Goal: Task Accomplishment & Management: Manage account settings

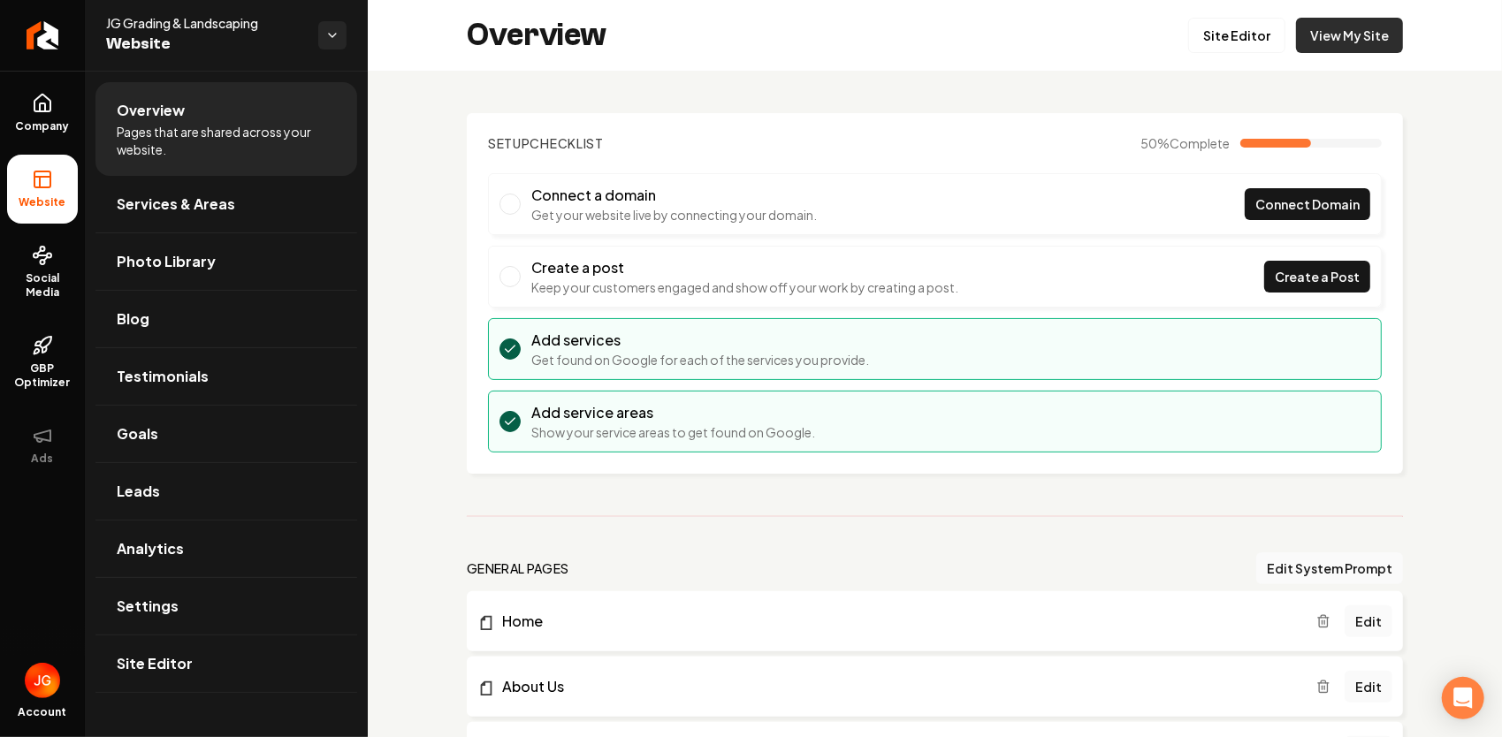
click at [1330, 39] on link "View My Site" at bounding box center [1349, 35] width 107 height 35
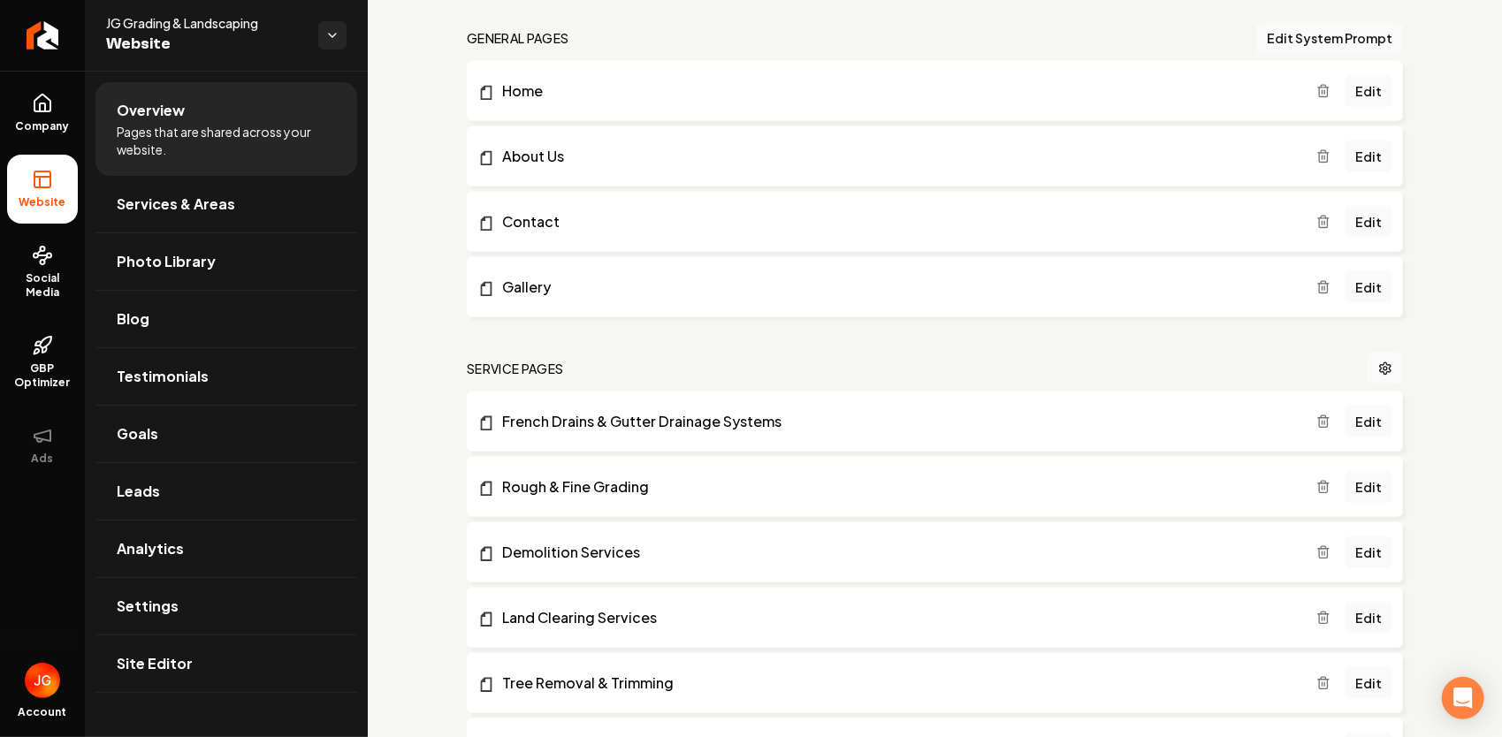
scroll to position [442, 0]
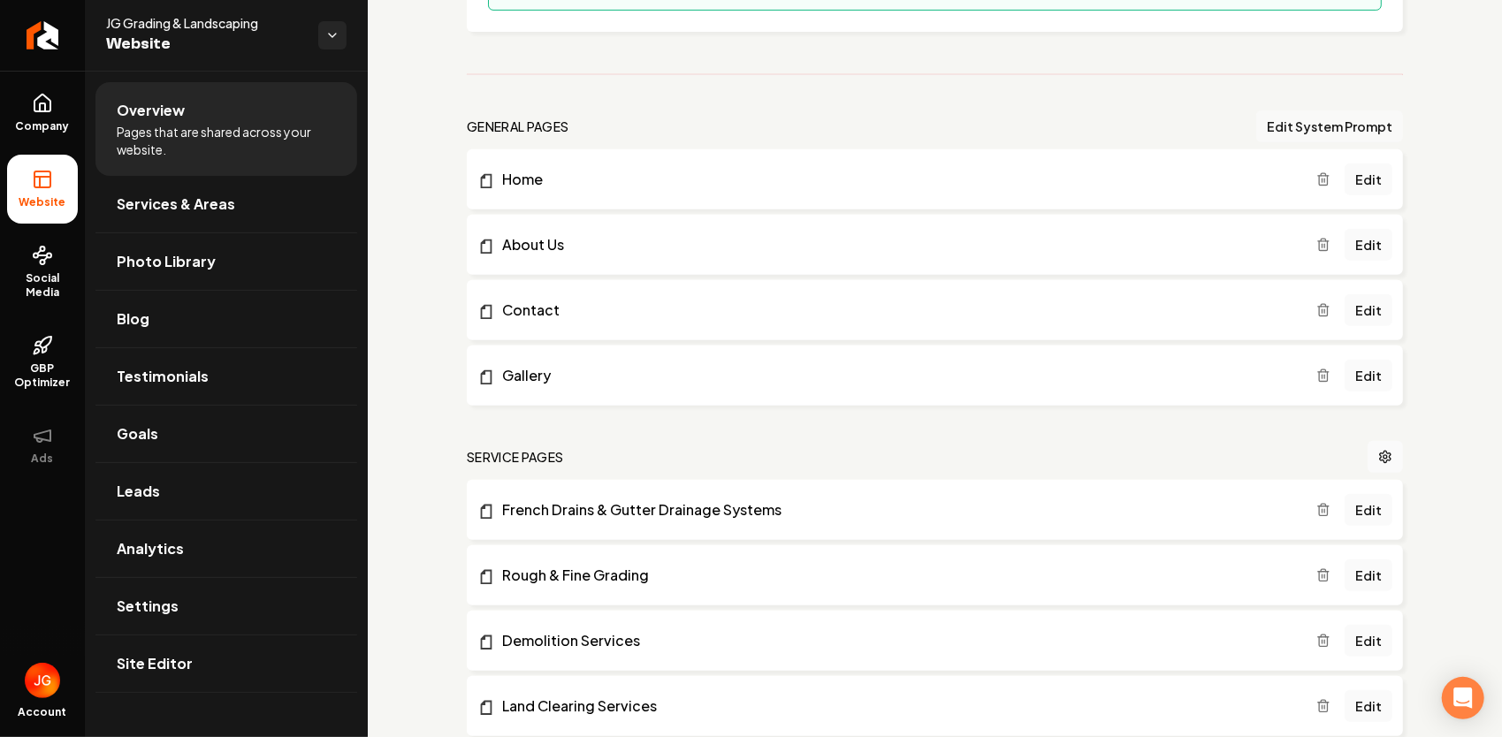
click at [1303, 129] on button "Edit System Prompt" at bounding box center [1329, 126] width 147 height 32
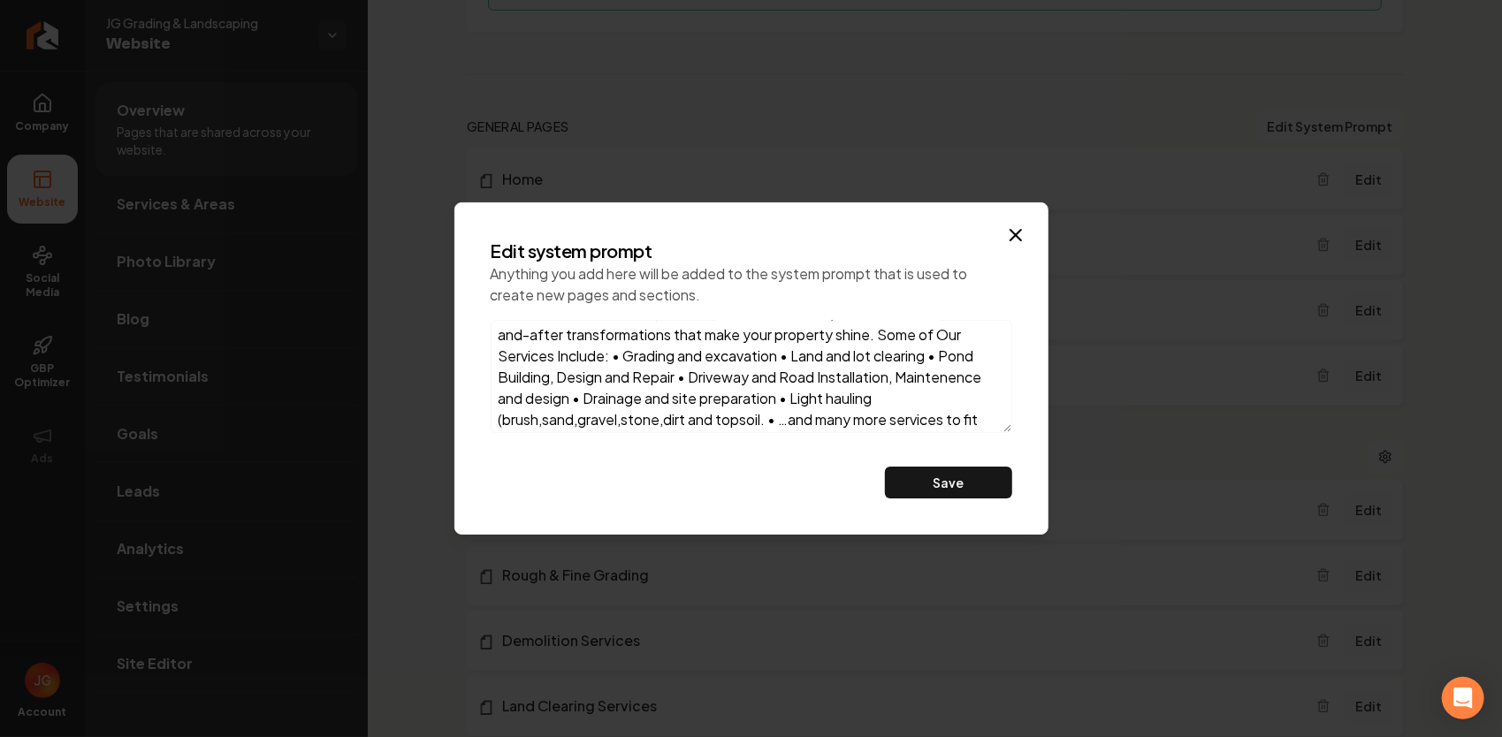
scroll to position [347, 0]
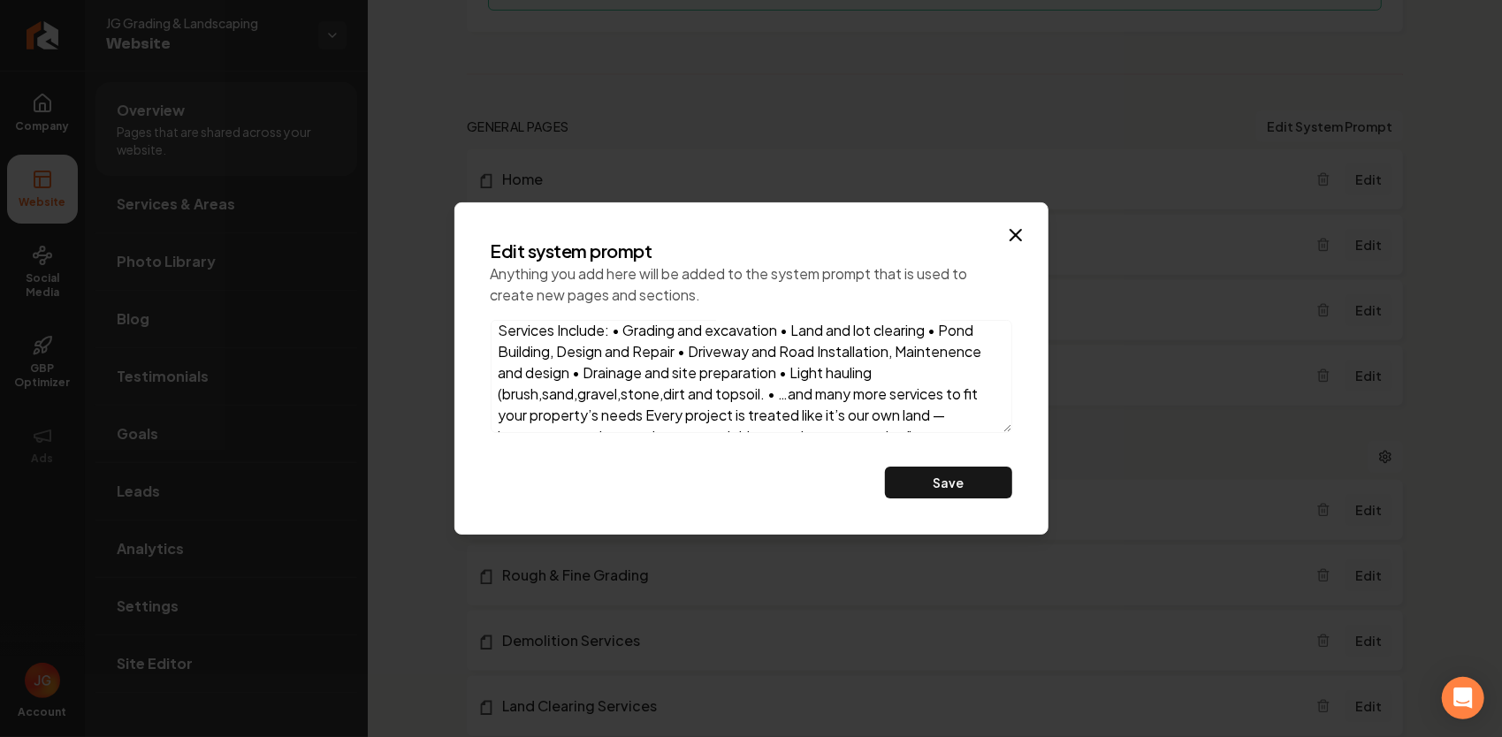
click at [1015, 233] on icon "button" at bounding box center [1015, 234] width 21 height 21
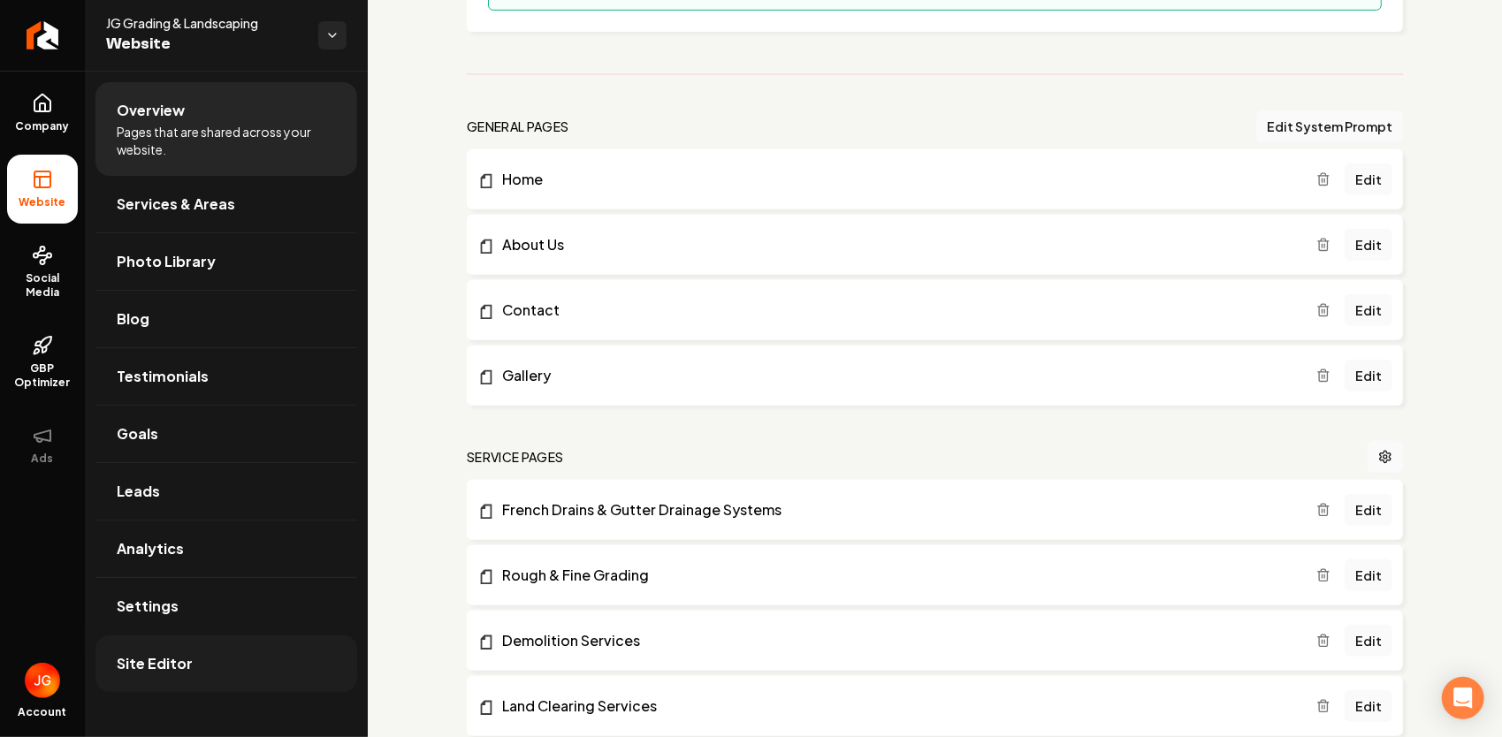
click at [167, 665] on span "Site Editor" at bounding box center [155, 663] width 76 height 21
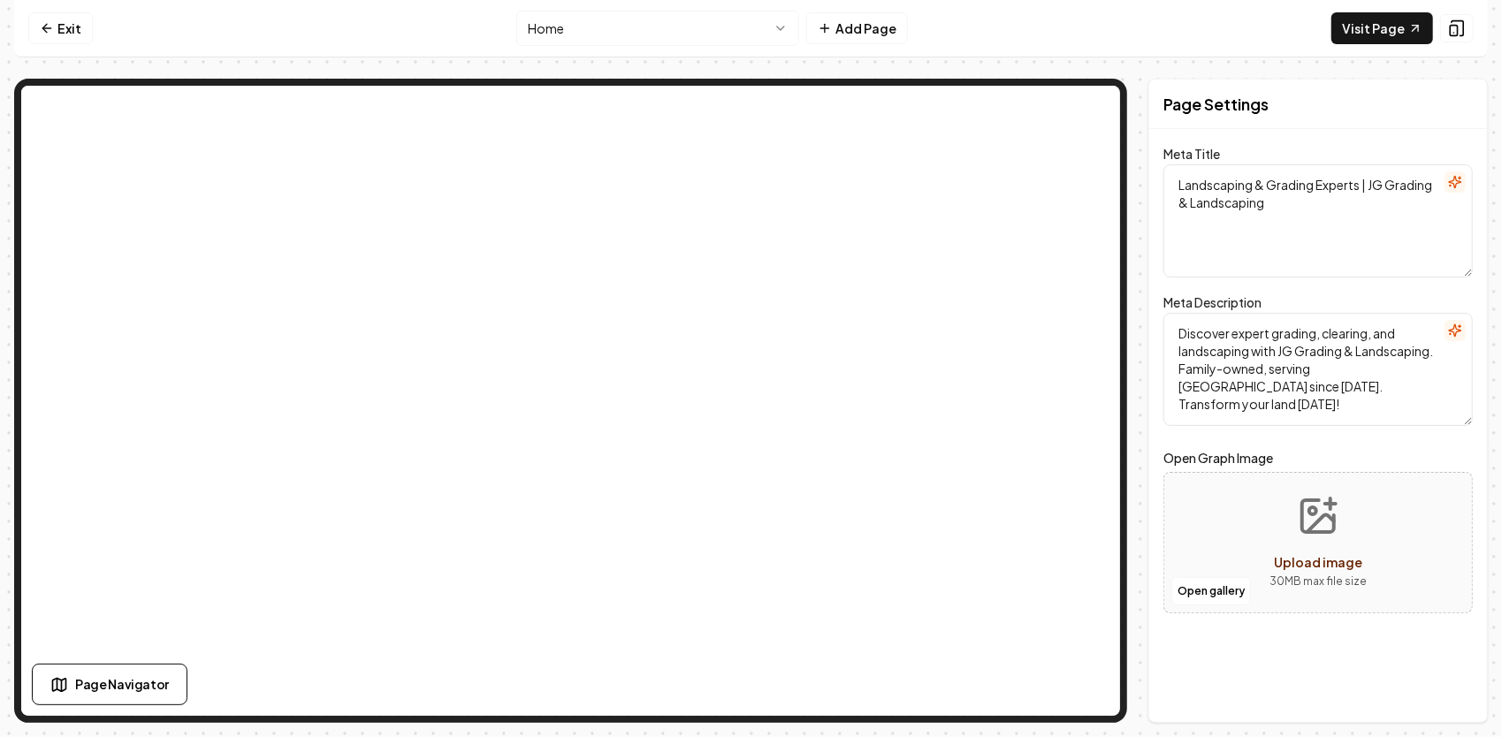
click at [1458, 331] on icon "button" at bounding box center [1454, 329] width 11 height 11
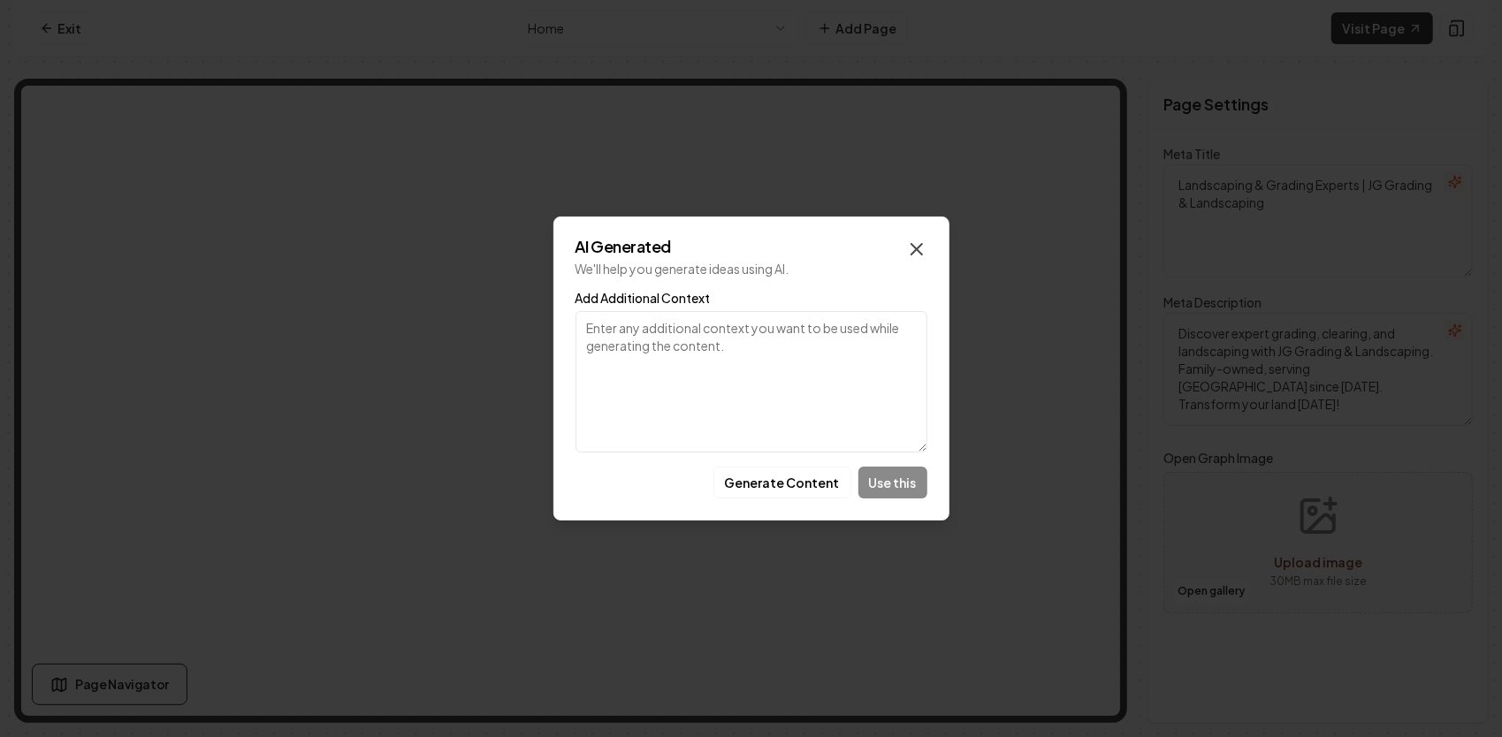
click at [917, 248] on icon "button" at bounding box center [916, 249] width 11 height 11
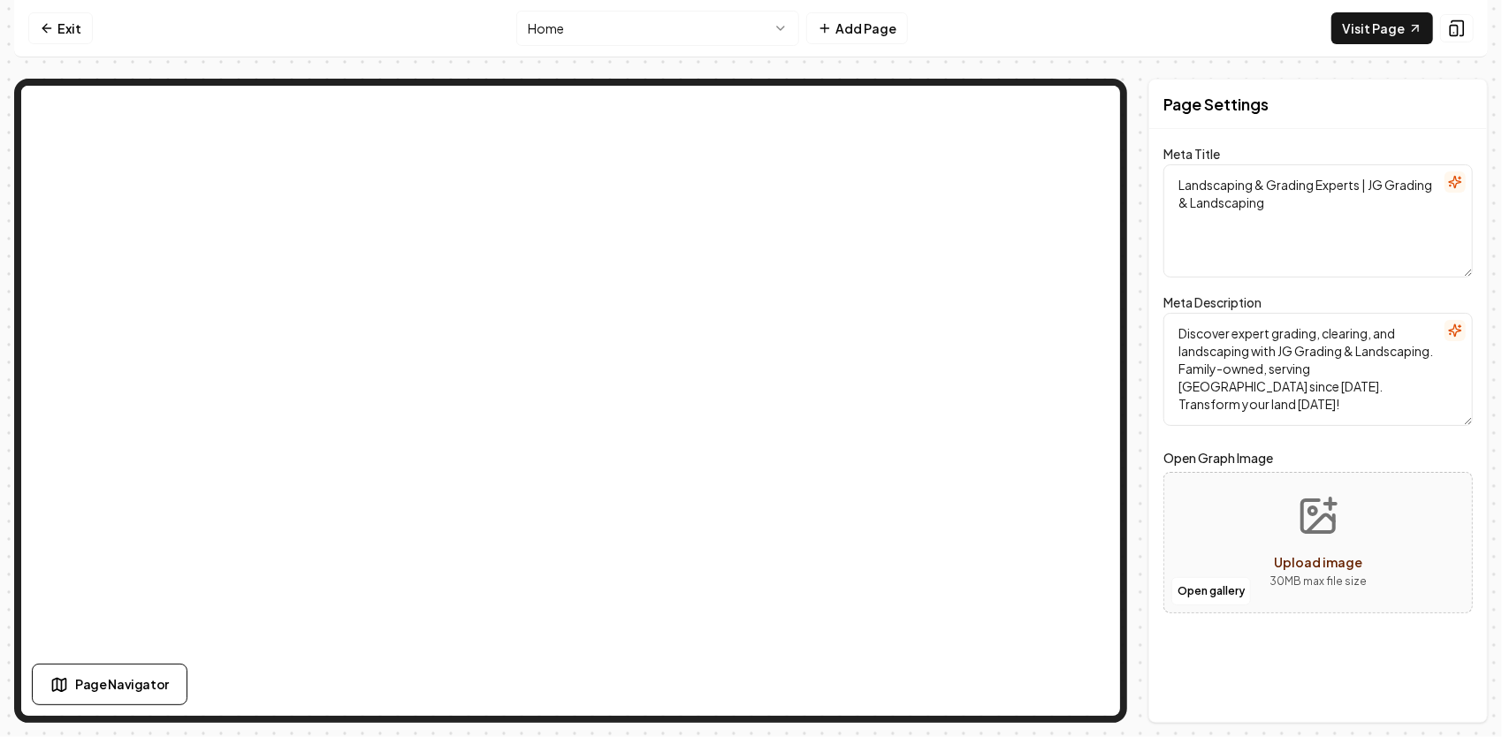
drag, startPoint x: 1331, startPoint y: 215, endPoint x: 1295, endPoint y: 214, distance: 36.2
click at [1295, 214] on textarea "Landscaping & Grading Experts | JG Grading & Landscaping" at bounding box center [1317, 220] width 309 height 113
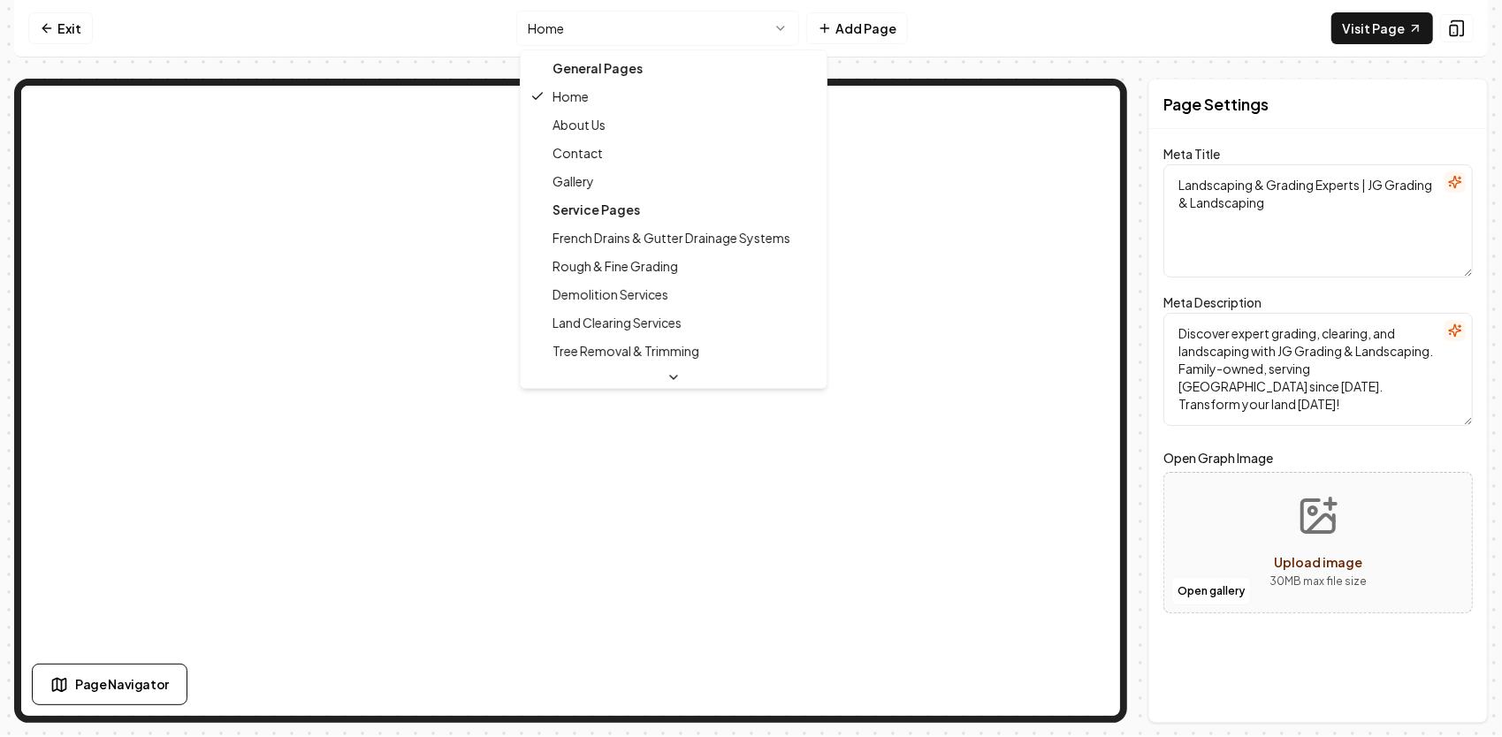
click at [776, 29] on html "Computer Required This feature is only available on a computer. Please switch t…" at bounding box center [751, 368] width 1502 height 737
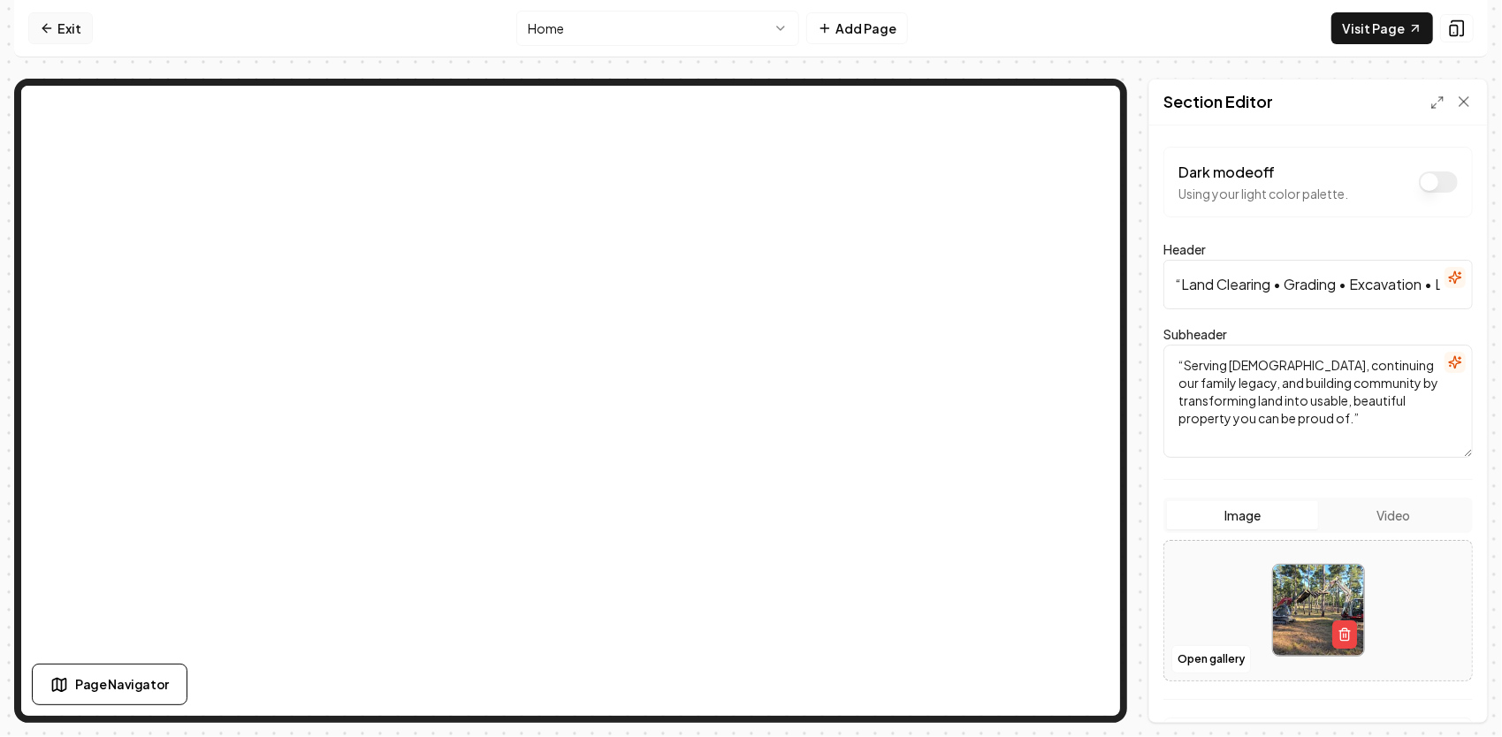
click at [65, 27] on link "Exit" at bounding box center [60, 28] width 65 height 32
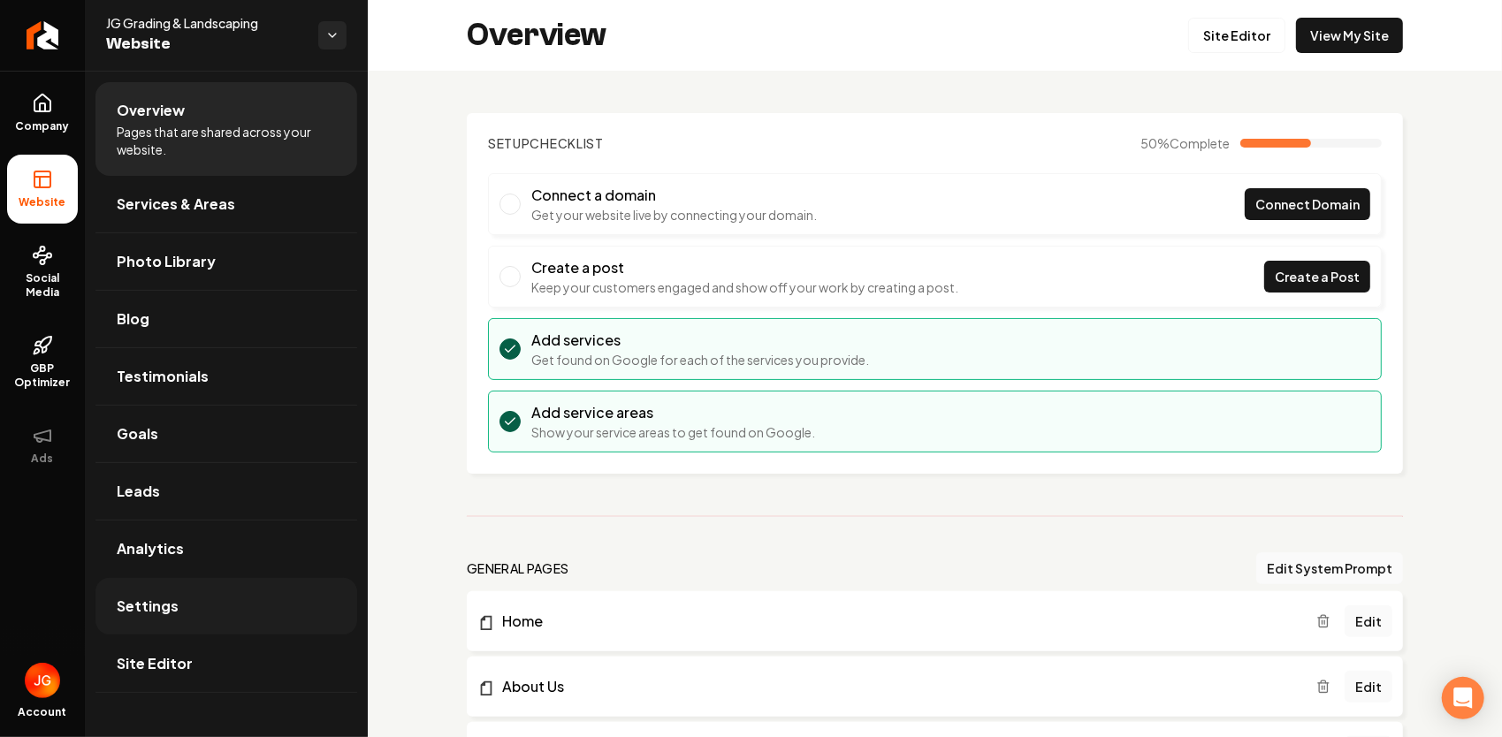
click at [284, 608] on link "Settings" at bounding box center [226, 606] width 262 height 57
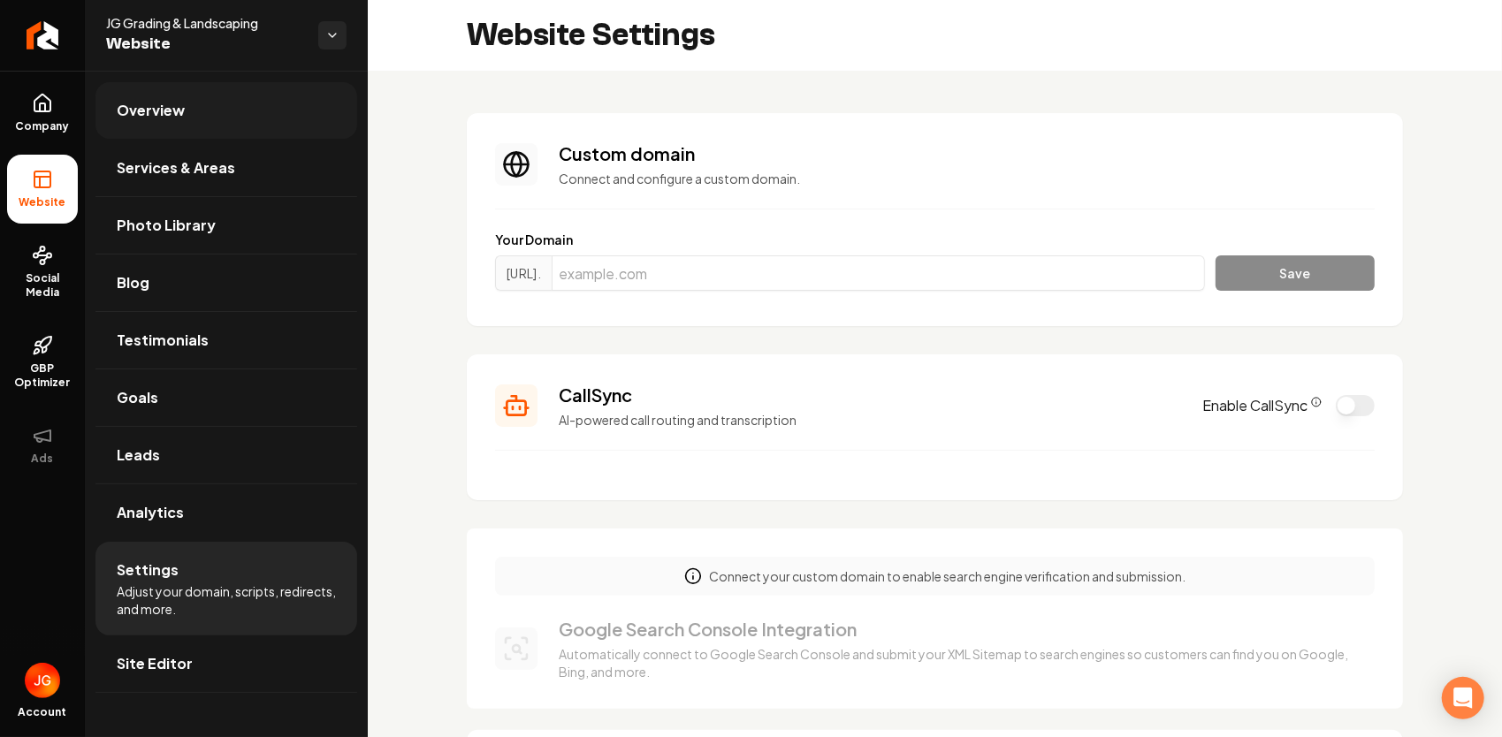
click at [207, 107] on link "Overview" at bounding box center [226, 110] width 262 height 57
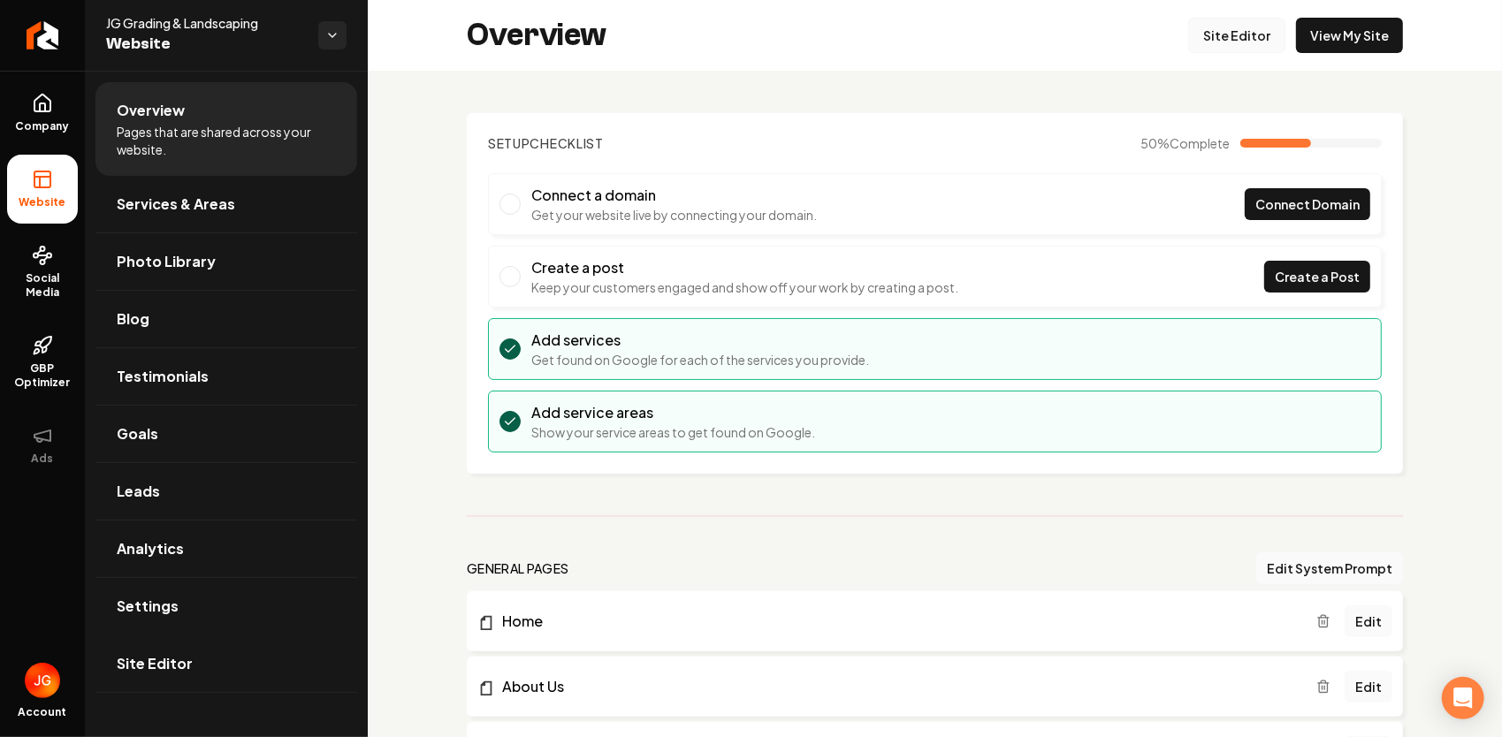
click at [1251, 34] on link "Site Editor" at bounding box center [1236, 35] width 97 height 35
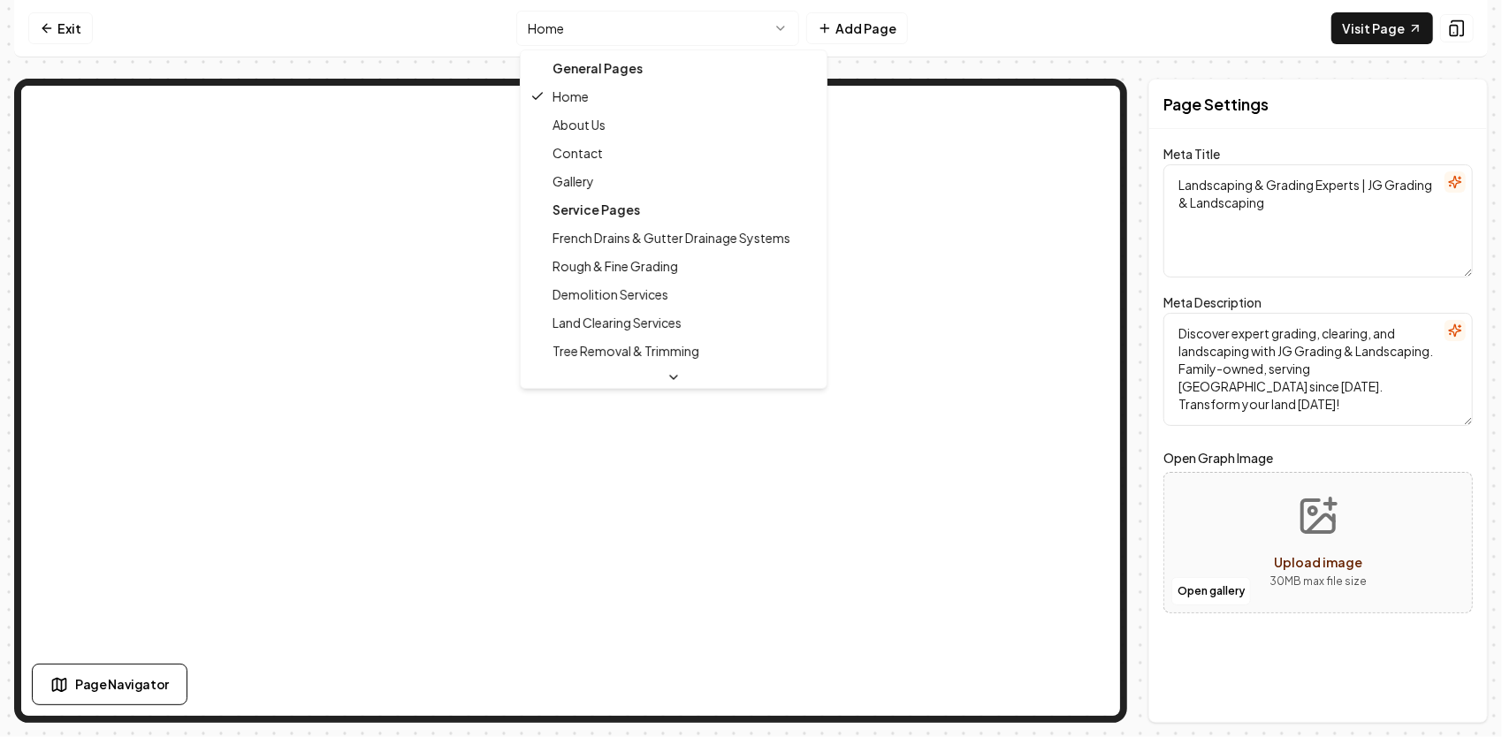
click at [797, 27] on html "Computer Required This feature is only available on a computer. Please switch t…" at bounding box center [751, 368] width 1502 height 737
click at [80, 30] on html "Computer Required This feature is only available on a computer. Please switch t…" at bounding box center [751, 368] width 1502 height 737
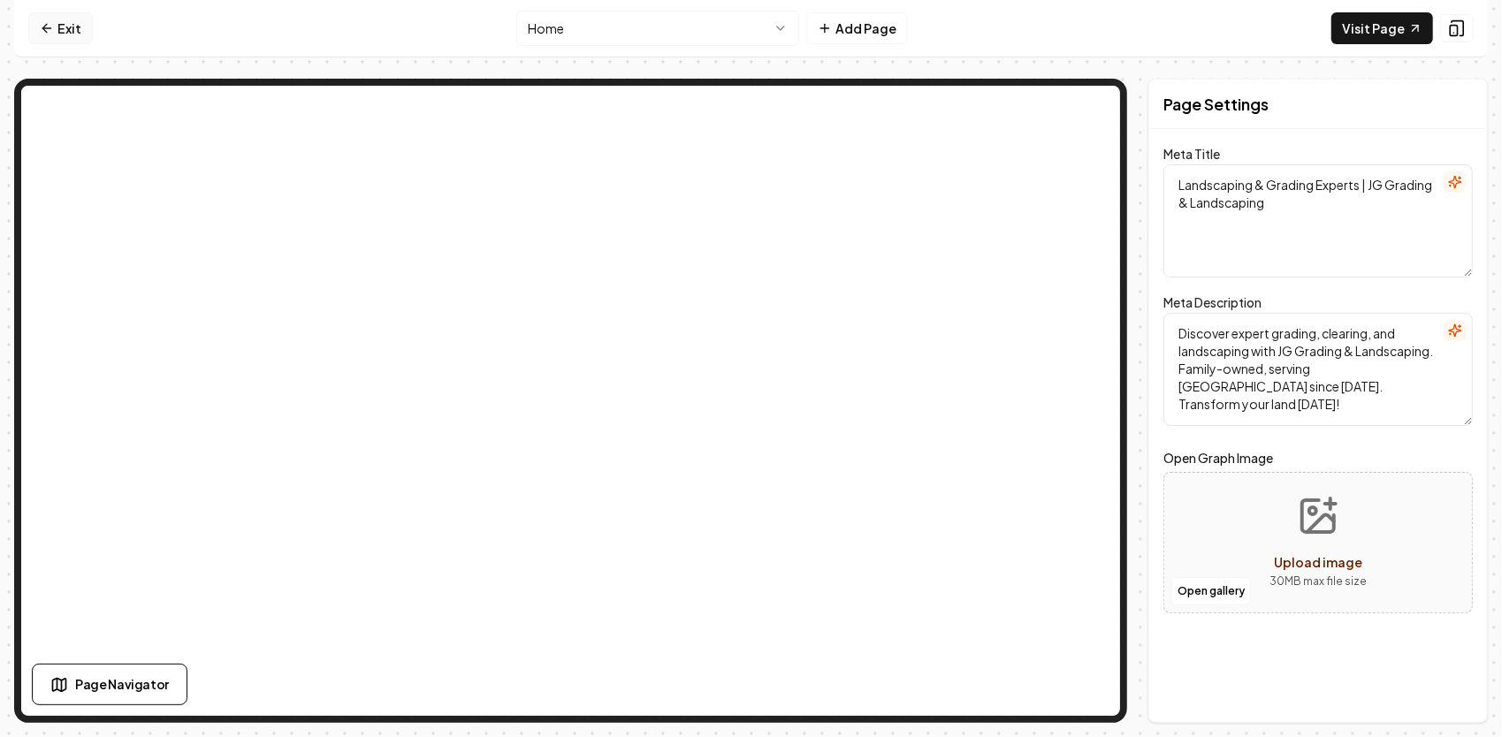
click at [77, 28] on link "Exit" at bounding box center [60, 28] width 65 height 32
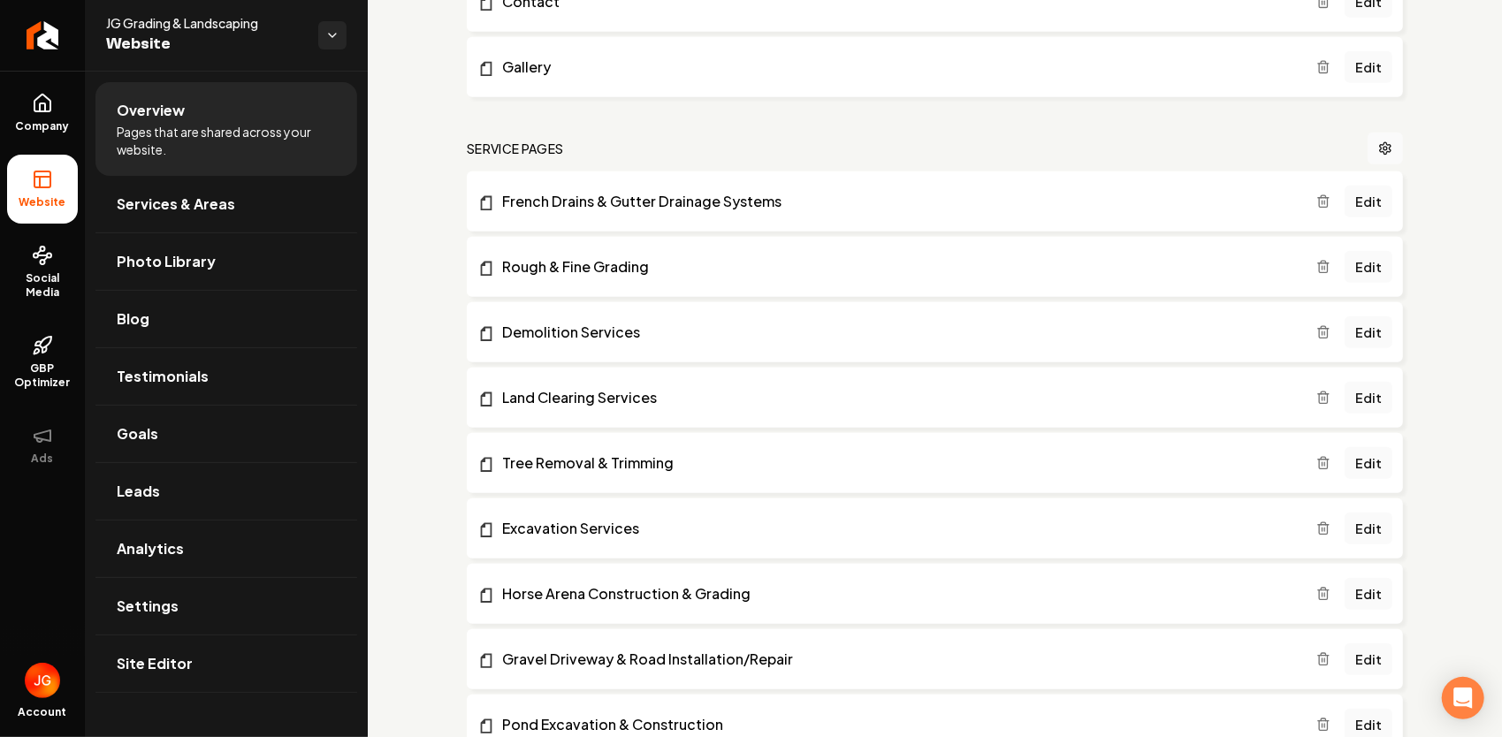
scroll to position [619, 0]
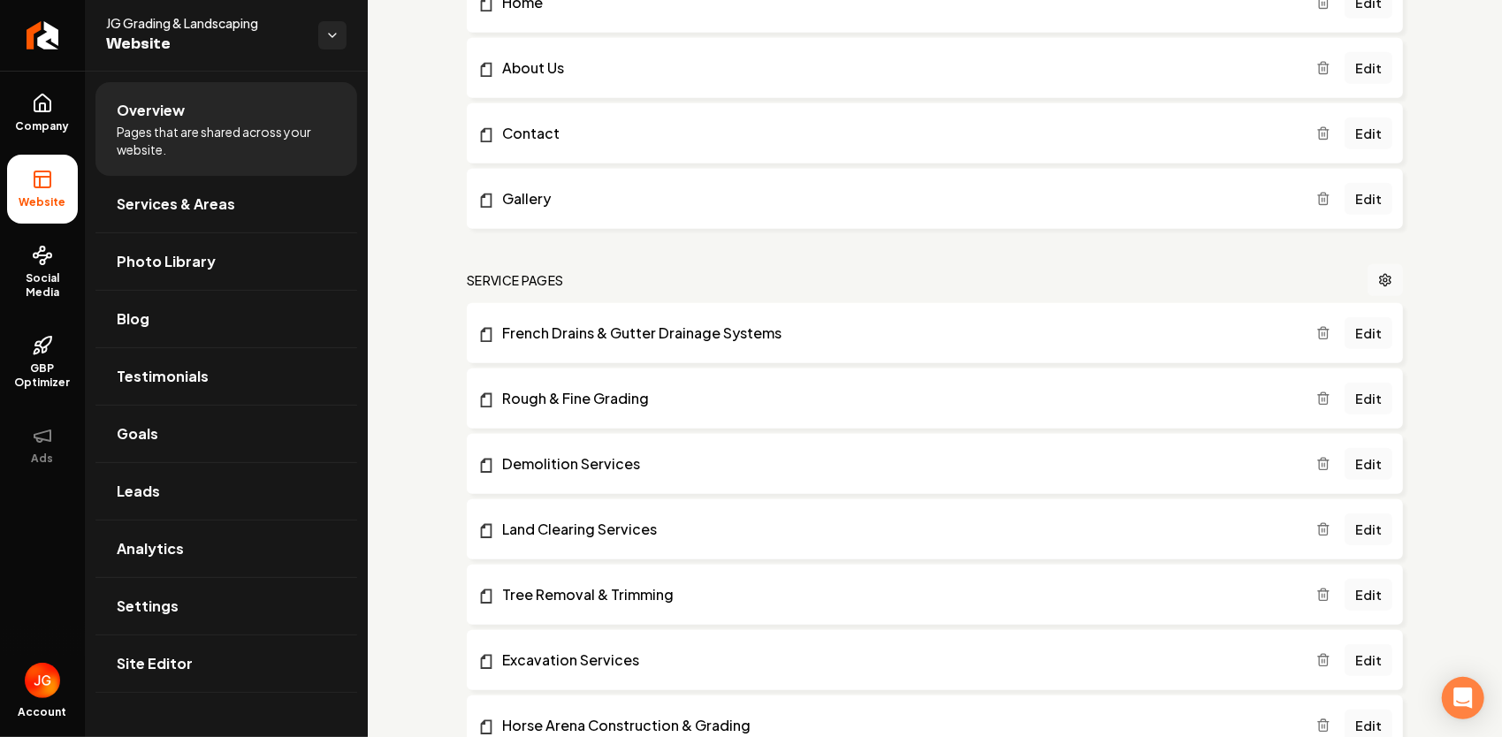
click at [1383, 278] on circle "Main content area" at bounding box center [1385, 280] width 4 height 4
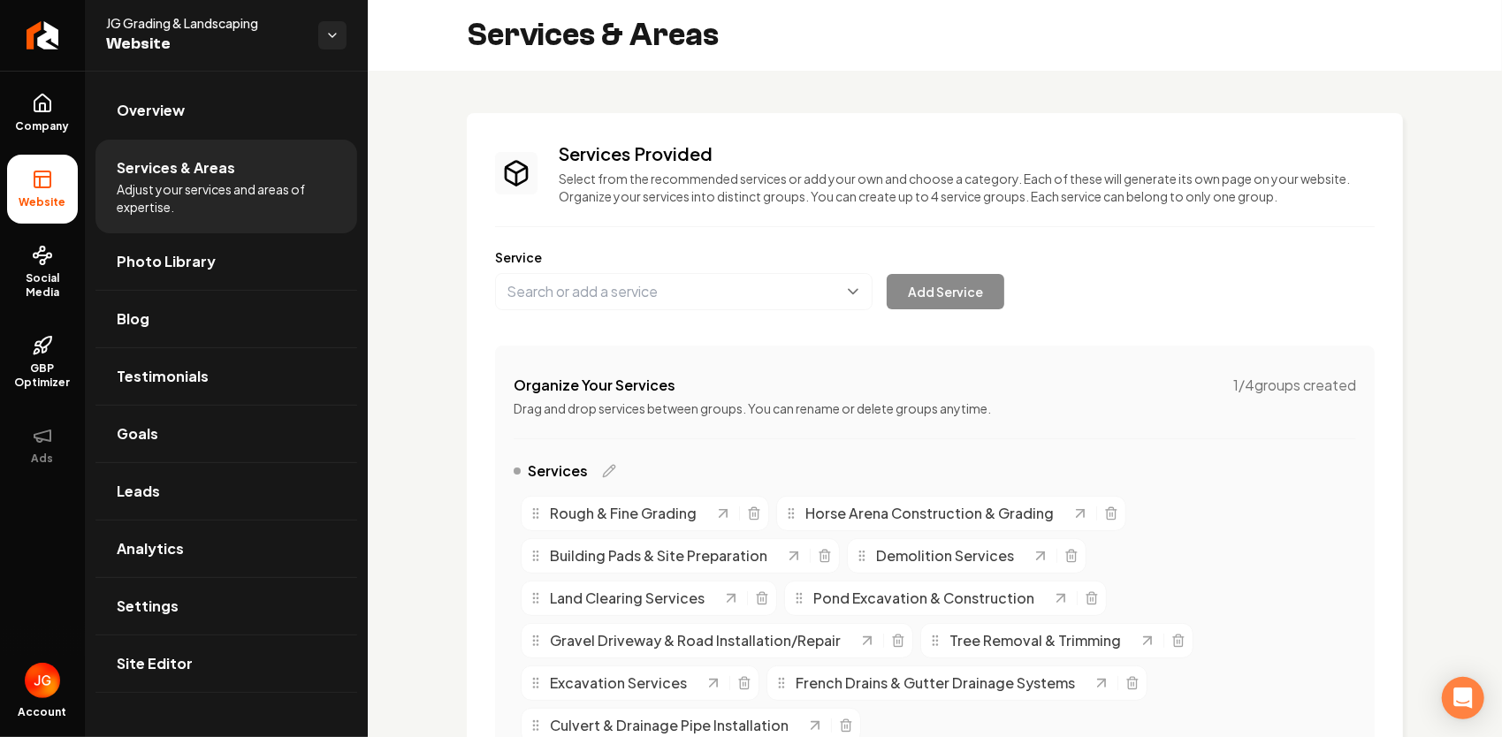
scroll to position [265, 0]
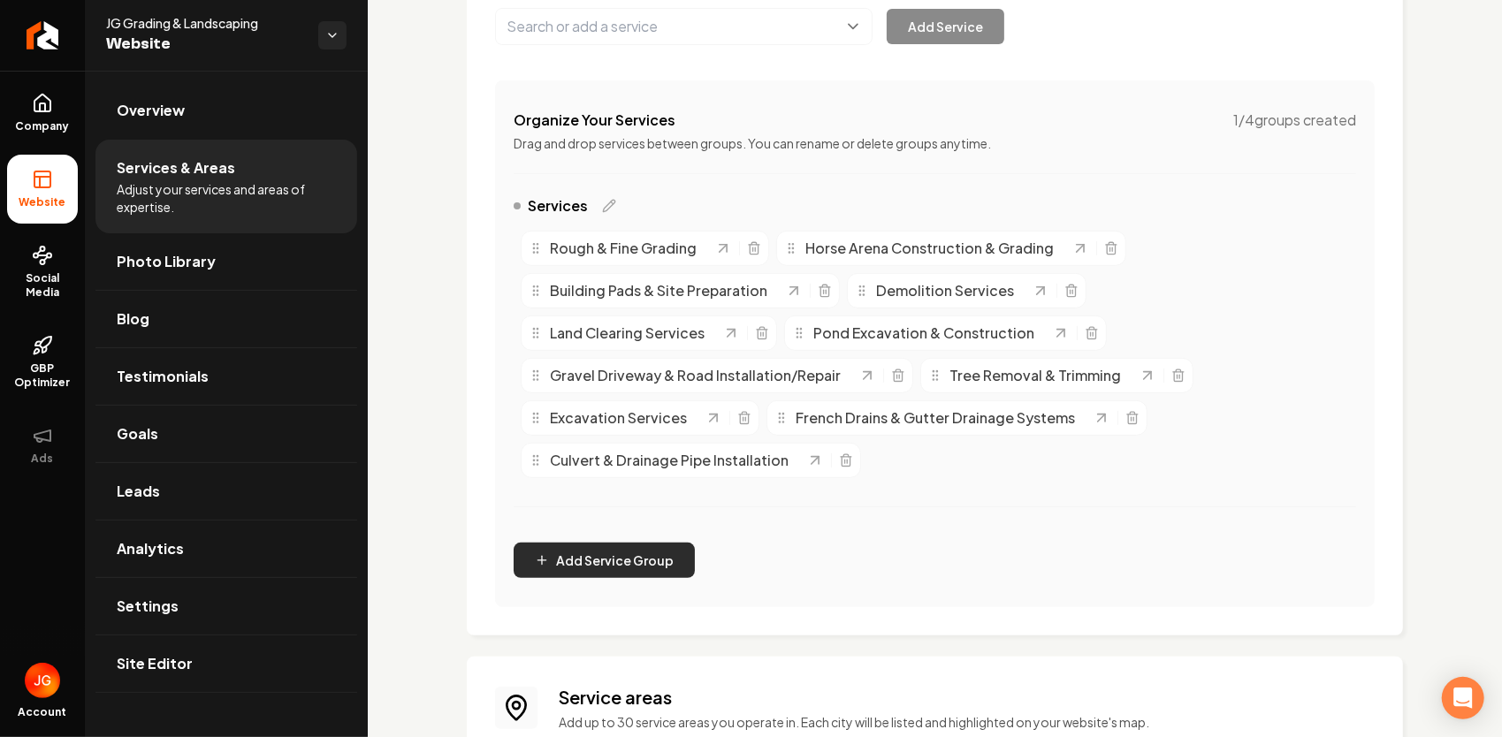
click at [605, 559] on button "Add Service Group" at bounding box center [603, 560] width 181 height 35
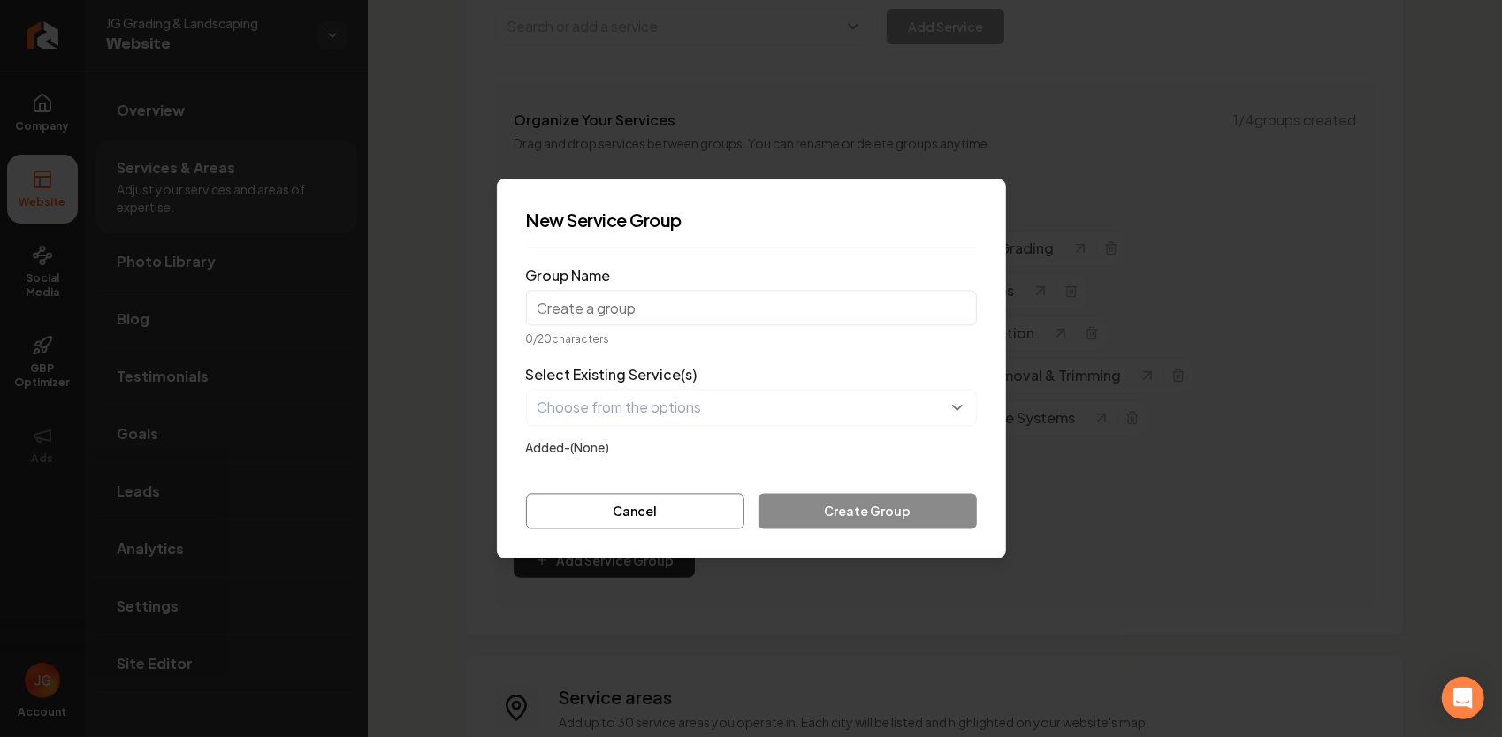
click at [734, 311] on input "Group Name" at bounding box center [751, 308] width 451 height 35
click at [684, 308] on input "General Excavation" at bounding box center [751, 308] width 451 height 35
type input "General Excavation"
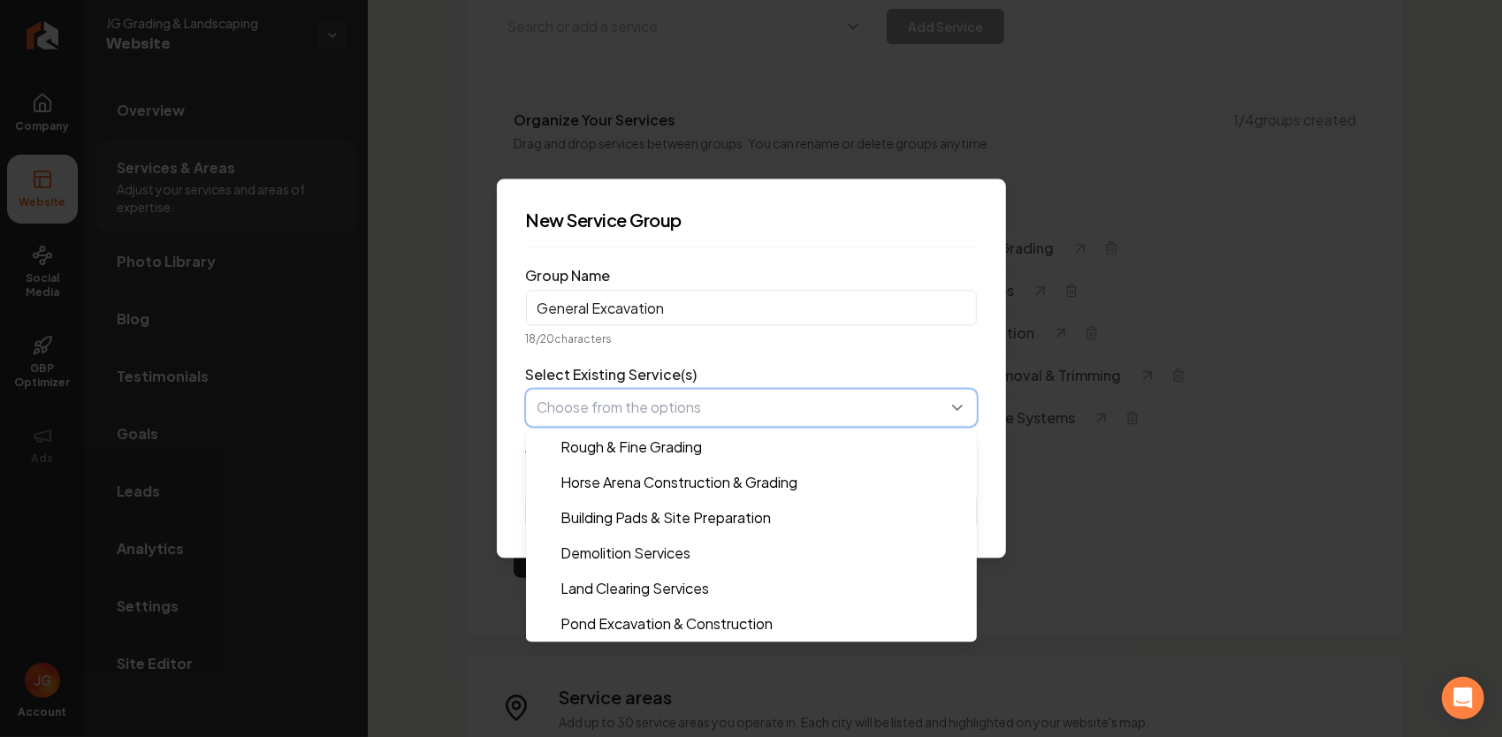
click at [852, 422] on button "button" at bounding box center [751, 408] width 451 height 37
click at [833, 421] on button "button" at bounding box center [751, 408] width 451 height 37
click at [962, 411] on button "button" at bounding box center [751, 408] width 451 height 37
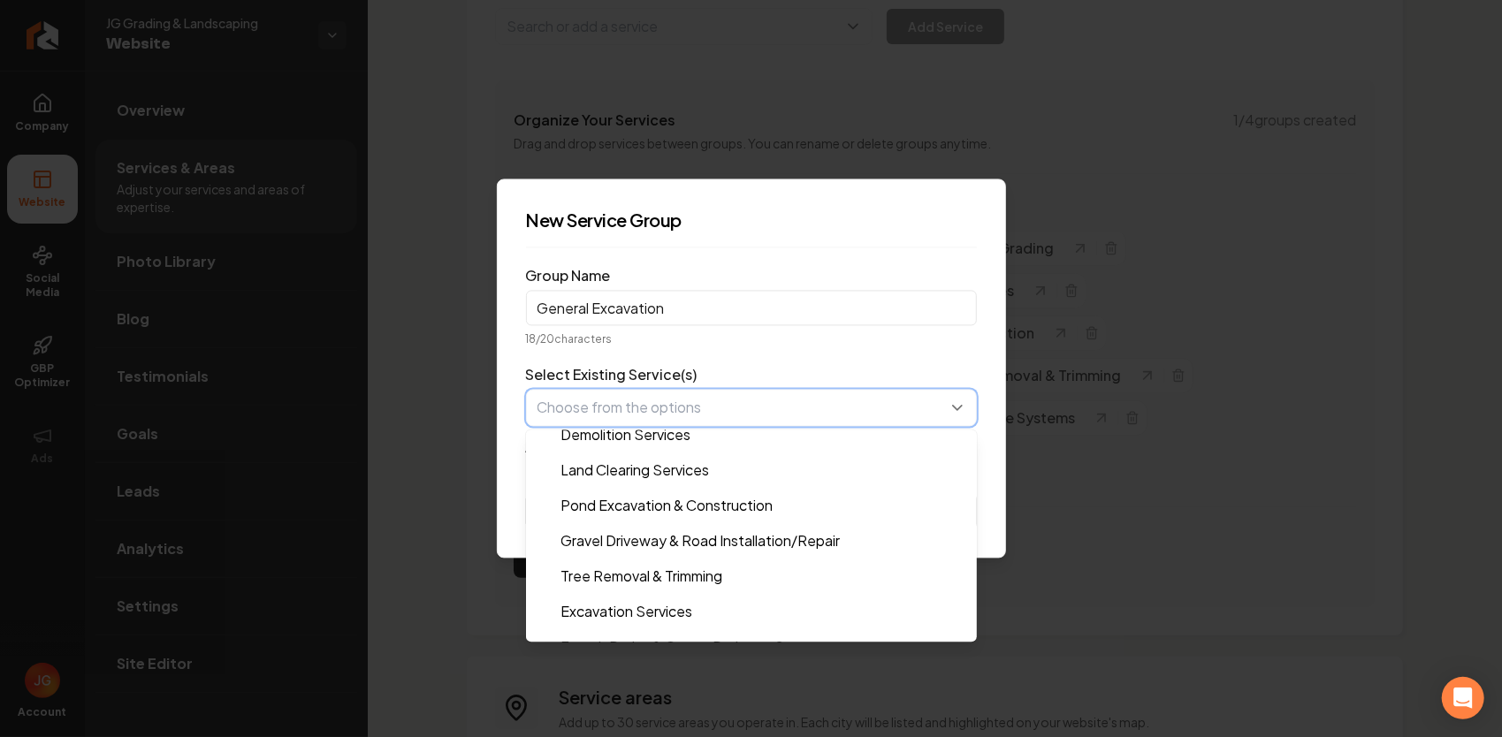
scroll to position [177, 0]
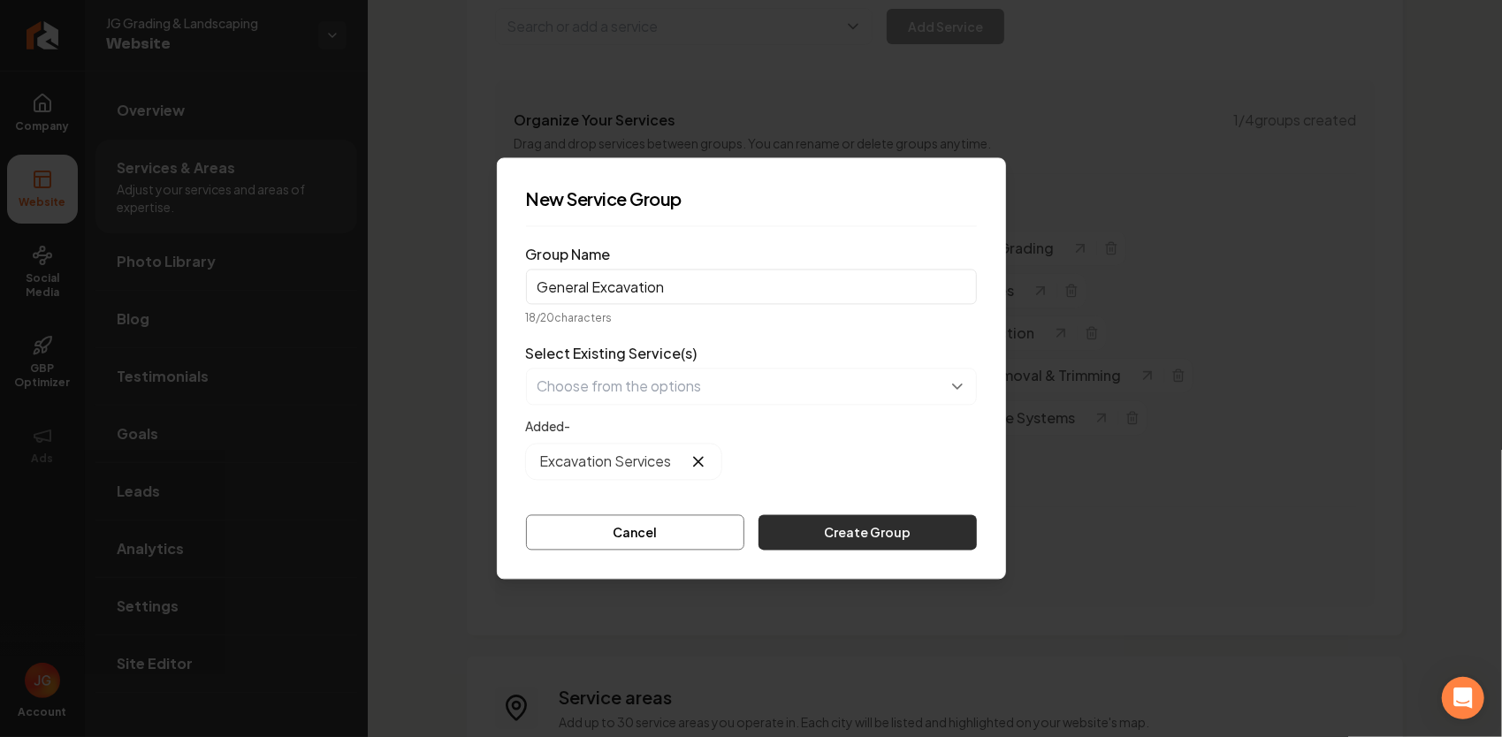
click at [824, 533] on button "Create Group" at bounding box center [866, 532] width 217 height 35
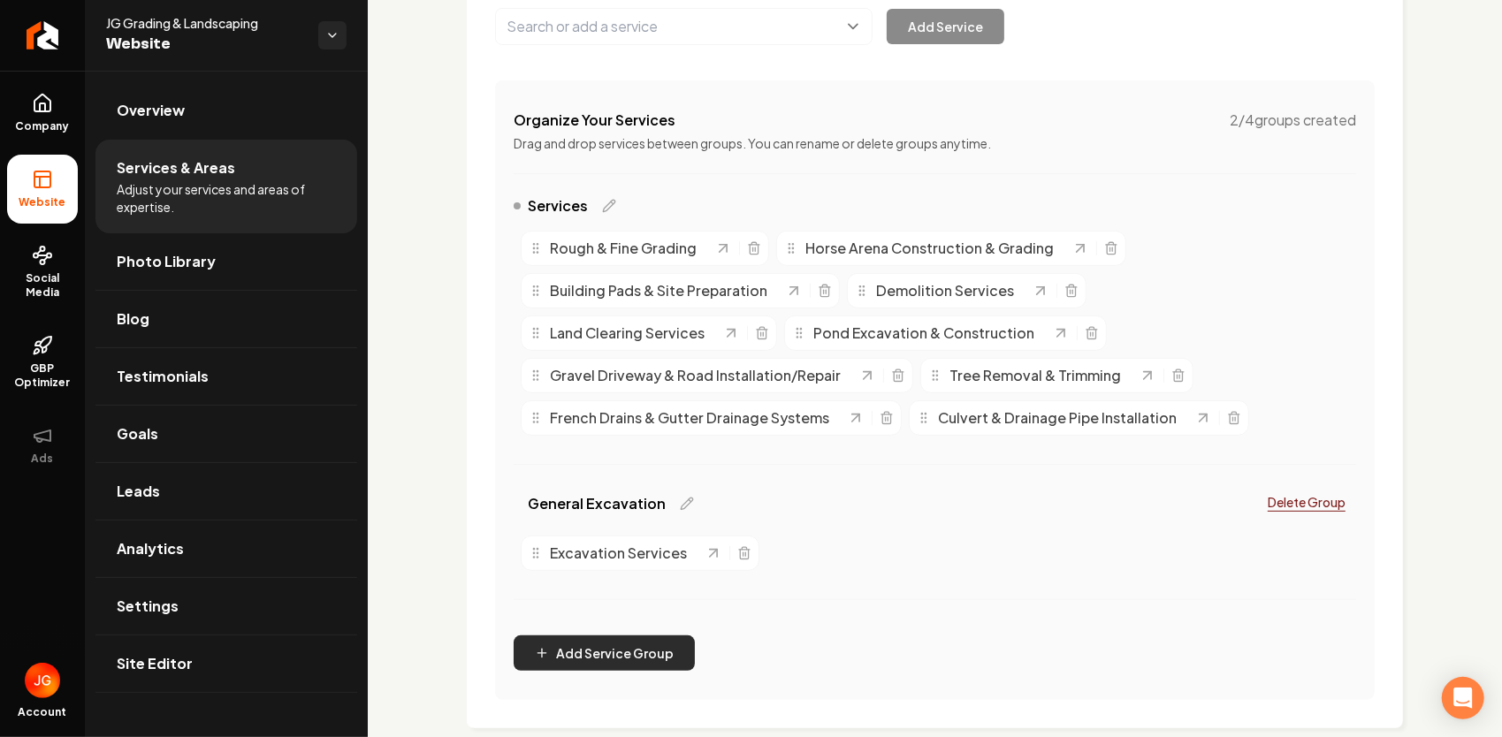
click at [653, 647] on button "Add Service Group" at bounding box center [603, 652] width 181 height 35
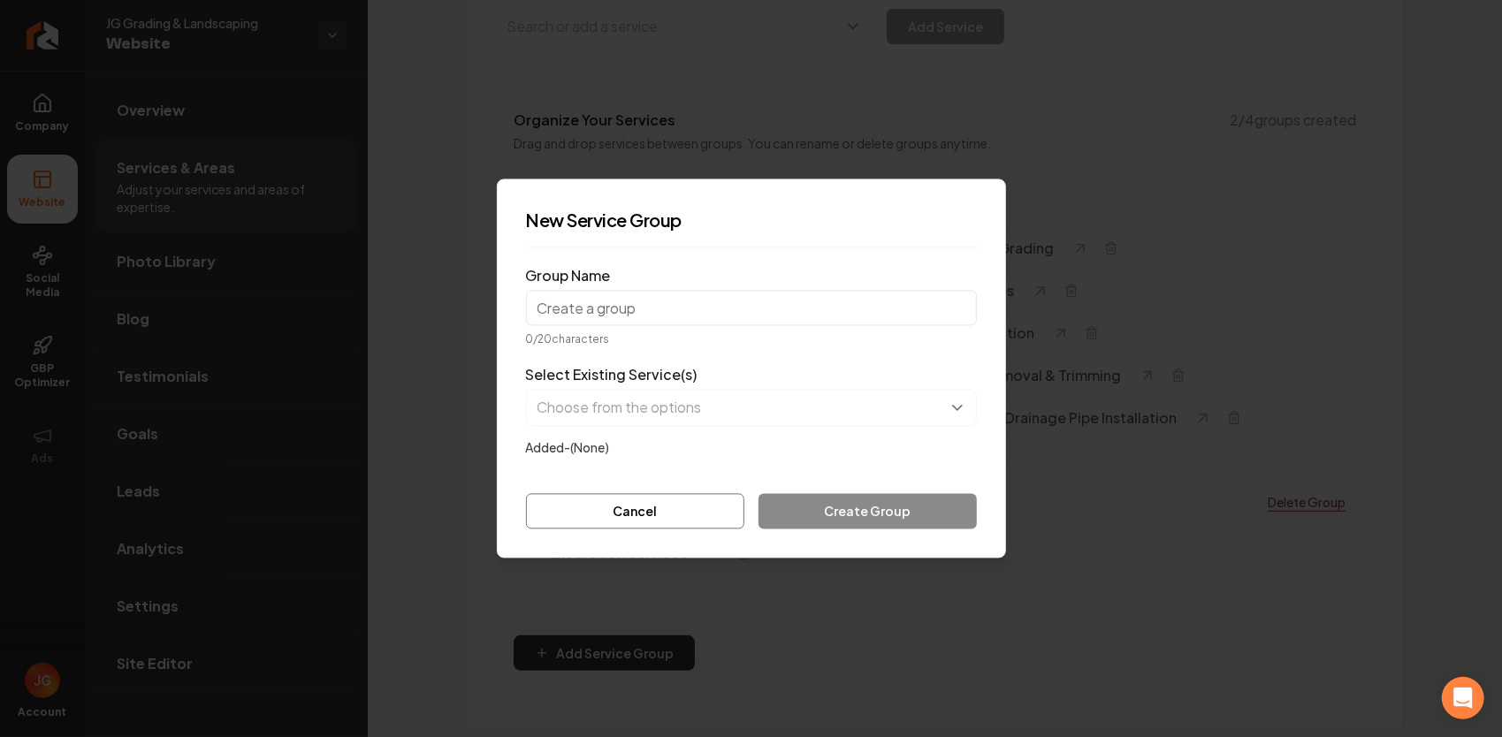
click at [598, 313] on input "Group Name" at bounding box center [751, 308] width 451 height 35
type input "Driveways And Roads"
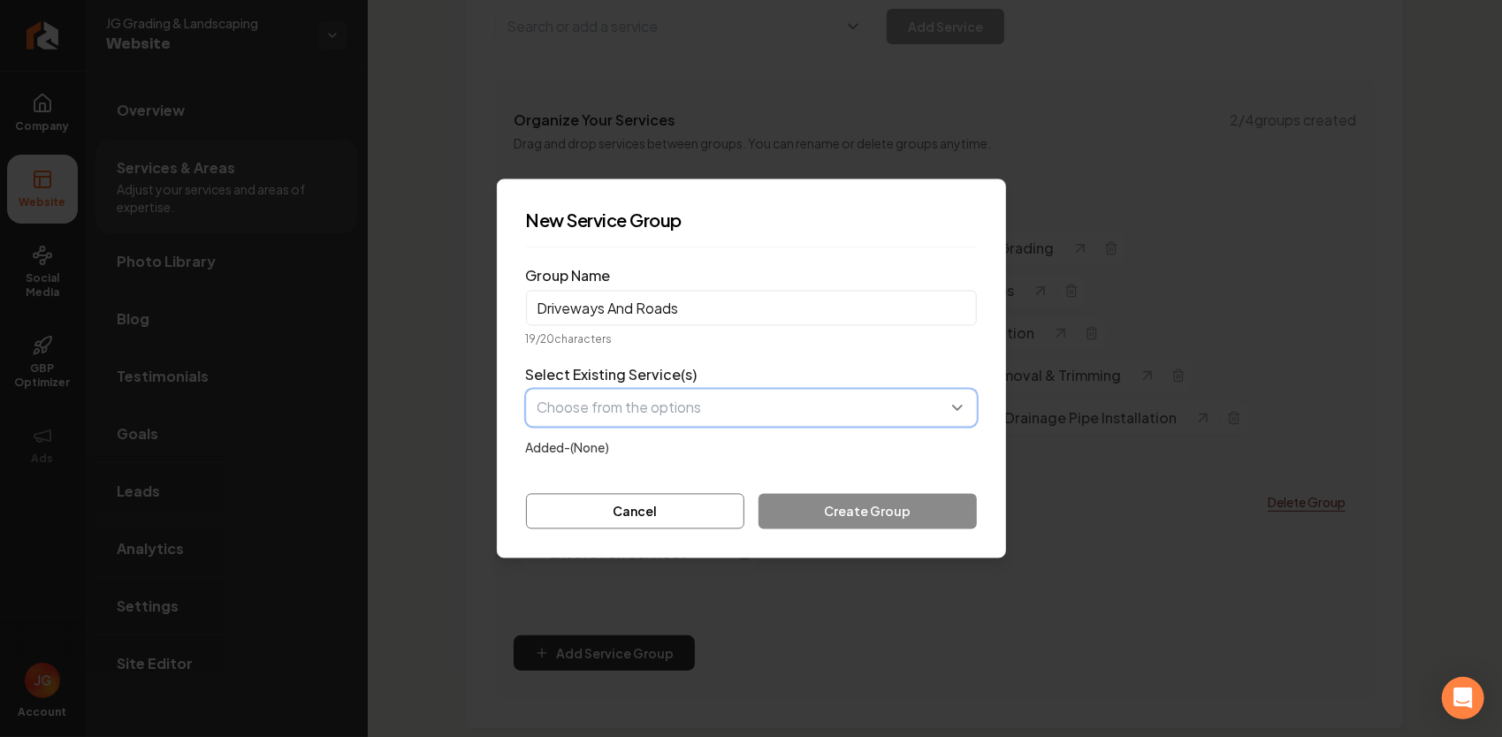
click at [764, 404] on button "button" at bounding box center [751, 408] width 451 height 37
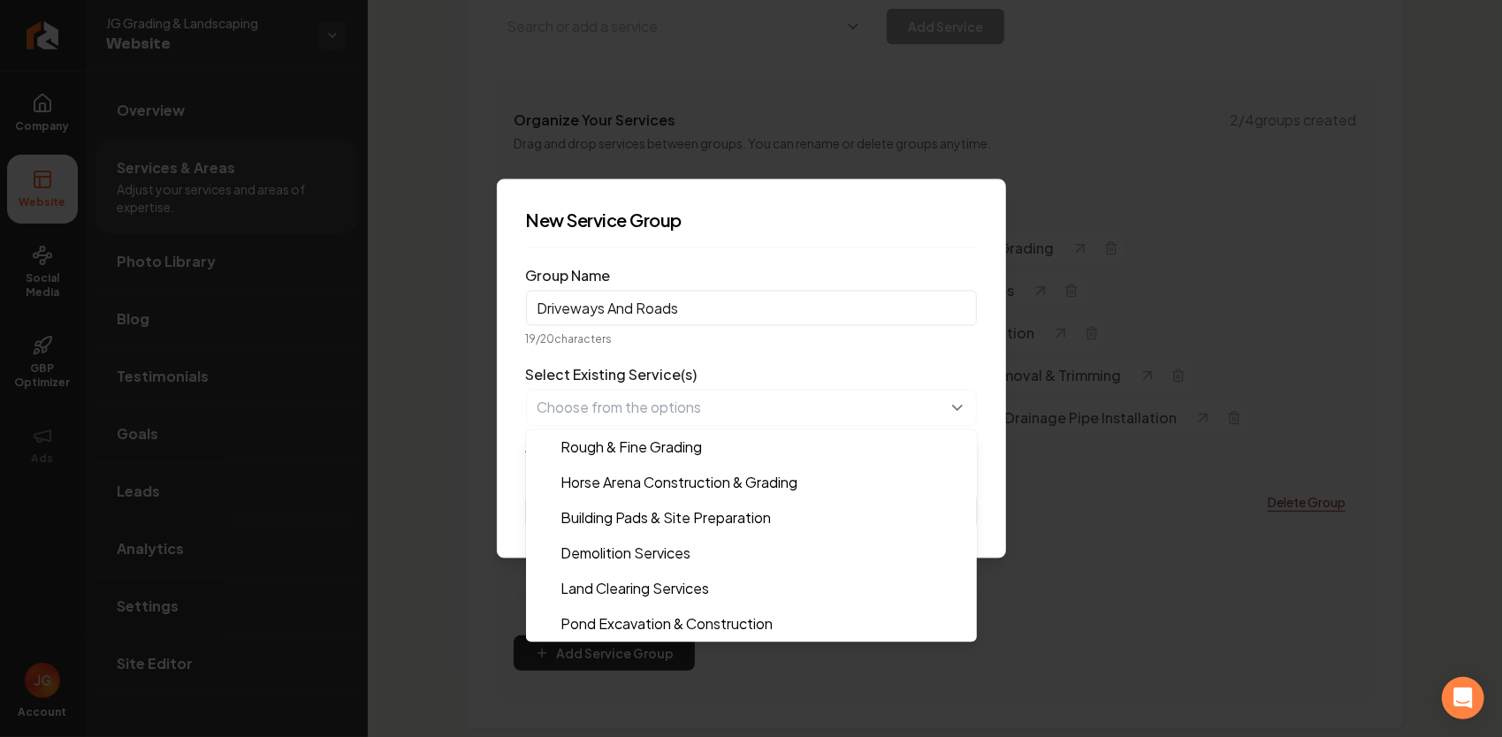
click at [801, 357] on form "Group Name Driveways And Roads 19 / 20 characters Select Existing Service(s) Ro…" at bounding box center [751, 395] width 451 height 267
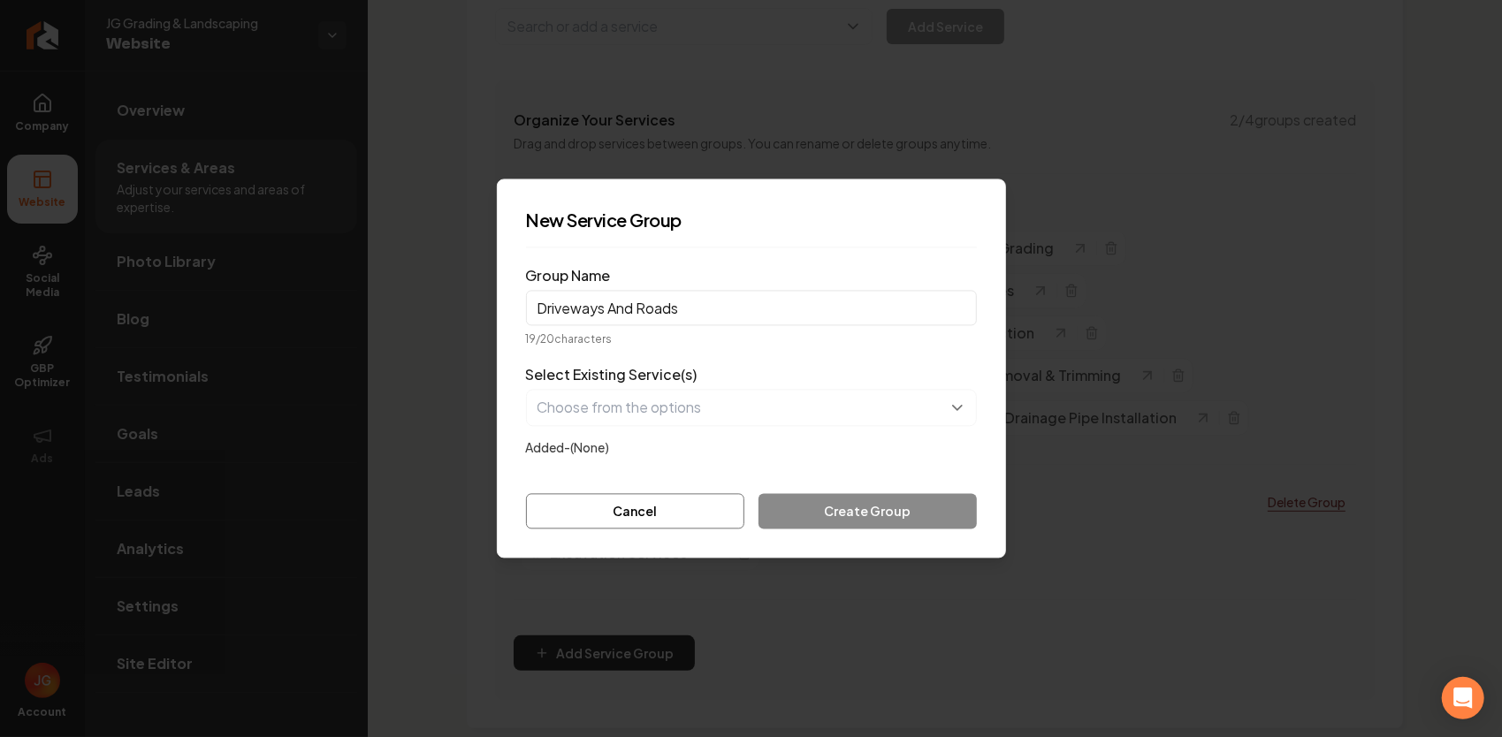
drag, startPoint x: 891, startPoint y: 505, endPoint x: 879, endPoint y: 501, distance: 12.0
click at [891, 505] on div "Cancel Create Group" at bounding box center [751, 511] width 451 height 35
click at [669, 512] on button "Cancel" at bounding box center [635, 511] width 219 height 35
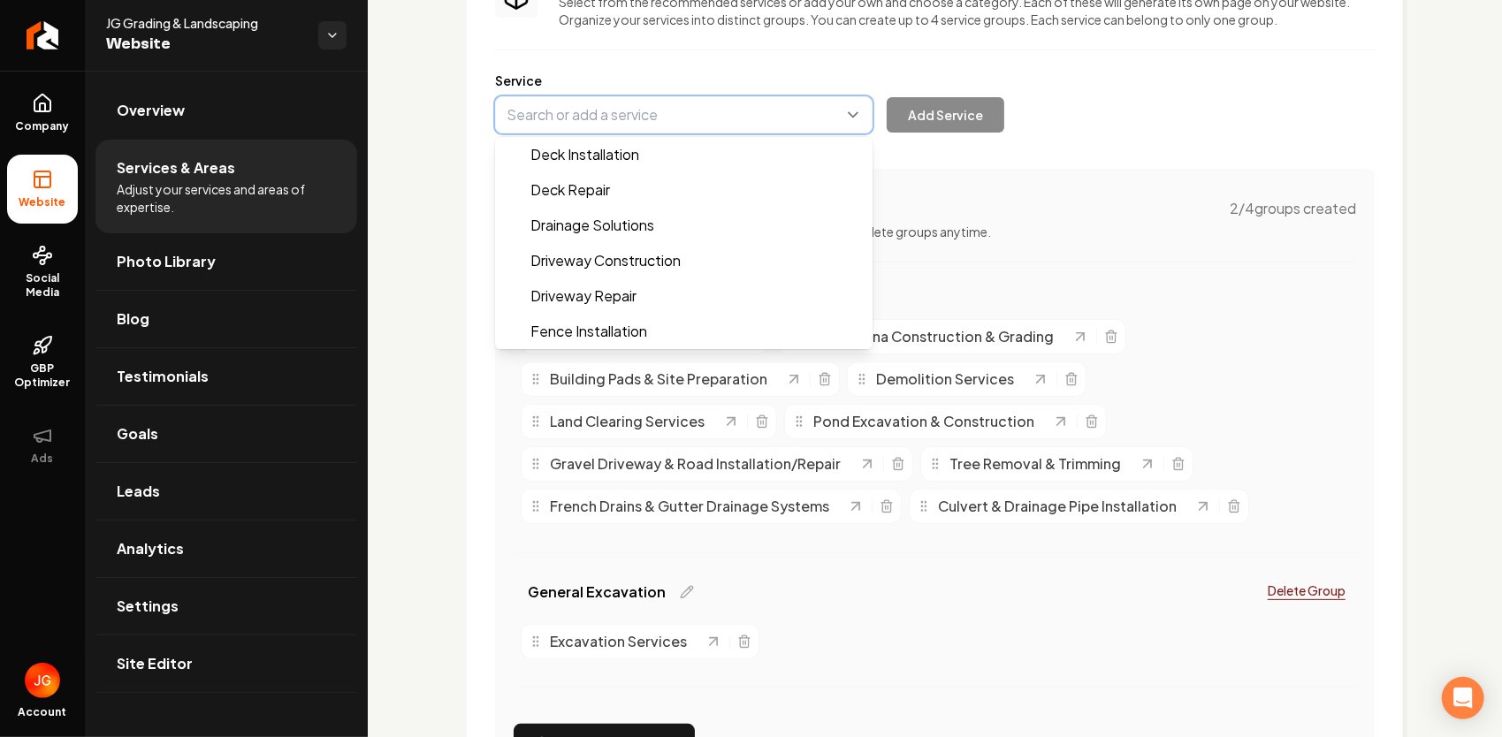
click at [594, 123] on button "Main content area" at bounding box center [683, 114] width 377 height 37
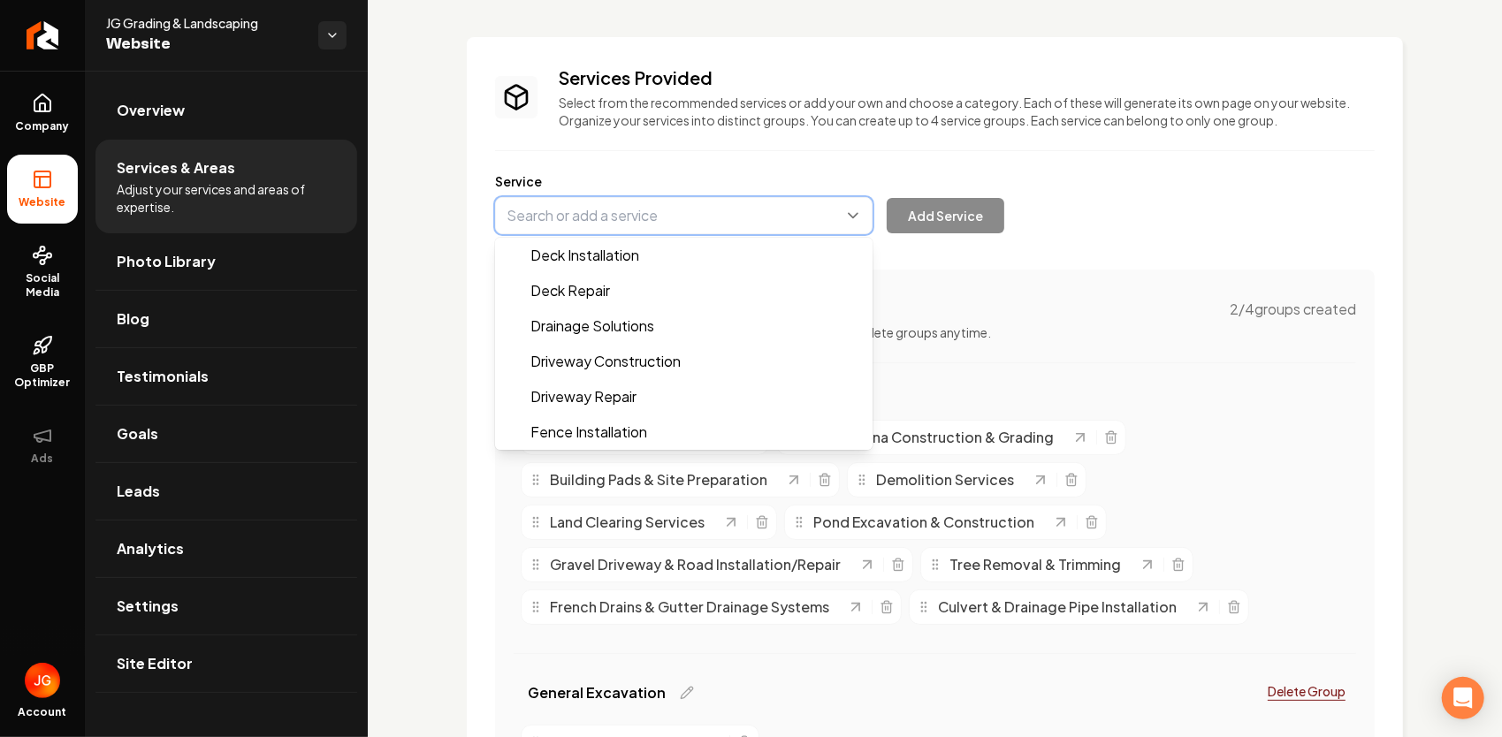
scroll to position [0, 0]
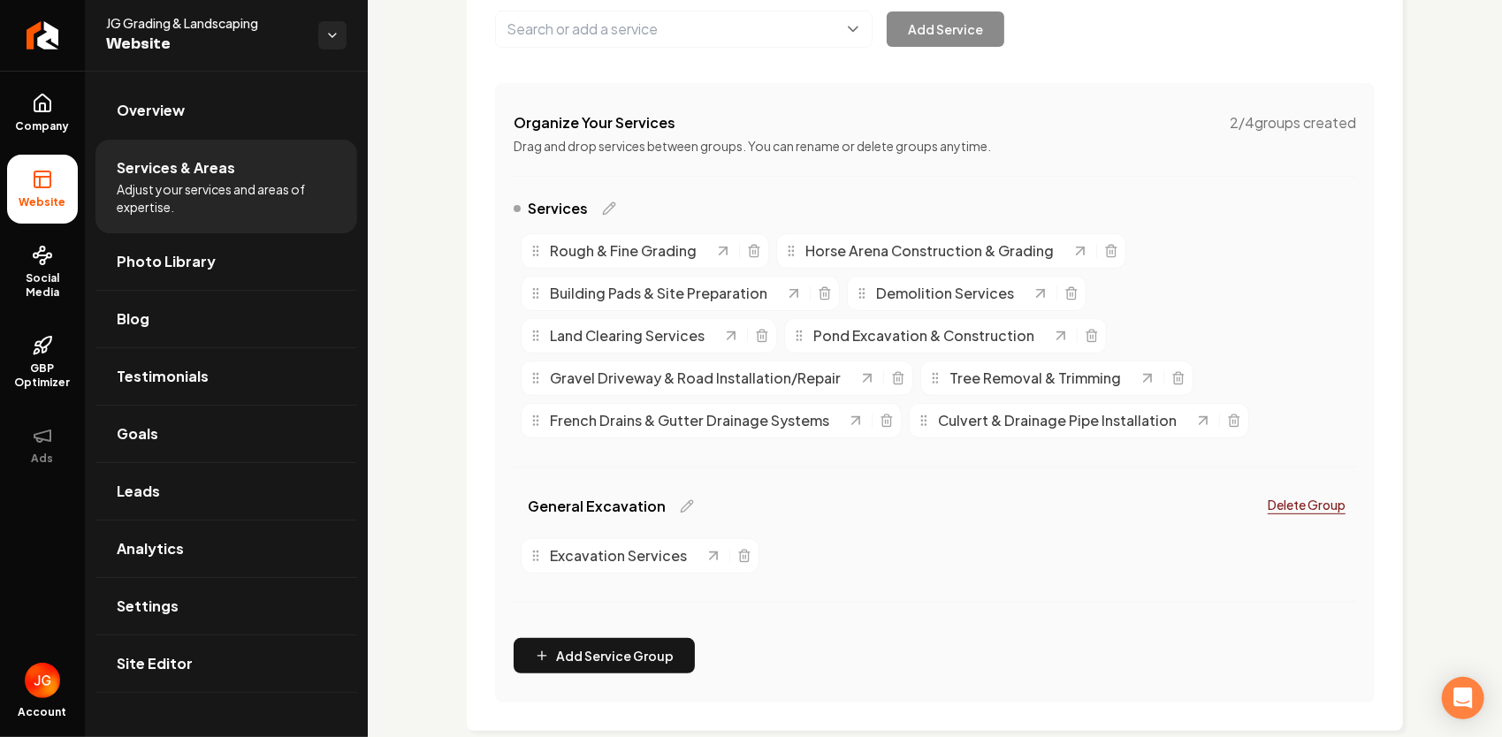
scroll to position [265, 0]
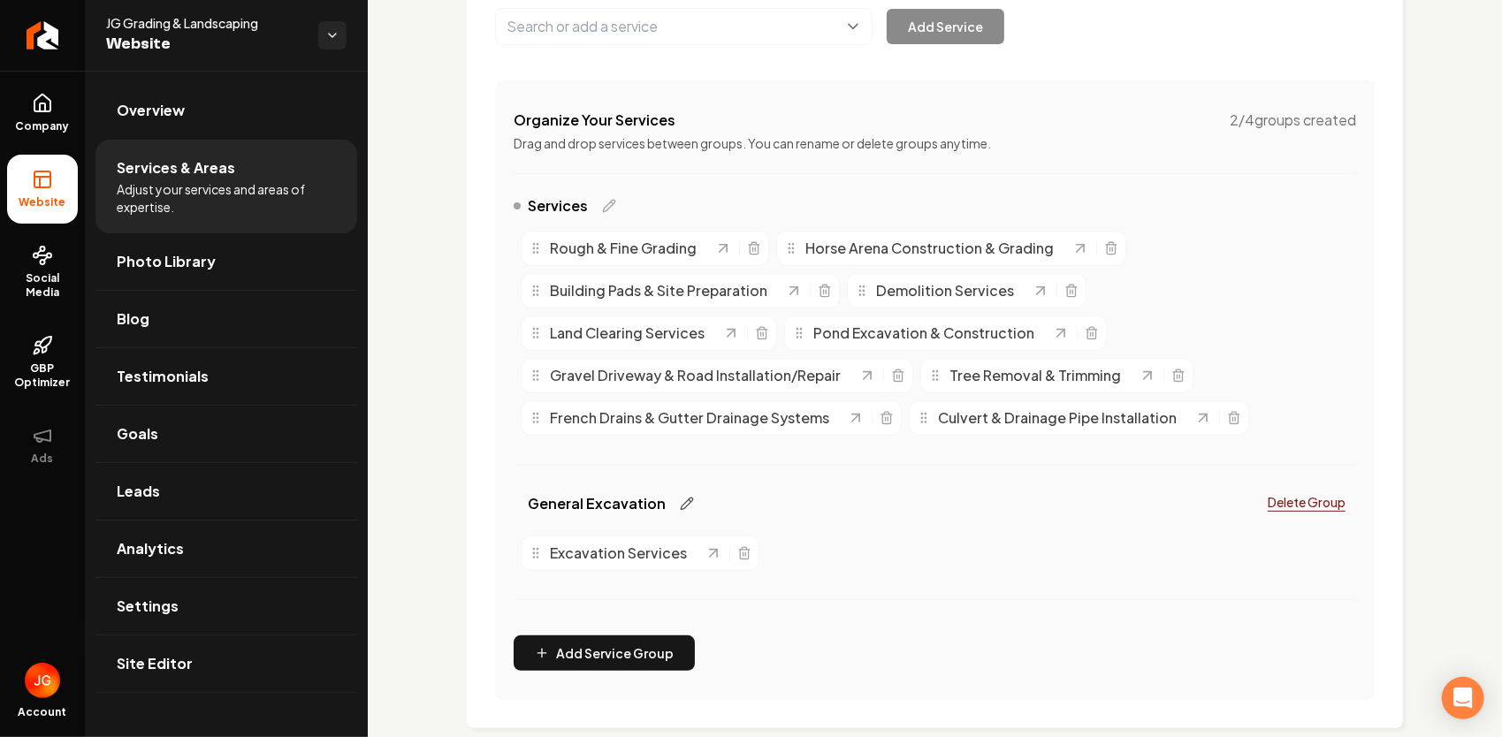
click at [681, 506] on icon "Main content area" at bounding box center [686, 503] width 11 height 11
drag, startPoint x: 666, startPoint y: 499, endPoint x: 491, endPoint y: 491, distance: 175.2
click at [492, 490] on div "Services Provided Select from the recommended services or add your own and choo…" at bounding box center [935, 288] width 936 height 880
click at [689, 507] on input "Excavation & Demo" at bounding box center [629, 500] width 202 height 35
type input "Excavation & Demo"
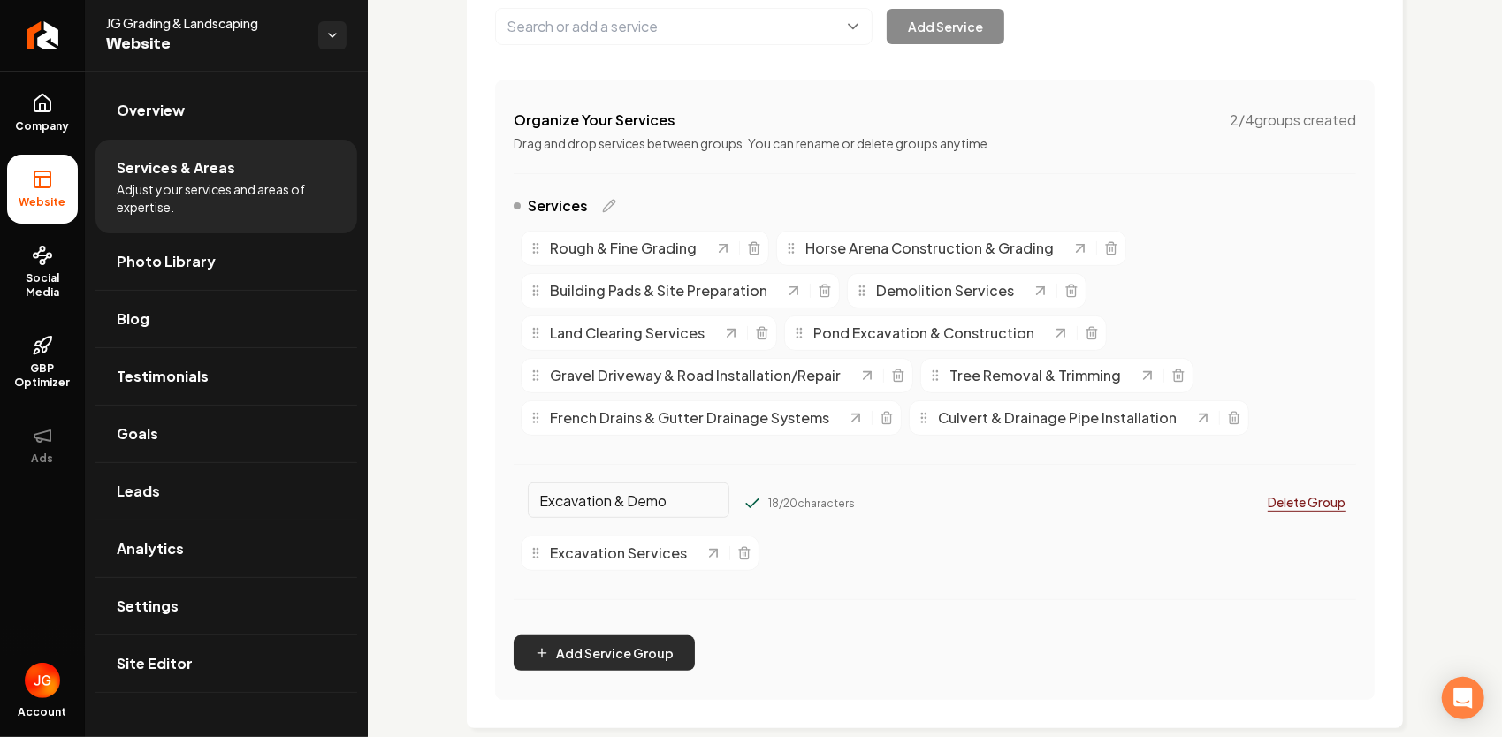
click at [654, 647] on button "Add Service Group" at bounding box center [603, 652] width 181 height 35
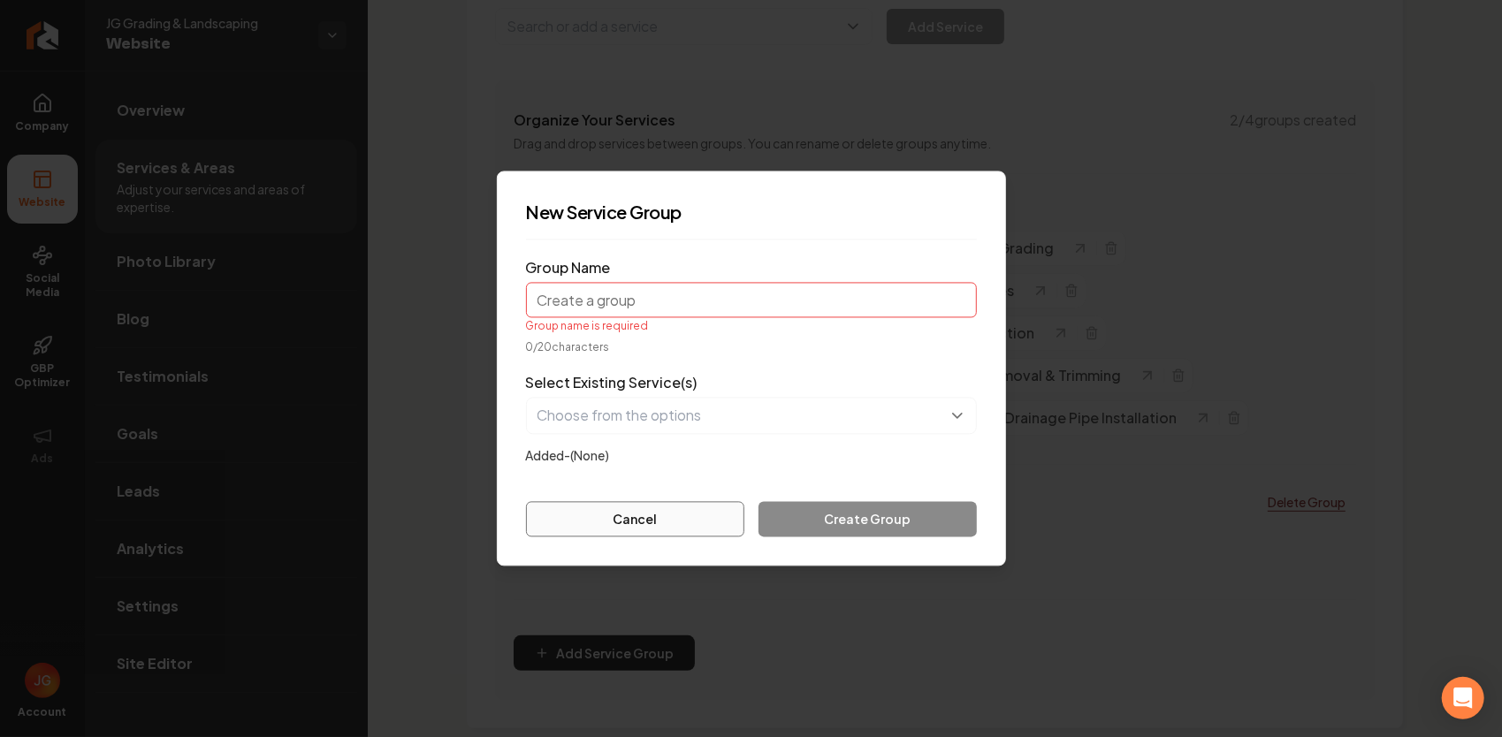
click at [670, 502] on button "Cancel" at bounding box center [635, 519] width 219 height 35
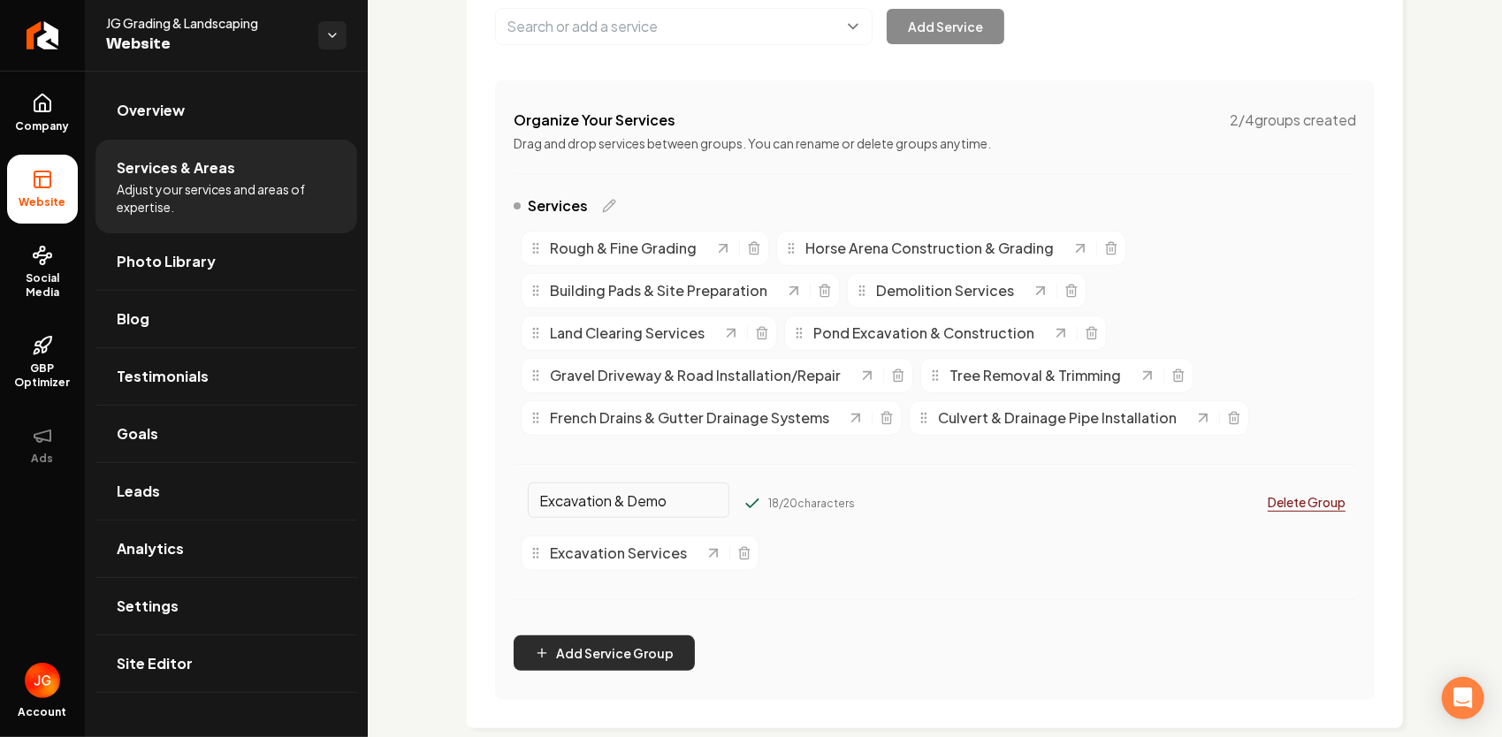
click at [619, 654] on button "Add Service Group" at bounding box center [603, 652] width 181 height 35
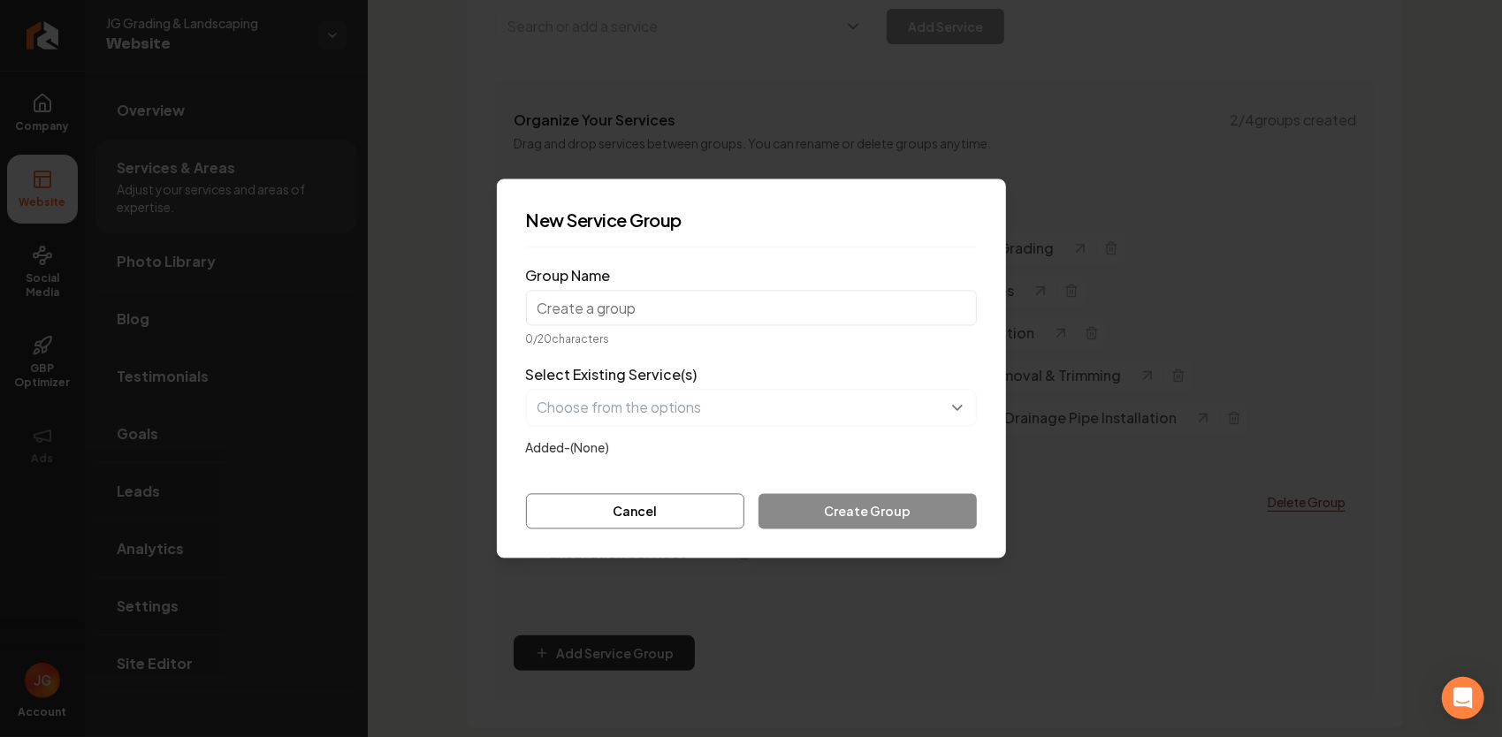
click at [668, 313] on input "Group Name" at bounding box center [751, 308] width 451 height 35
type input "D"
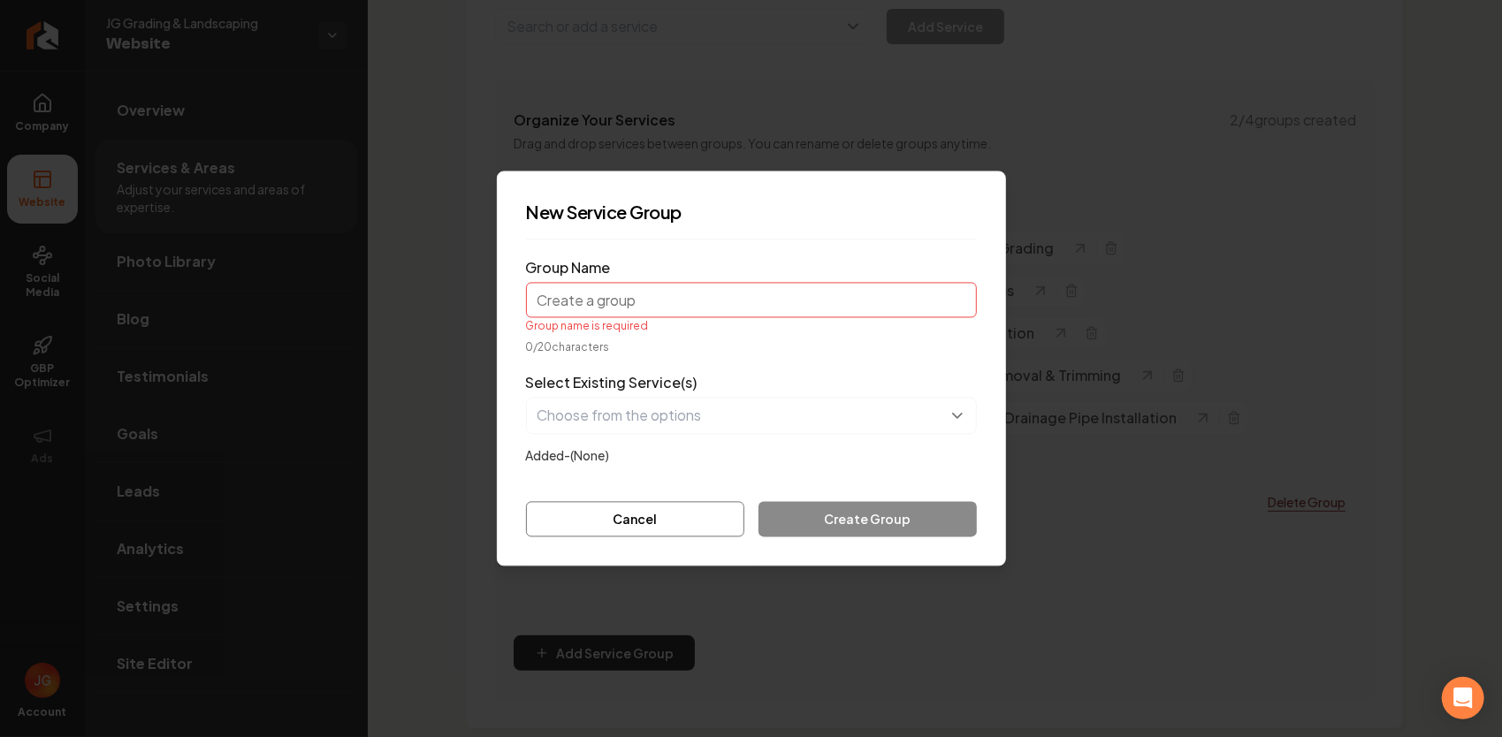
click at [636, 495] on form "Group Name Group name is required 0 / 20 characters Select Existing Service(s) …" at bounding box center [751, 396] width 451 height 283
click at [640, 513] on button "Cancel" at bounding box center [635, 519] width 219 height 35
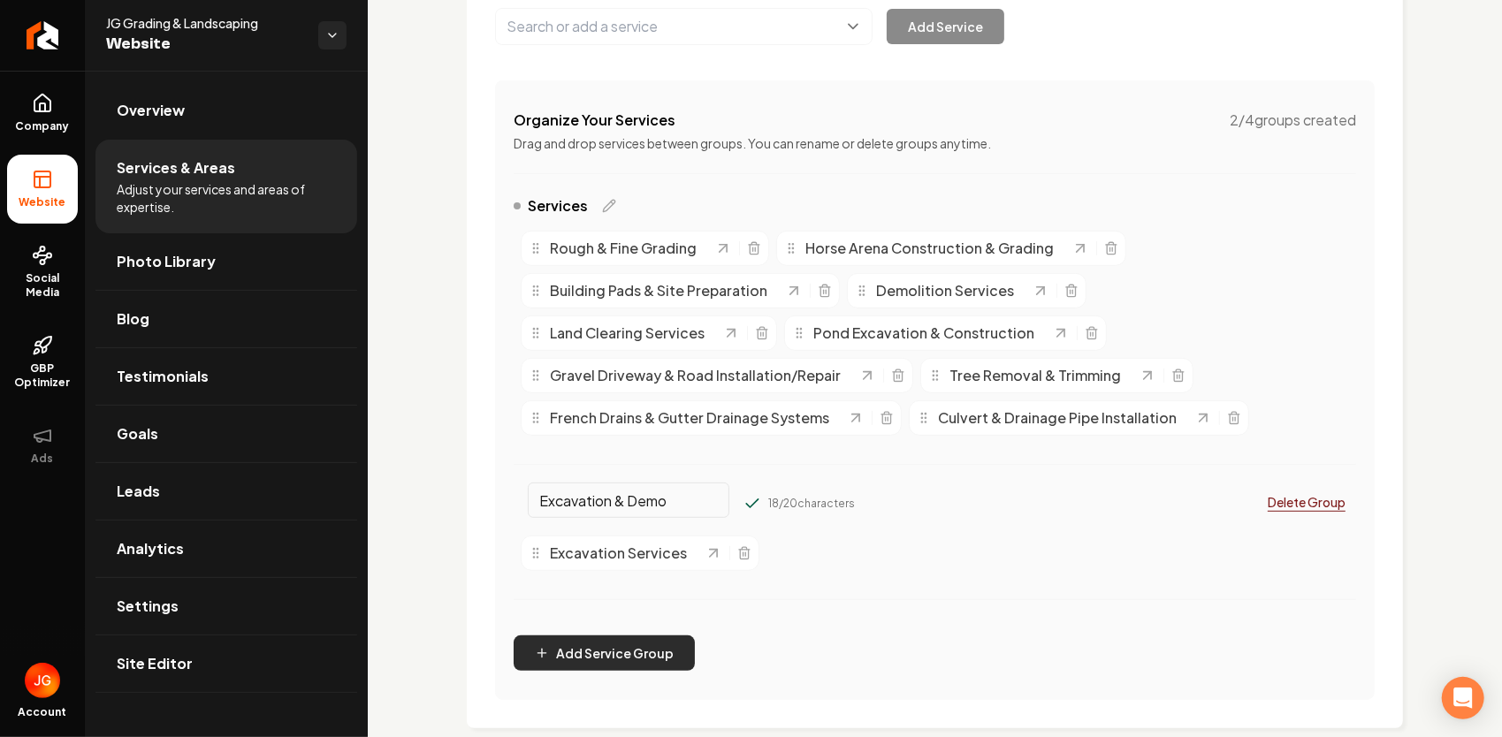
click at [602, 650] on button "Add Service Group" at bounding box center [603, 652] width 181 height 35
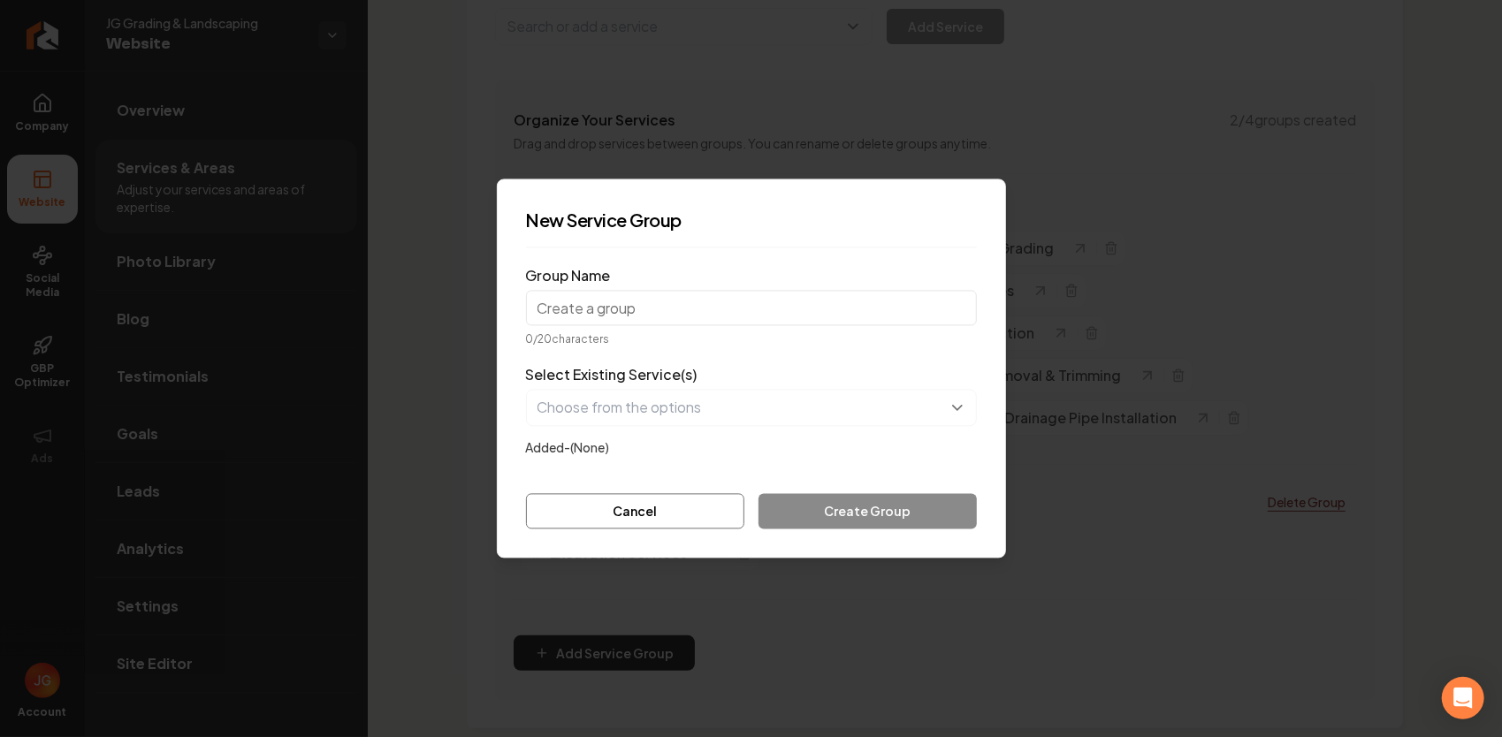
click at [621, 514] on button "Cancel" at bounding box center [635, 511] width 219 height 35
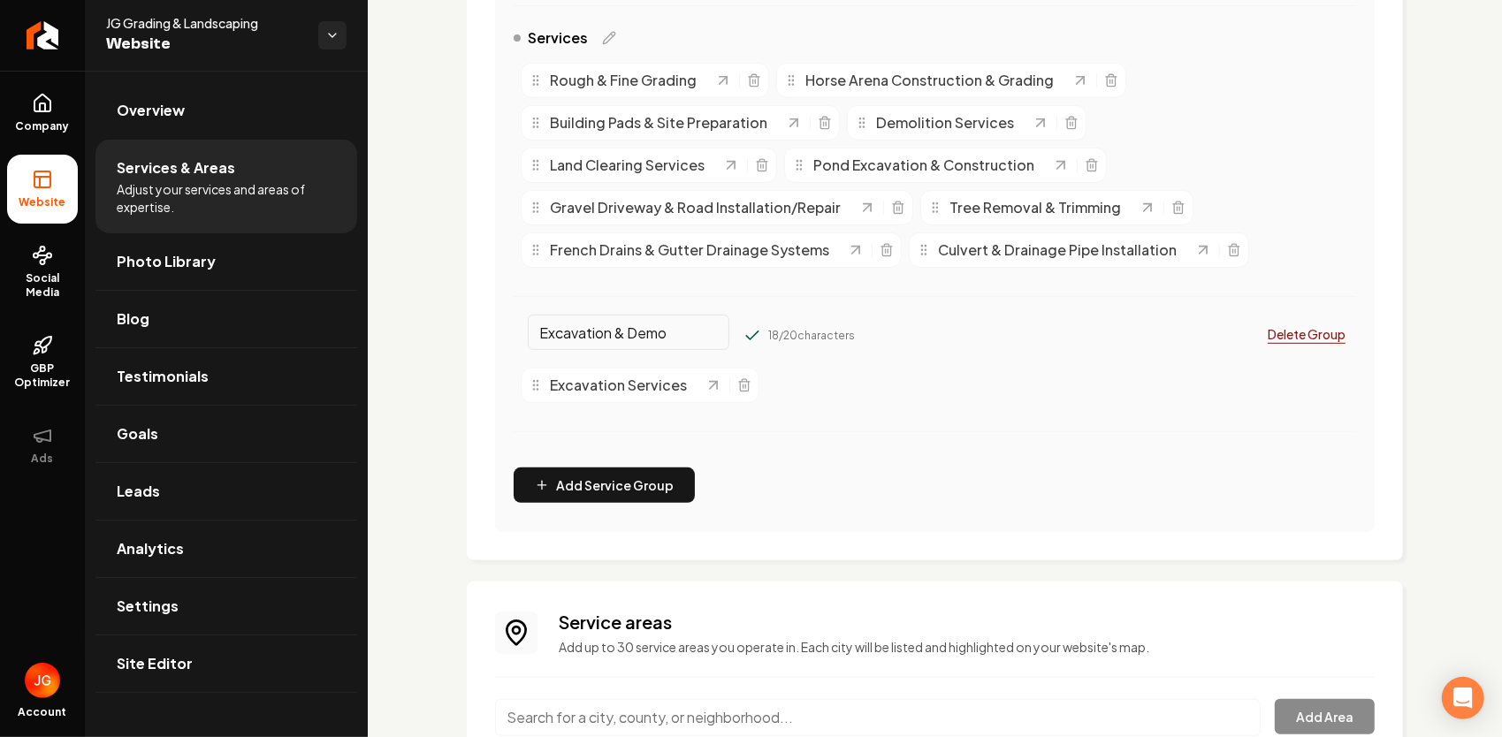
scroll to position [442, 0]
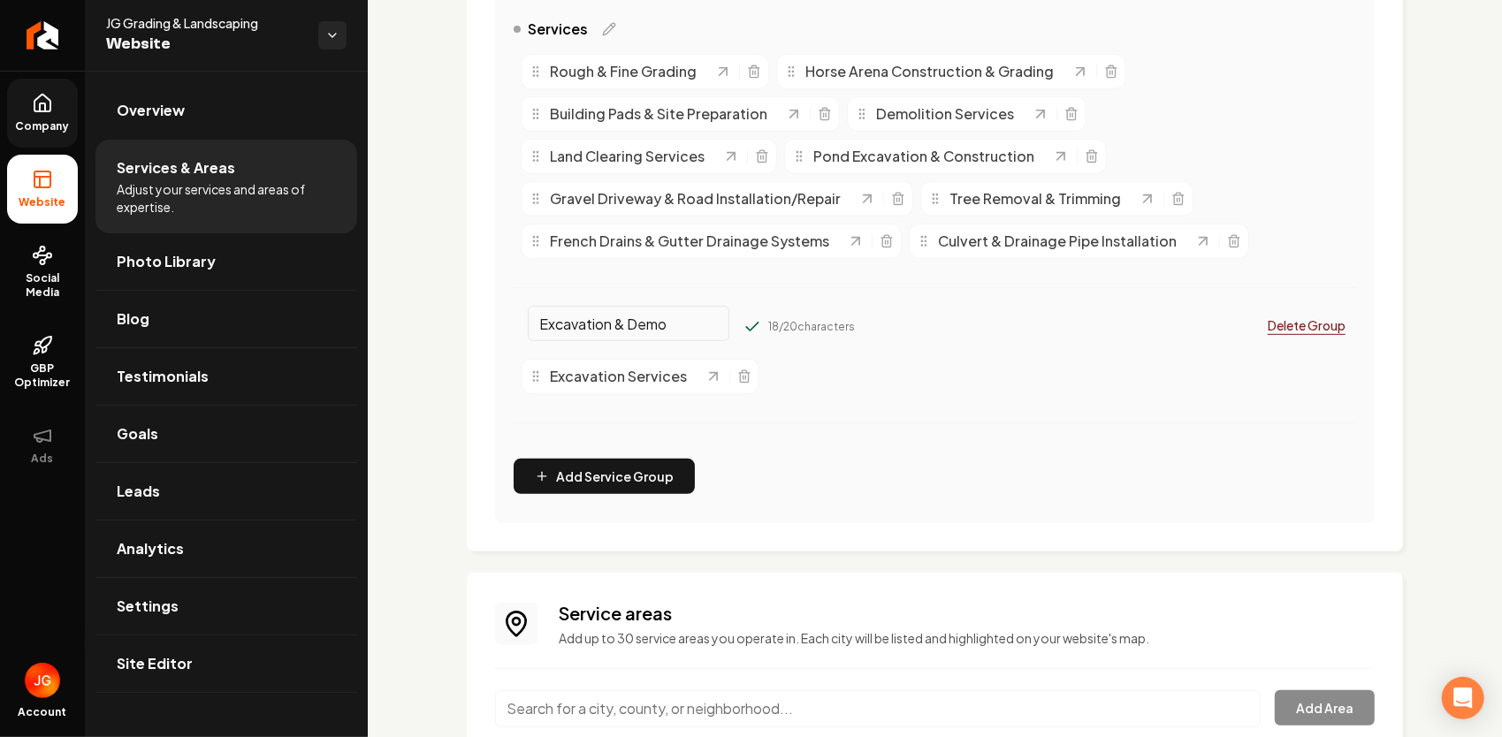
click at [58, 118] on link "Company" at bounding box center [42, 113] width 71 height 69
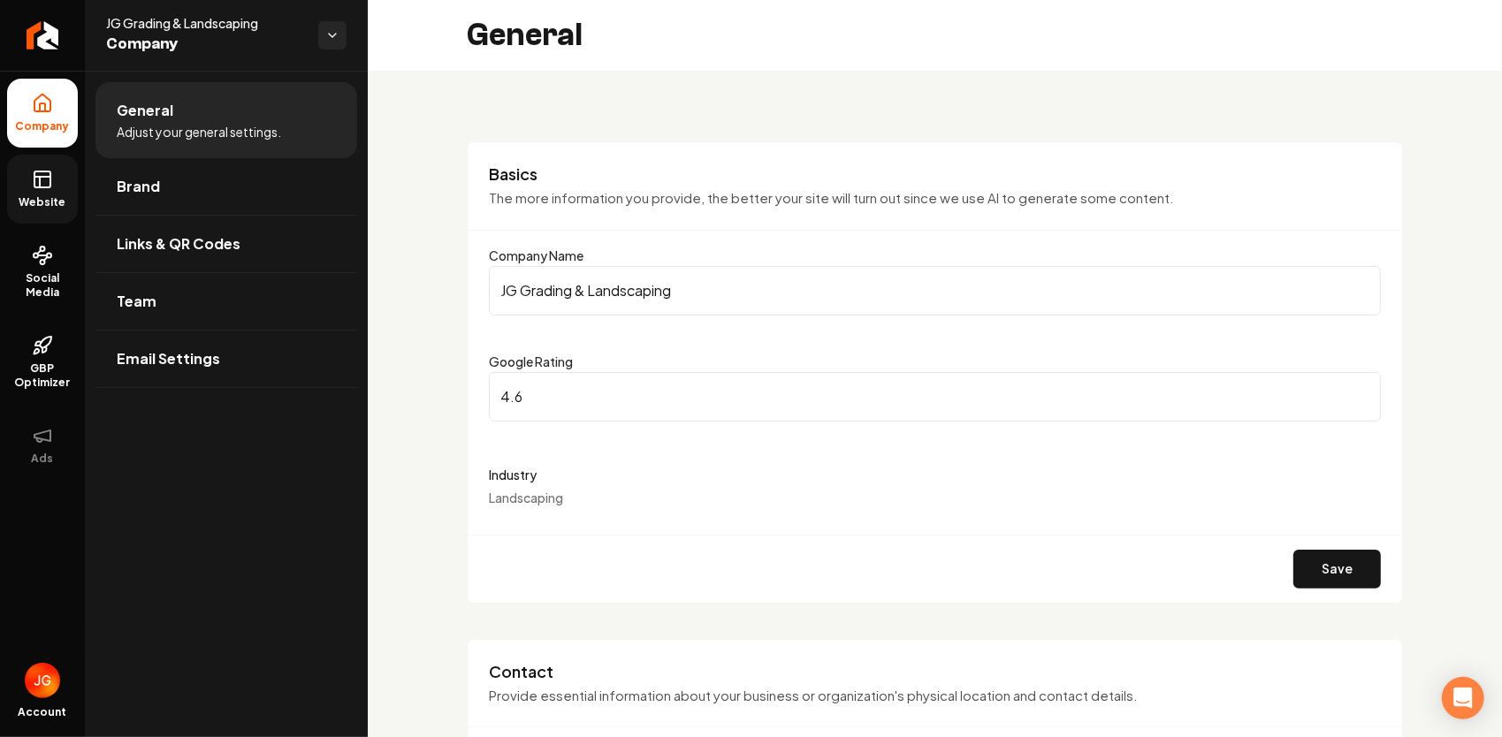
click at [46, 210] on link "Website" at bounding box center [42, 189] width 71 height 69
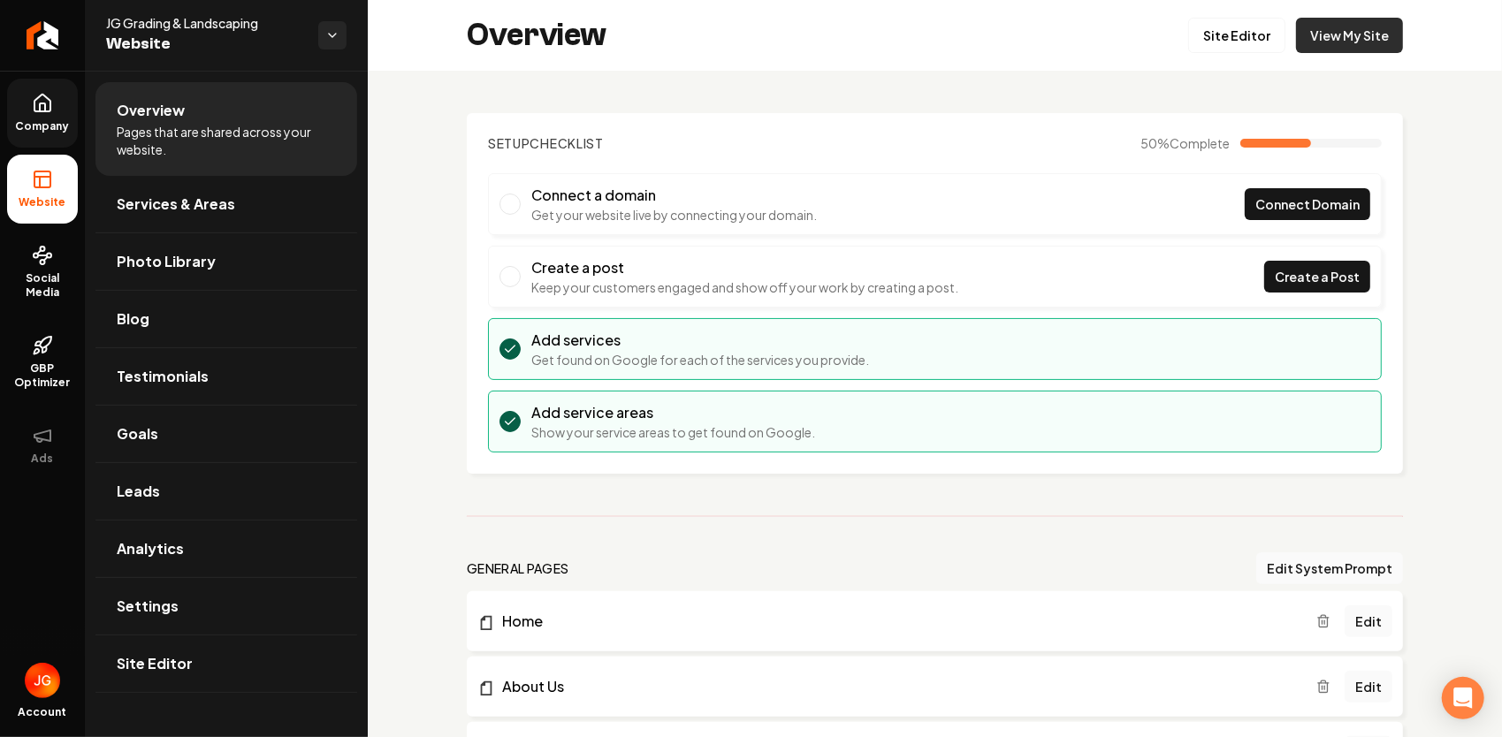
click at [1367, 30] on link "View My Site" at bounding box center [1349, 35] width 107 height 35
click at [199, 210] on span "Services & Areas" at bounding box center [176, 204] width 118 height 21
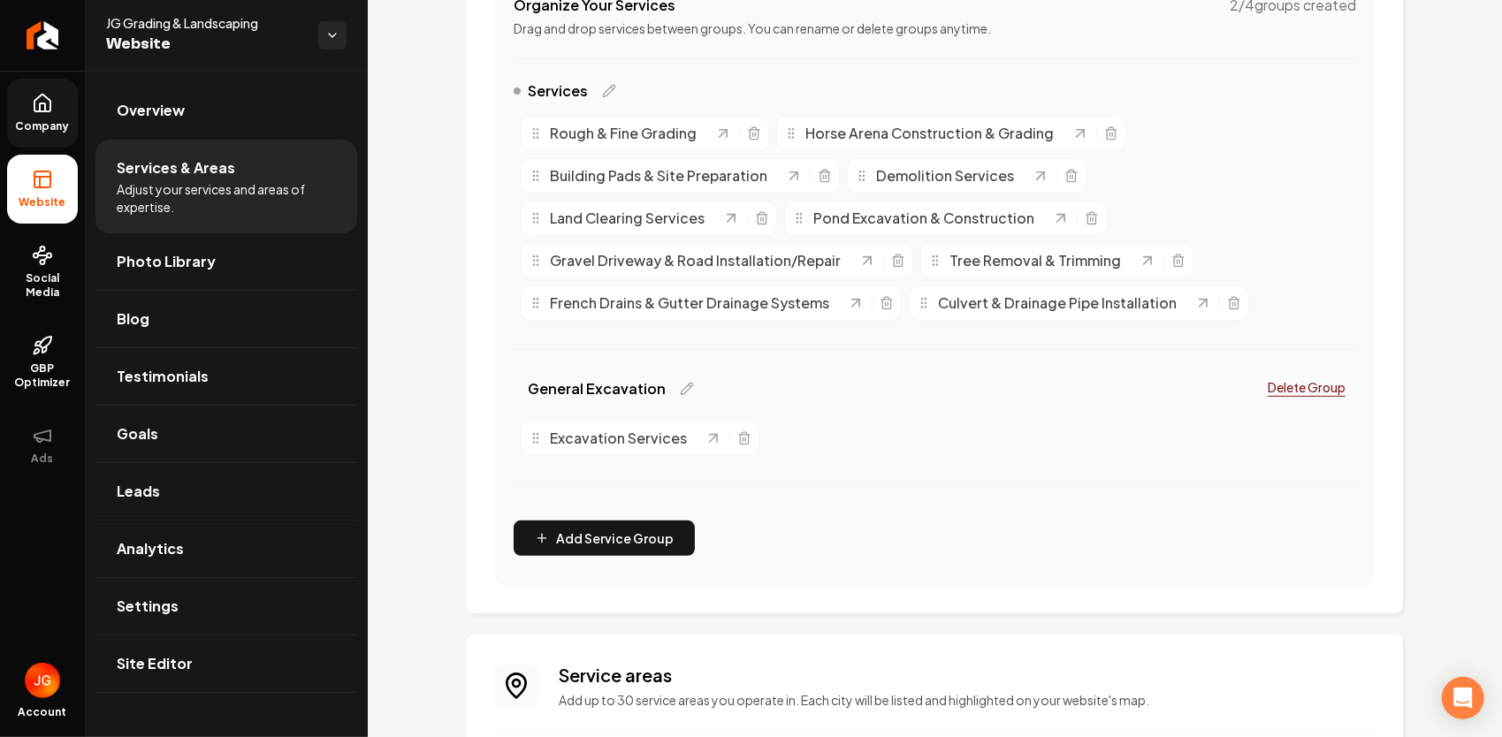
scroll to position [354, 0]
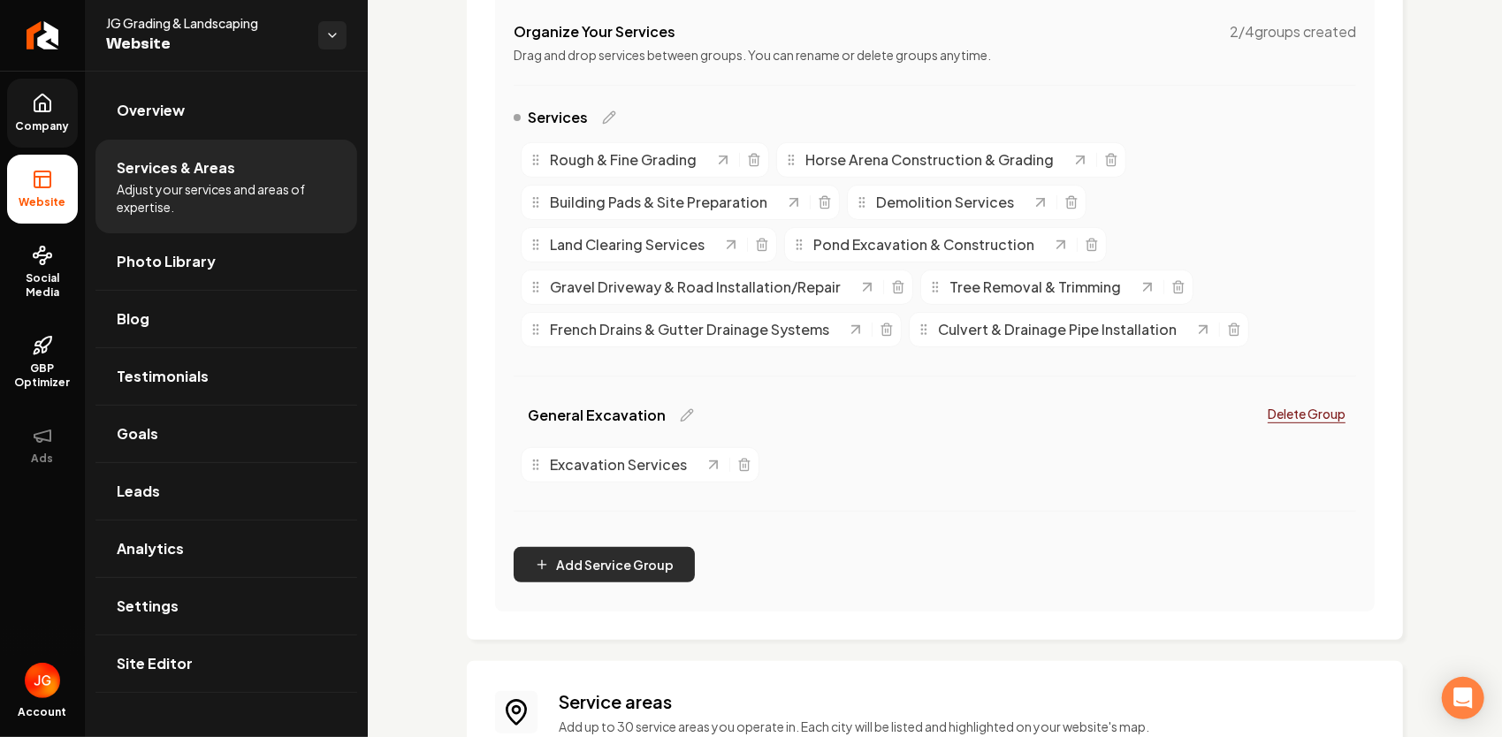
click at [670, 552] on button "Add Service Group" at bounding box center [603, 564] width 181 height 35
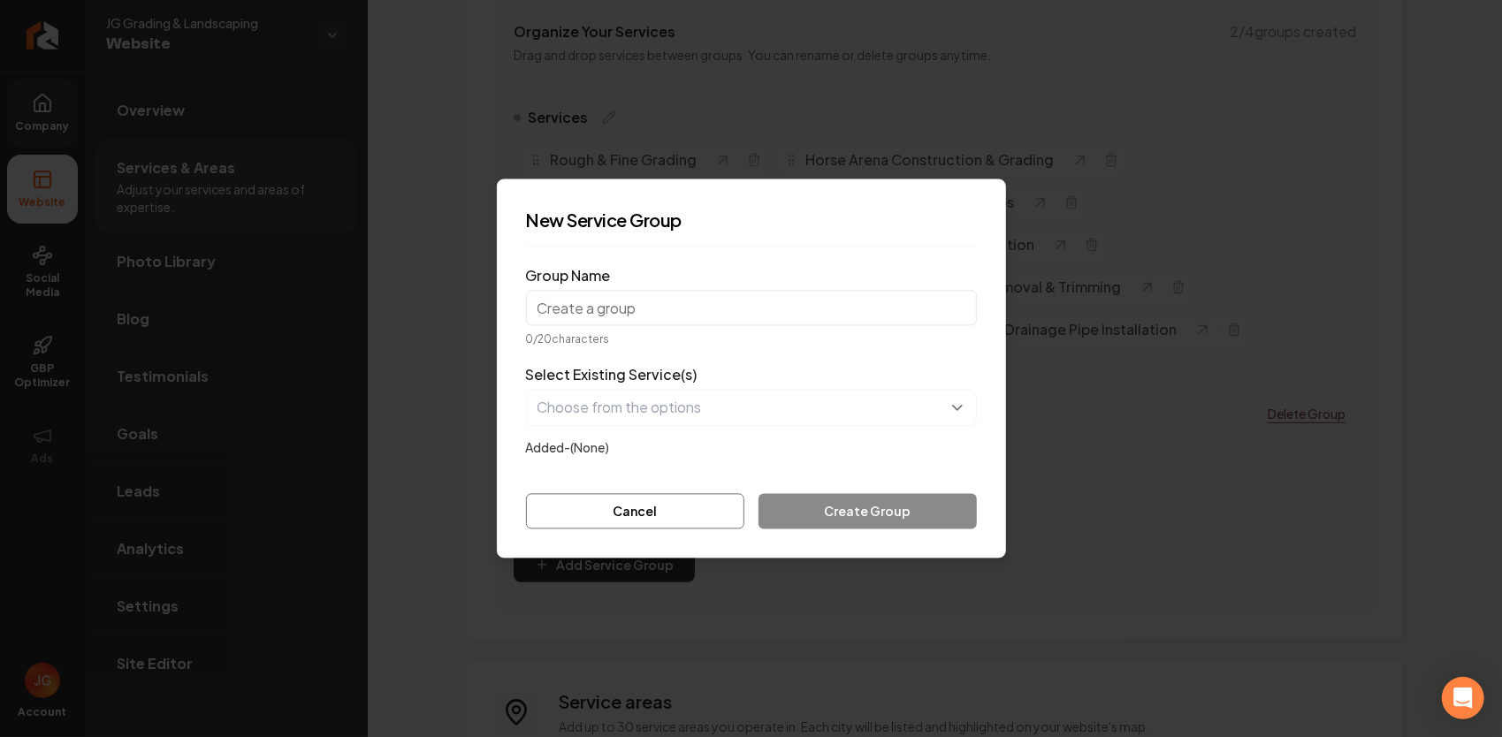
click at [672, 318] on input "Group Name" at bounding box center [751, 308] width 451 height 35
type input "Driveways & Roads"
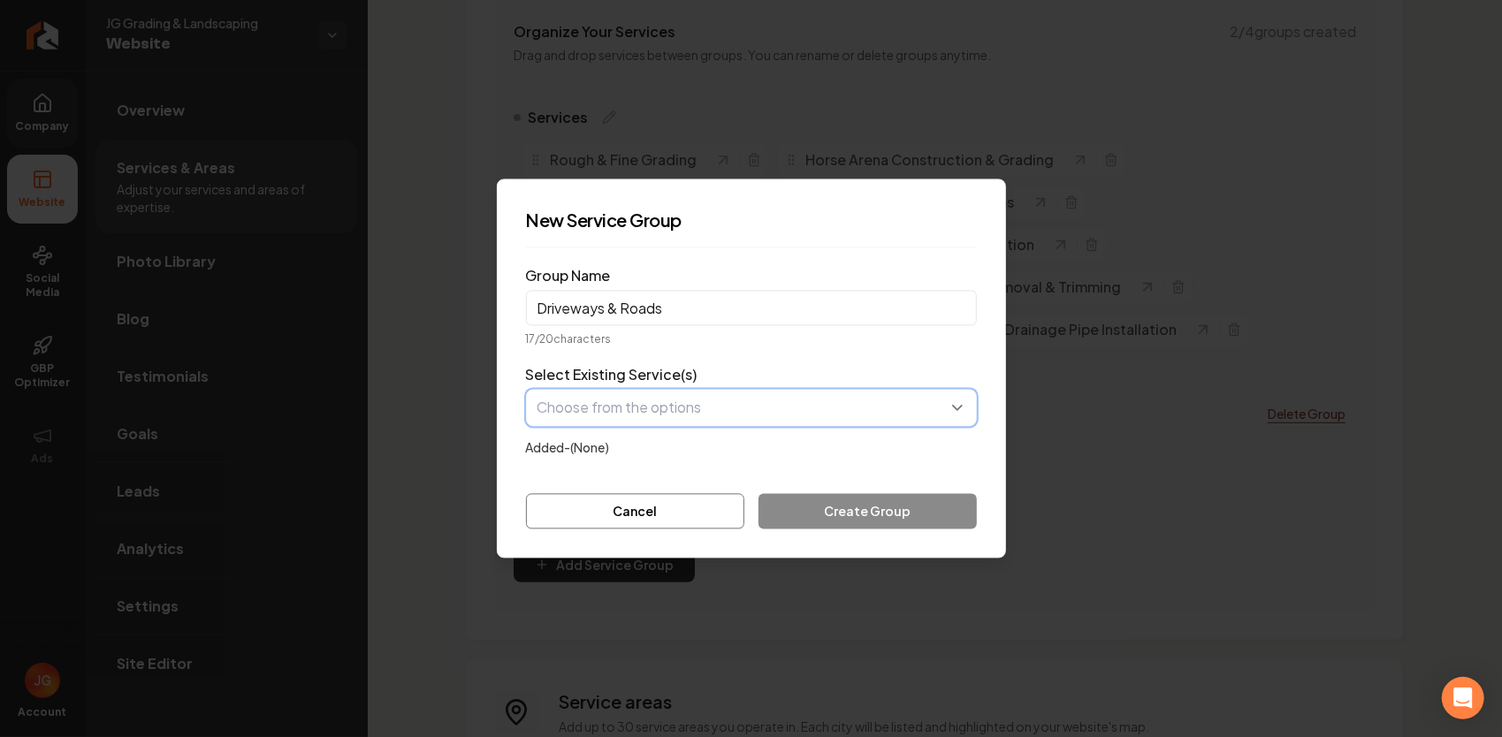
click at [747, 409] on button "button" at bounding box center [751, 408] width 451 height 37
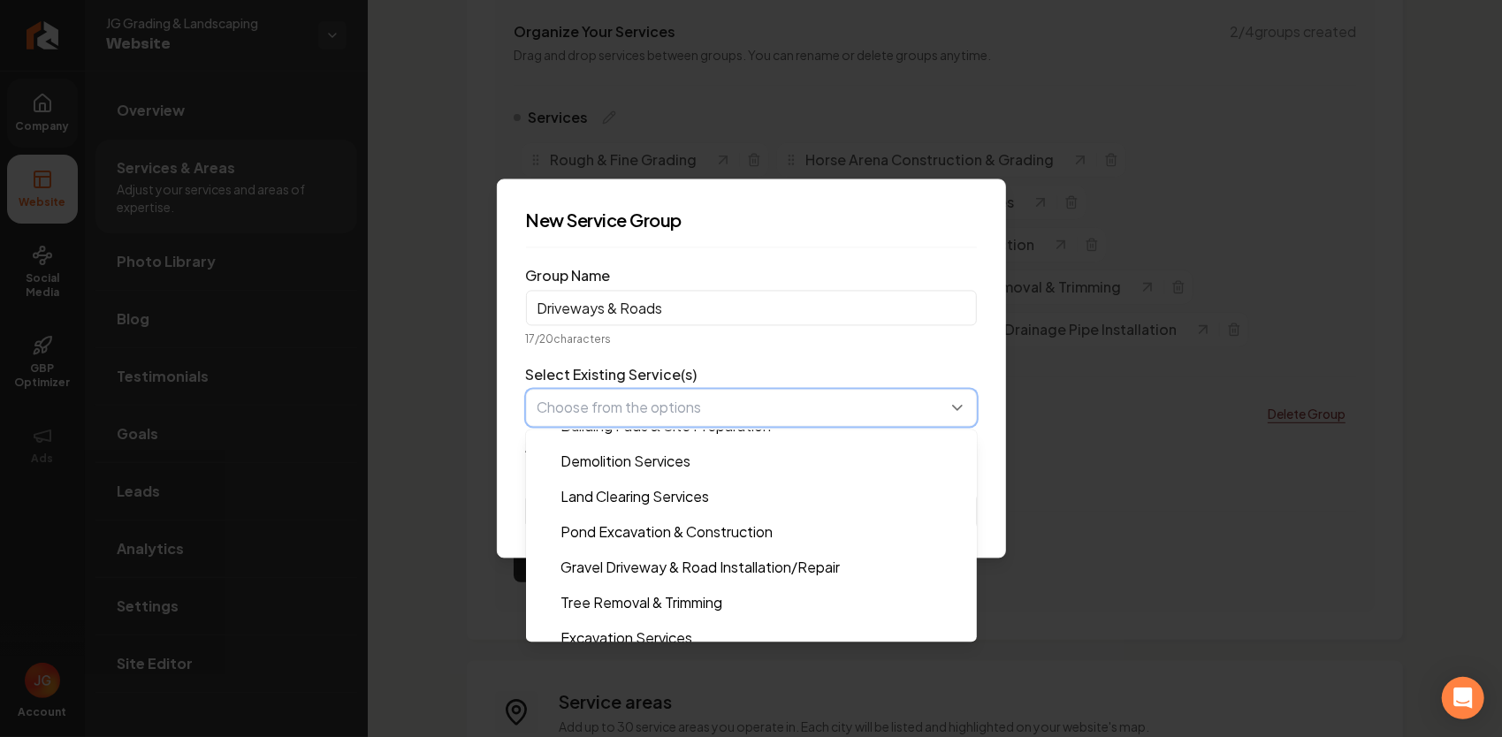
scroll to position [177, 0]
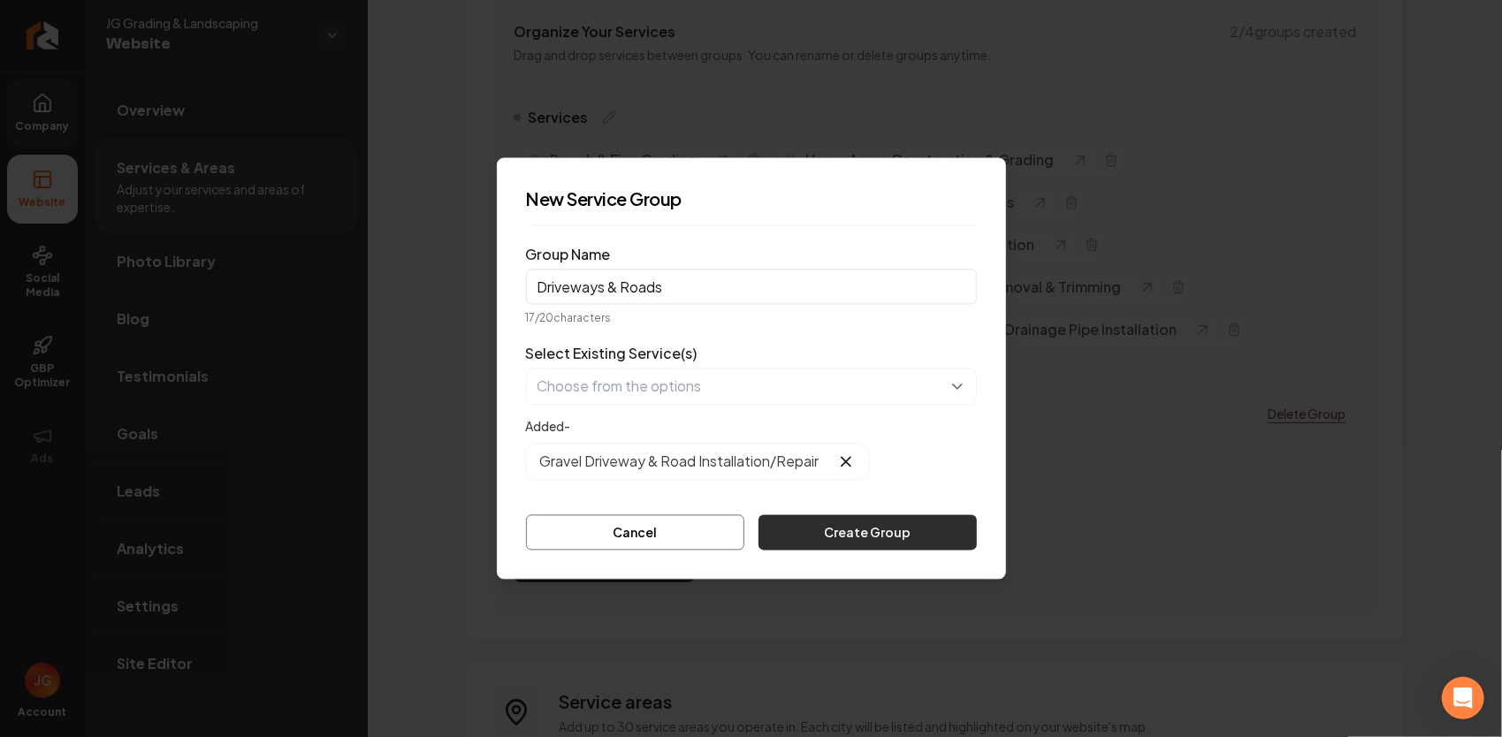
click at [840, 532] on button "Create Group" at bounding box center [866, 532] width 217 height 35
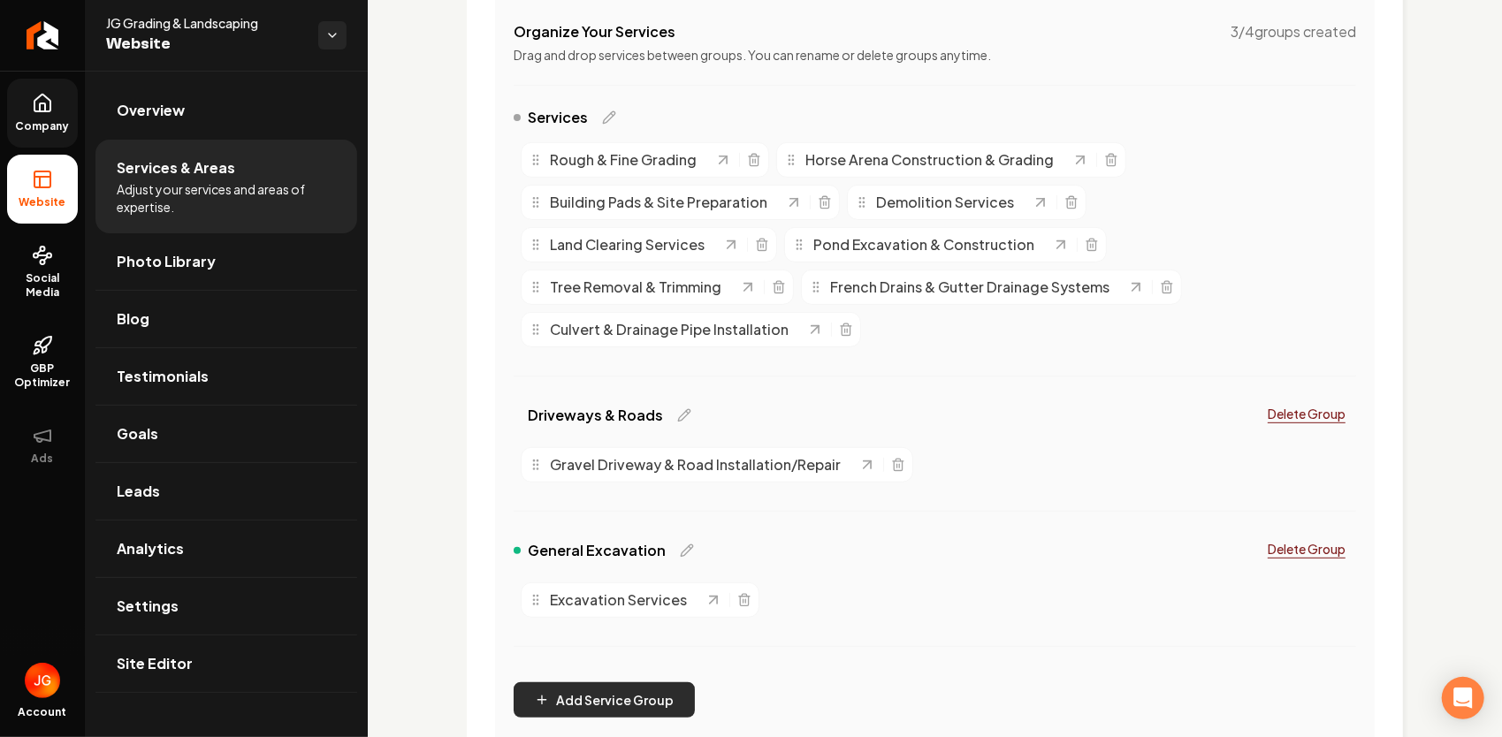
click at [643, 694] on button "Add Service Group" at bounding box center [603, 699] width 181 height 35
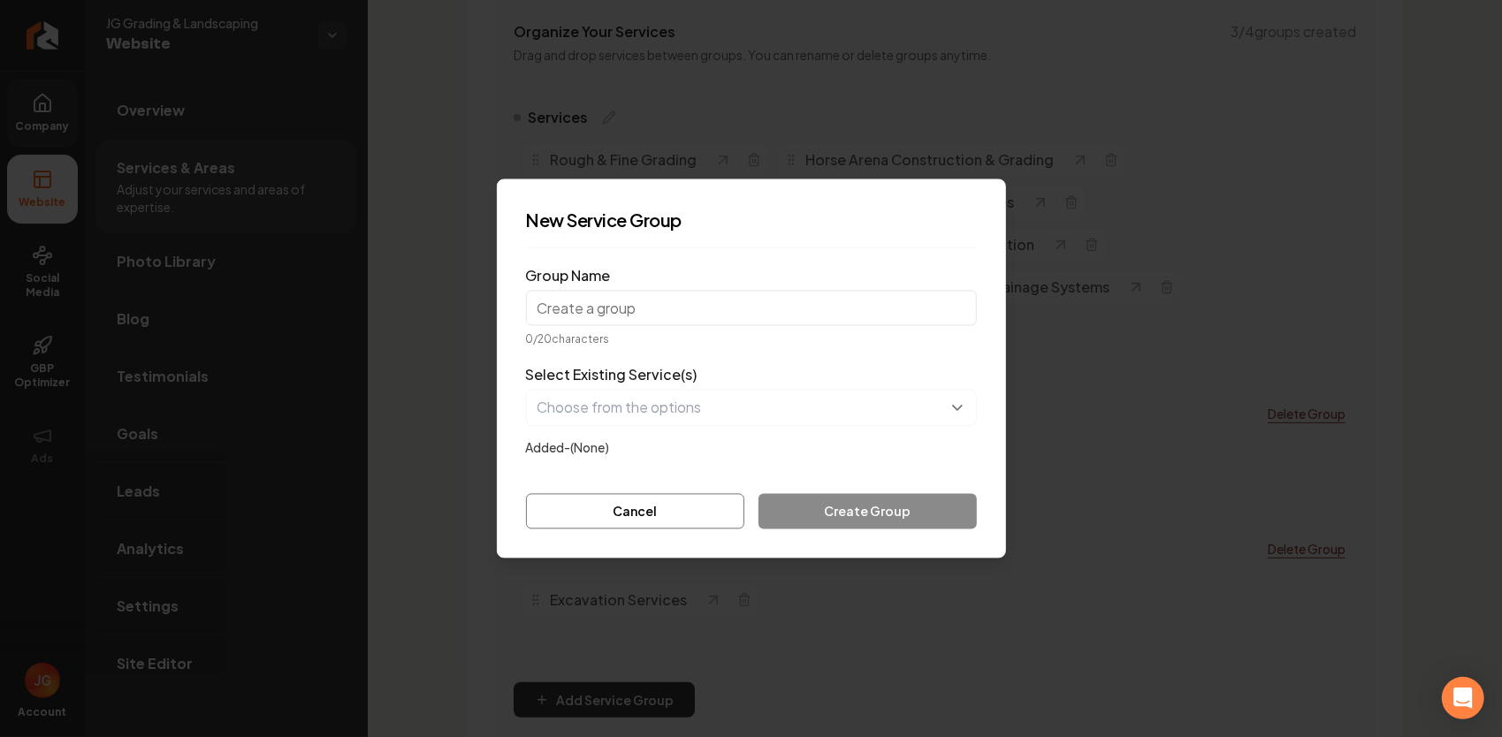
click at [635, 319] on input "Group Name" at bounding box center [751, 308] width 451 height 35
click at [682, 313] on input "Group Name" at bounding box center [751, 308] width 451 height 35
type input "g"
click at [691, 303] on input "Grading and Site Pre" at bounding box center [751, 308] width 451 height 35
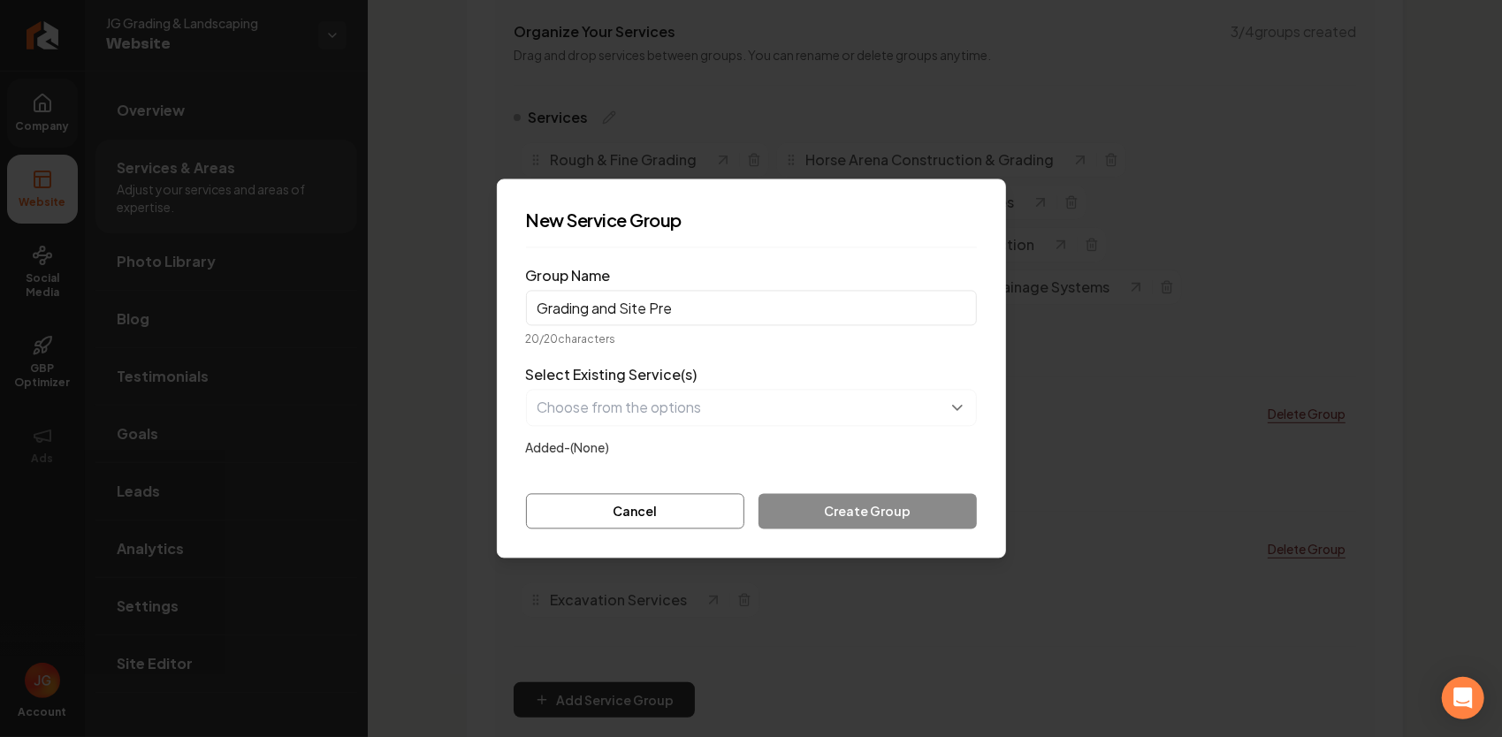
click at [615, 310] on input "Grading and Site Pre" at bounding box center [751, 308] width 451 height 35
click at [672, 299] on input "Grading & Site Pre" at bounding box center [751, 308] width 451 height 35
type input "Grading & Site Prep"
click at [647, 407] on button "button" at bounding box center [751, 408] width 451 height 37
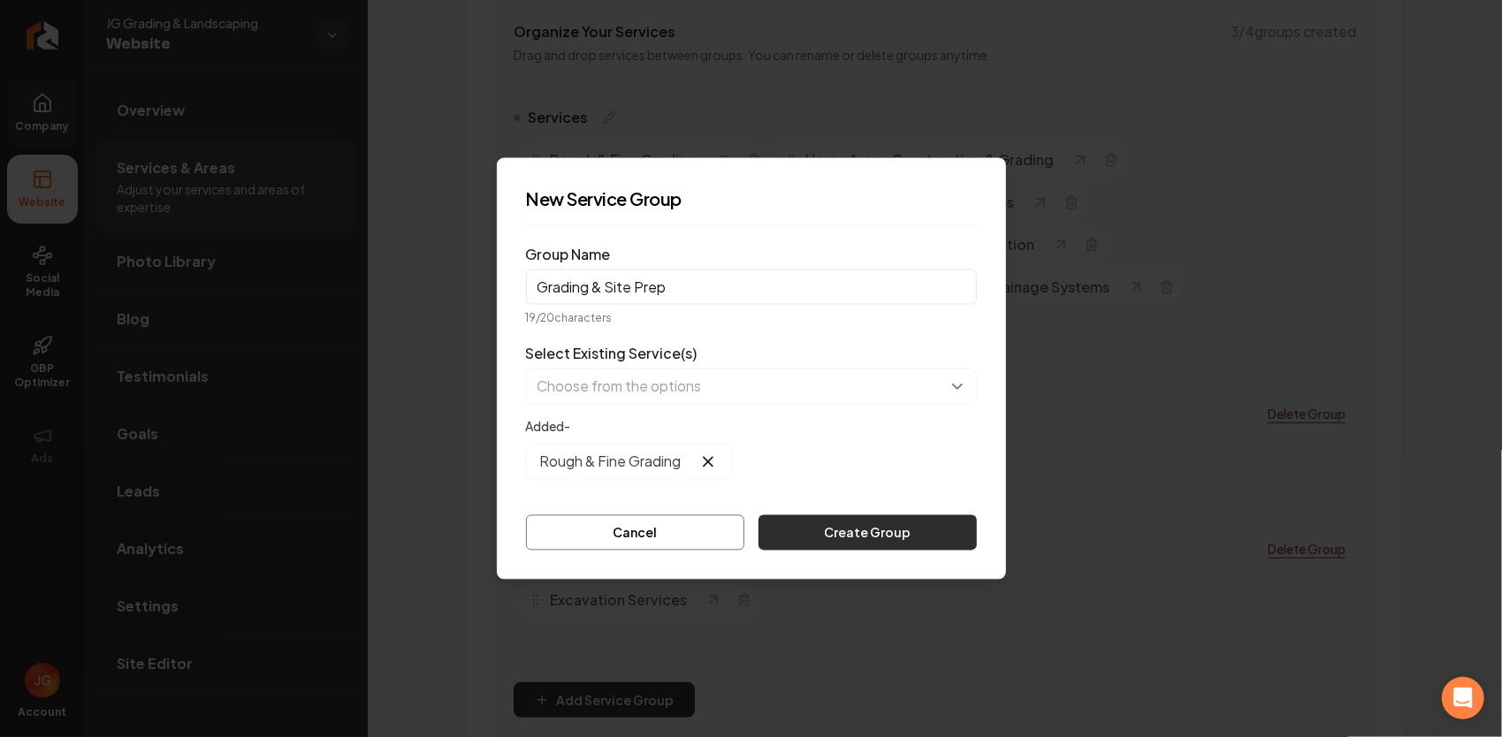
click at [853, 524] on button "Create Group" at bounding box center [866, 532] width 217 height 35
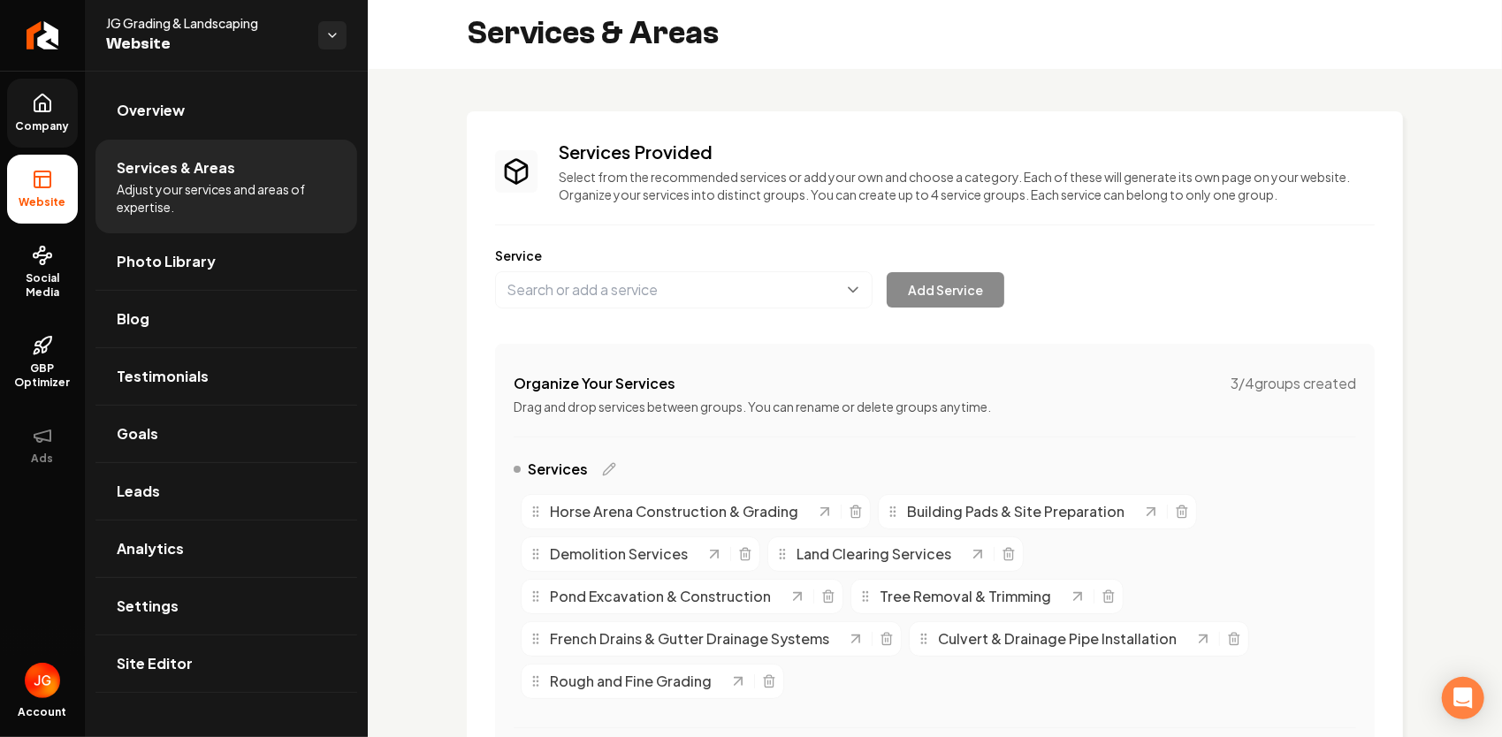
scroll to position [0, 0]
click at [582, 470] on span "Services" at bounding box center [558, 470] width 60 height 21
click at [605, 472] on icon "Main content area" at bounding box center [609, 471] width 14 height 14
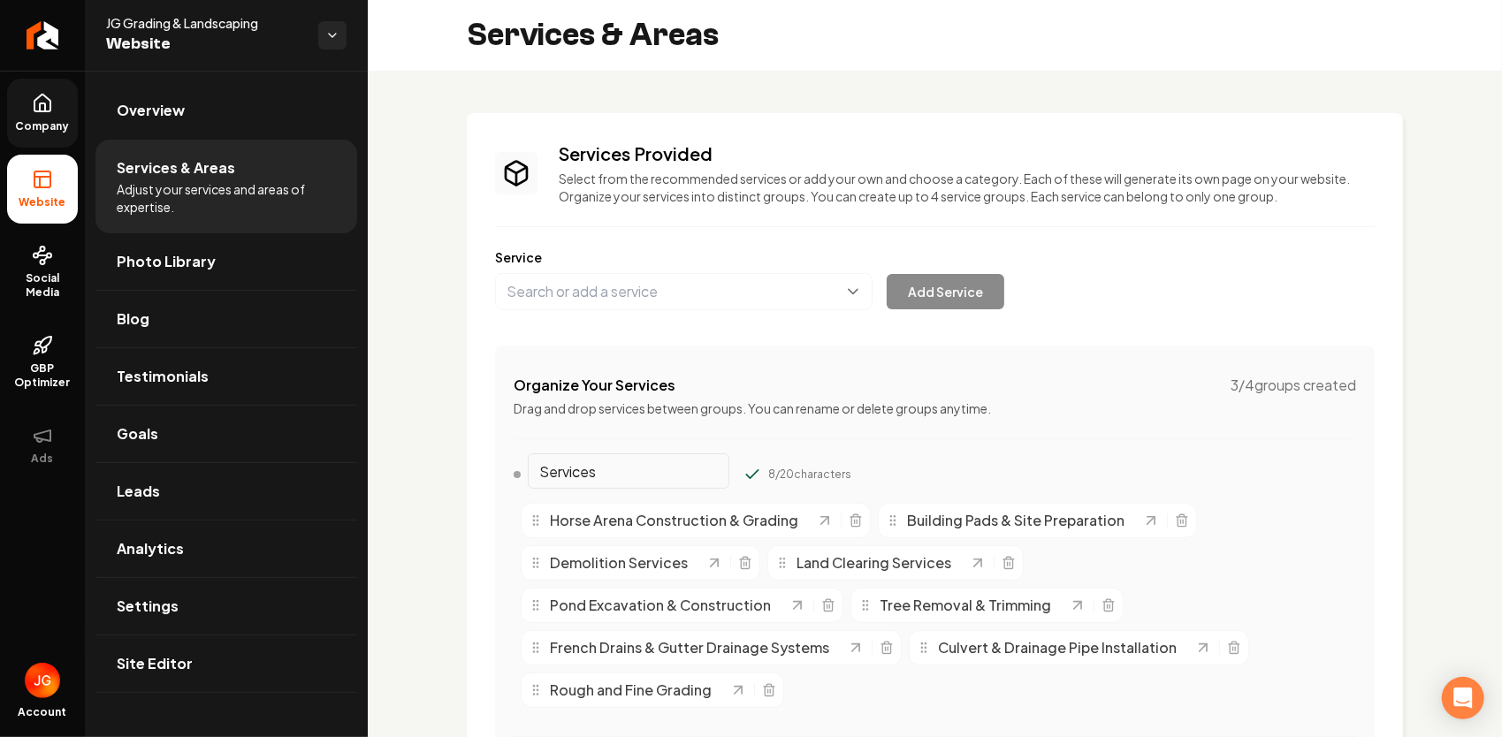
drag, startPoint x: 607, startPoint y: 465, endPoint x: 527, endPoint y: 469, distance: 80.5
click at [527, 469] on div "Services" at bounding box center [621, 474] width 216 height 28
type input "Land Clearing"
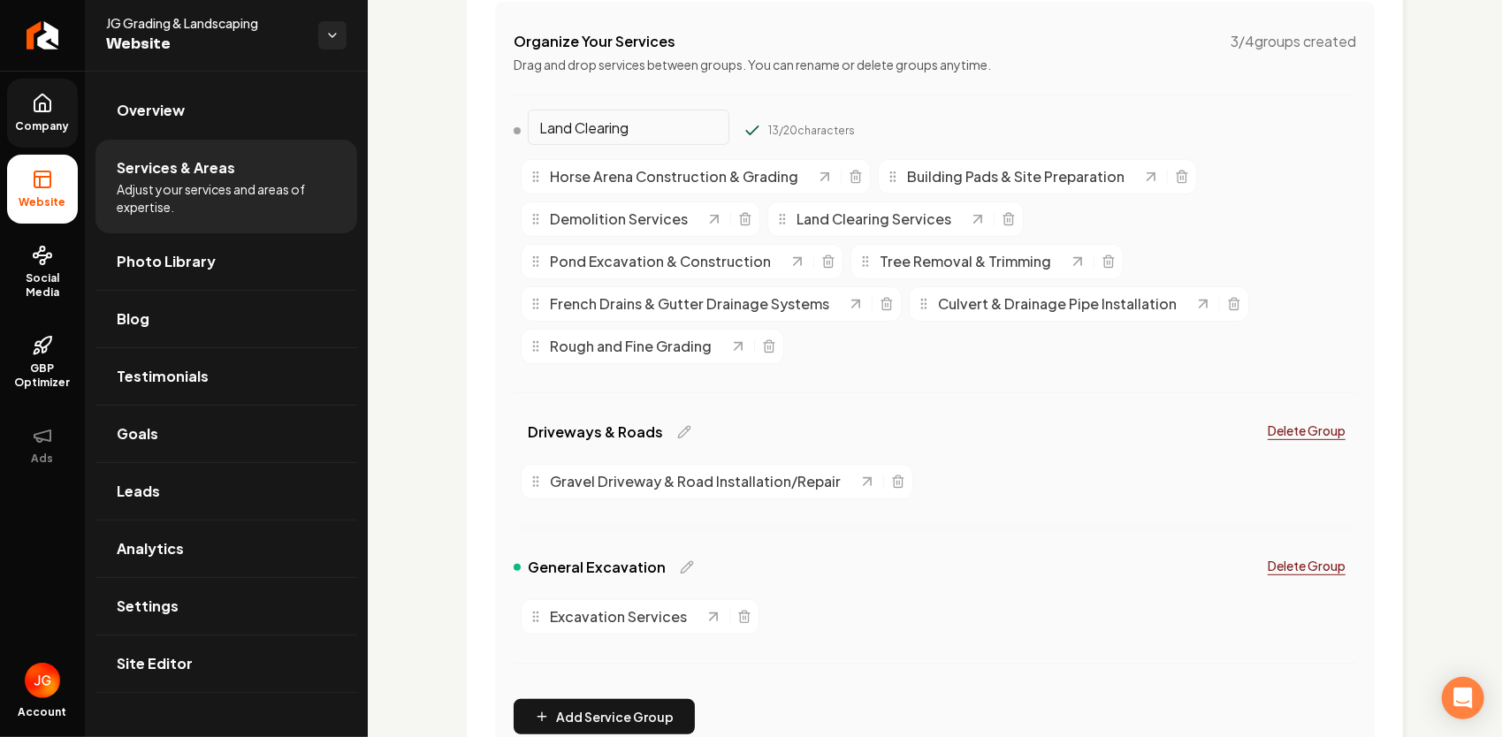
scroll to position [354, 0]
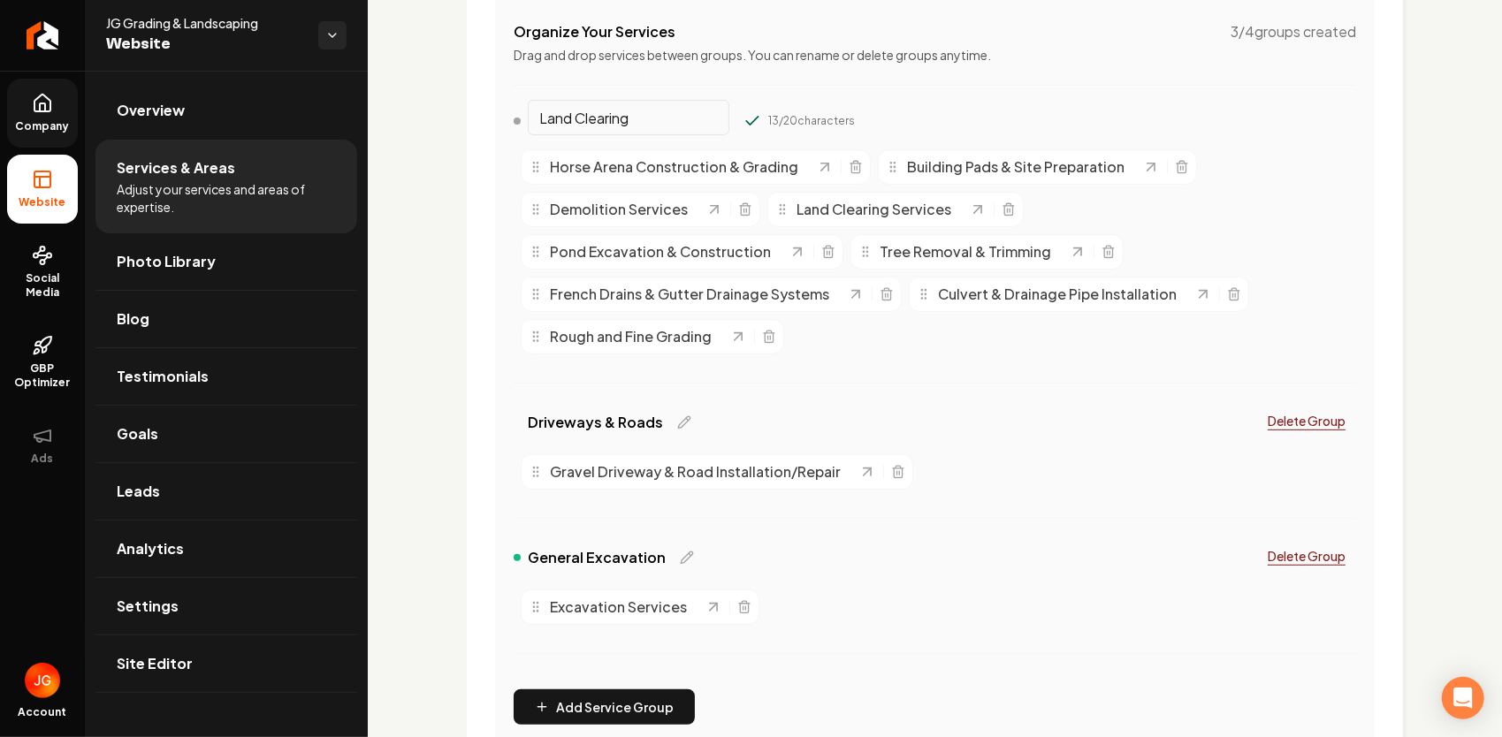
click at [649, 560] on span "General Excavation" at bounding box center [597, 557] width 138 height 21
click at [680, 560] on icon "Main content area" at bounding box center [687, 558] width 14 height 14
drag, startPoint x: 675, startPoint y: 553, endPoint x: 514, endPoint y: 570, distance: 161.7
click at [514, 570] on div "General Excavation" at bounding box center [621, 558] width 216 height 28
type input "Excavation & Demo"
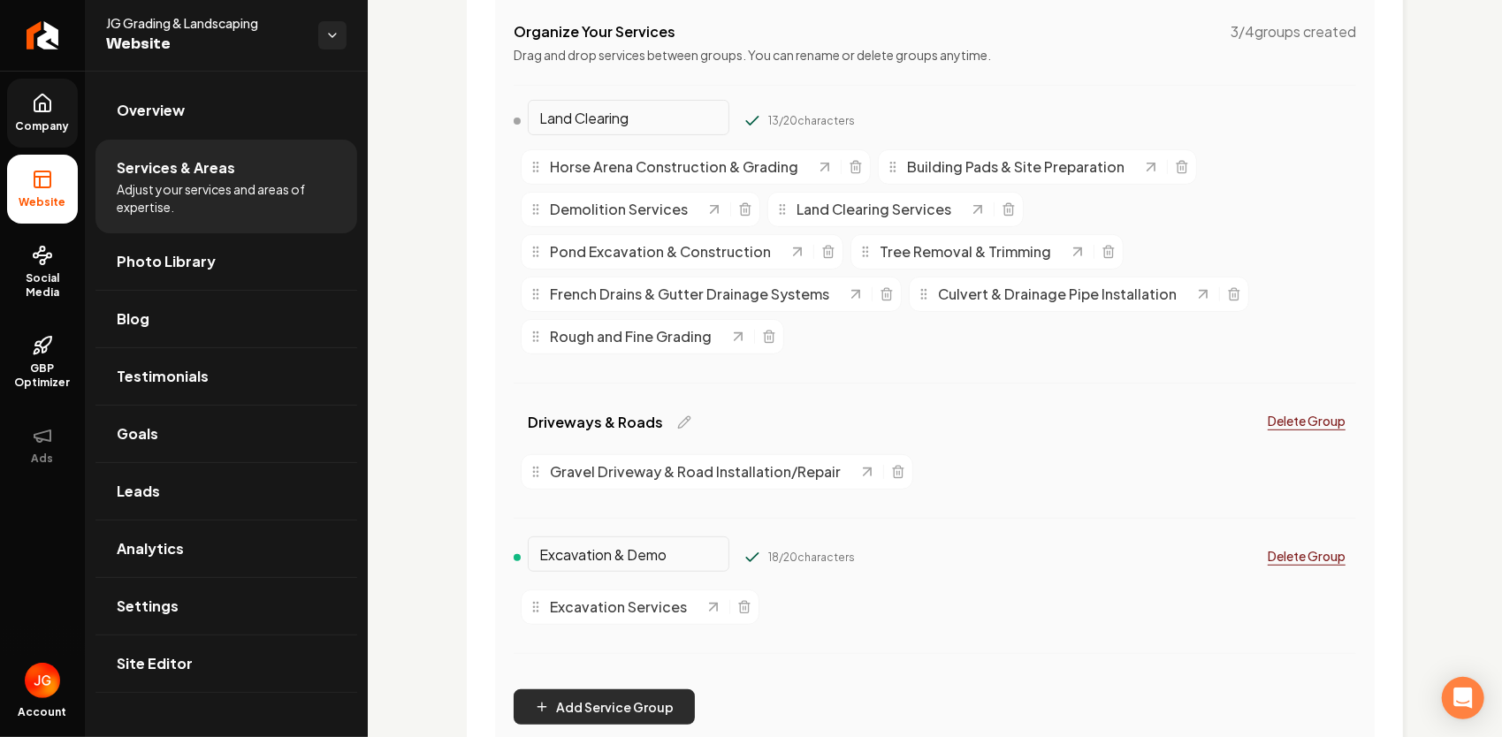
click at [653, 705] on button "Add Service Group" at bounding box center [603, 706] width 181 height 35
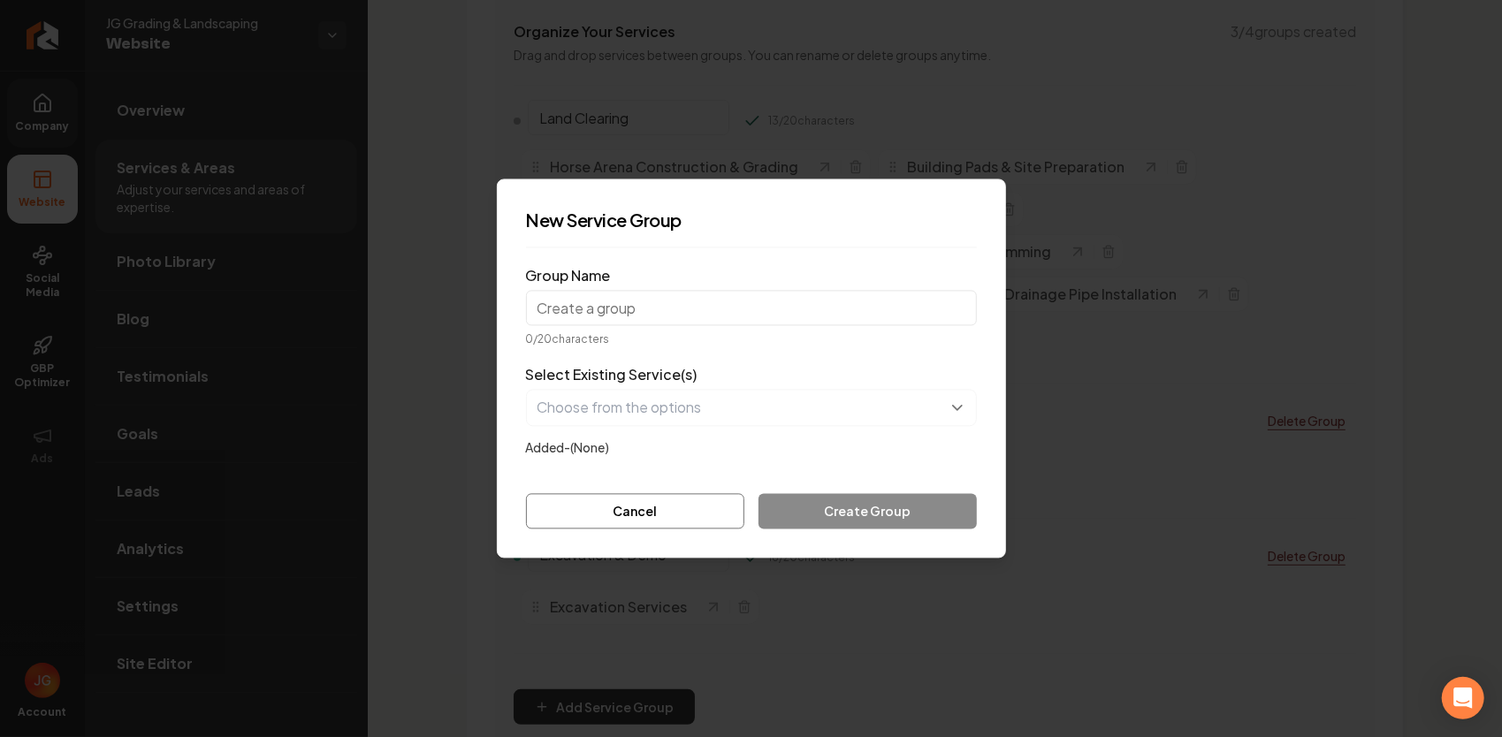
click at [698, 323] on input "Group Name" at bounding box center [751, 308] width 451 height 35
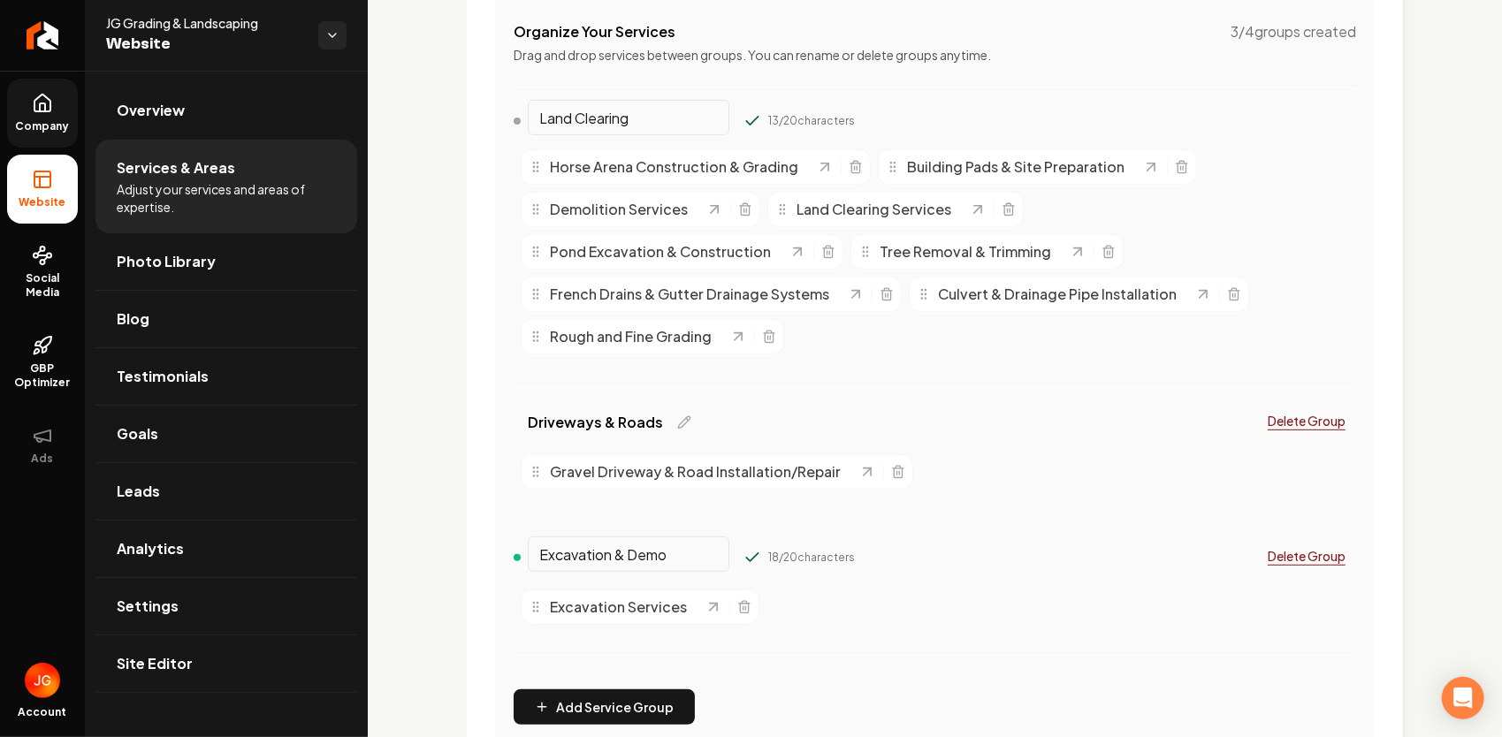
click at [677, 556] on input "Excavation & Demo" at bounding box center [629, 553] width 202 height 35
click at [684, 423] on div "Driveways & Roads Delete Group" at bounding box center [934, 426] width 842 height 42
click at [683, 424] on icon "Main content area" at bounding box center [684, 422] width 14 height 14
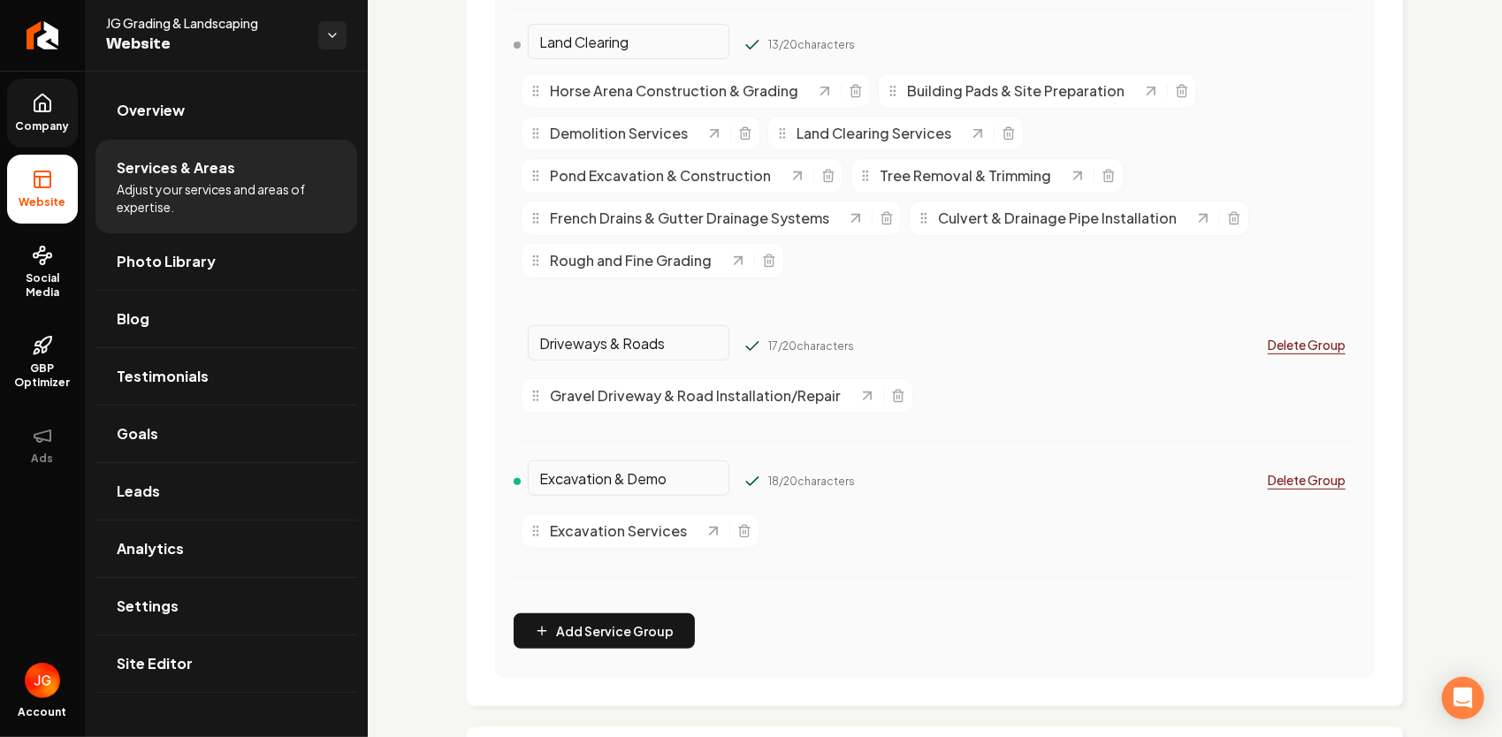
scroll to position [530, 0]
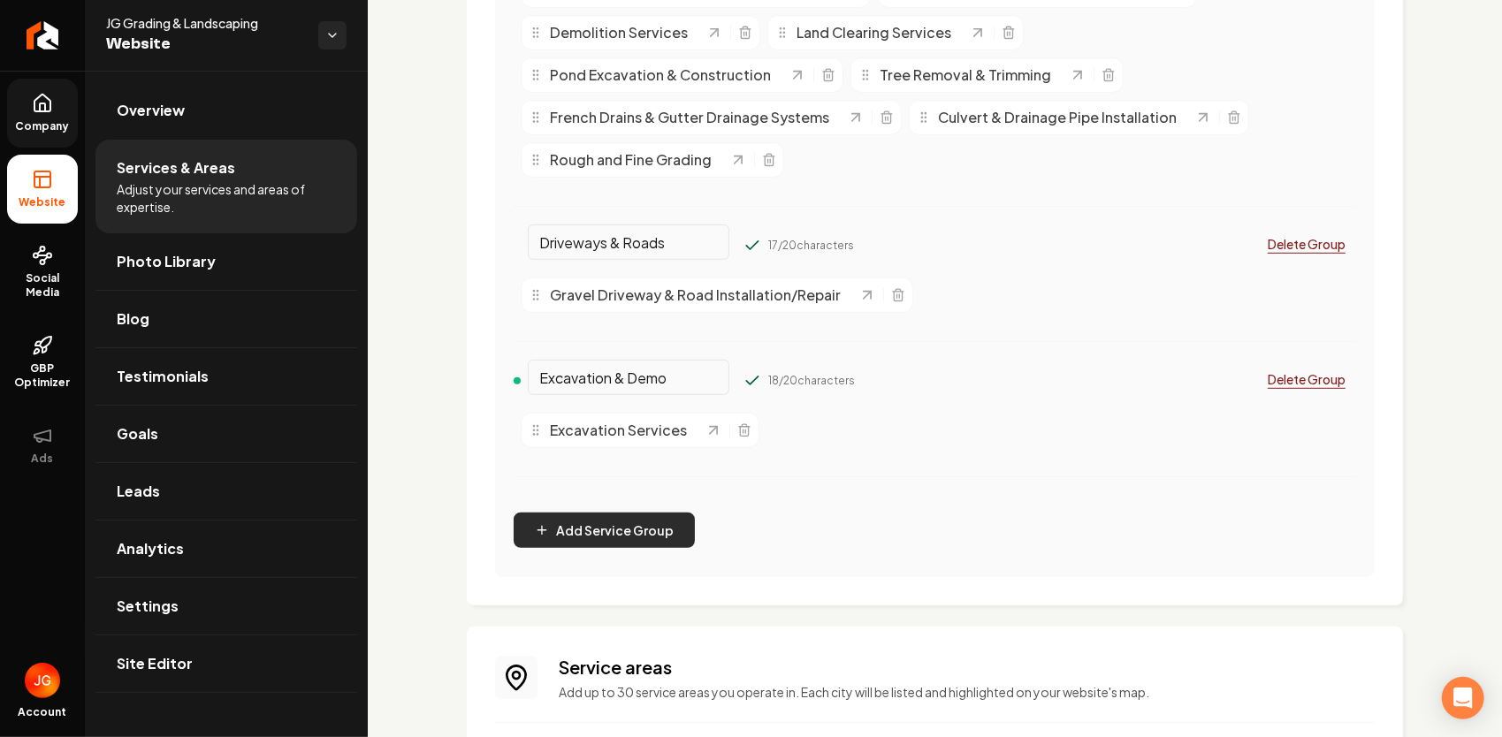
click at [610, 528] on button "Add Service Group" at bounding box center [603, 530] width 181 height 35
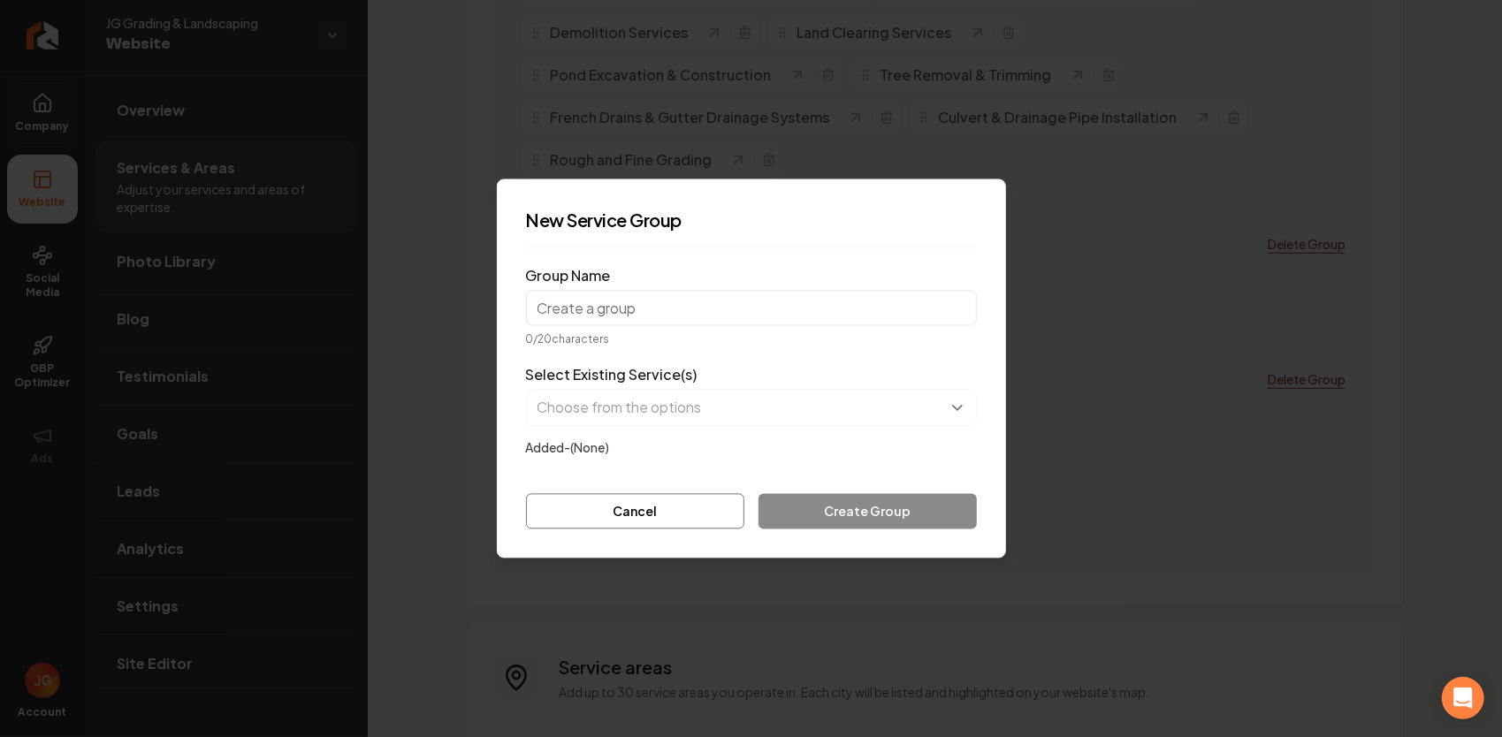
type input "e"
click at [627, 316] on input "e" at bounding box center [751, 308] width 451 height 35
click at [638, 311] on input "Excavation and Demol" at bounding box center [751, 308] width 451 height 35
click at [753, 306] on input "Excavation & Demol" at bounding box center [751, 308] width 451 height 35
type input "Excavation & Demo"
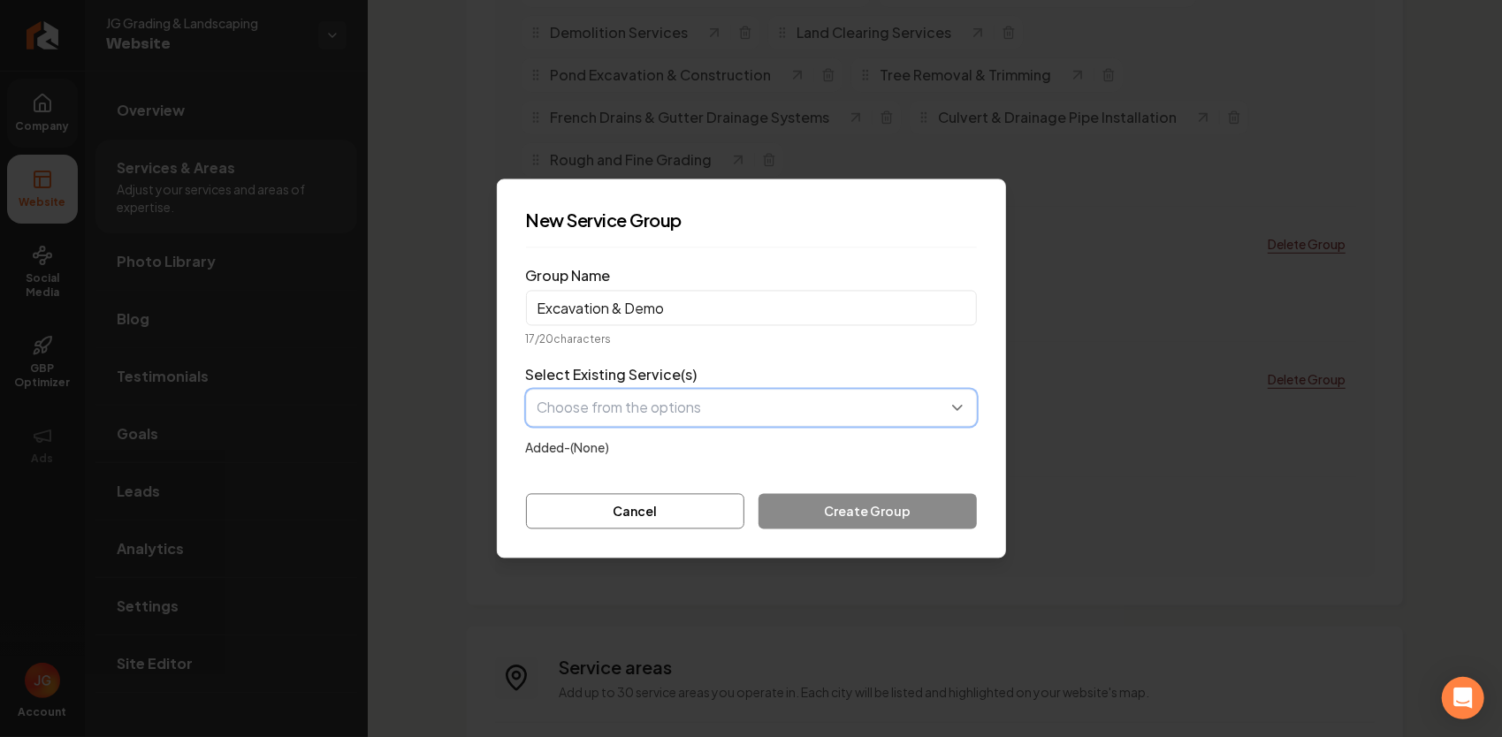
click at [820, 399] on button "button" at bounding box center [751, 408] width 451 height 37
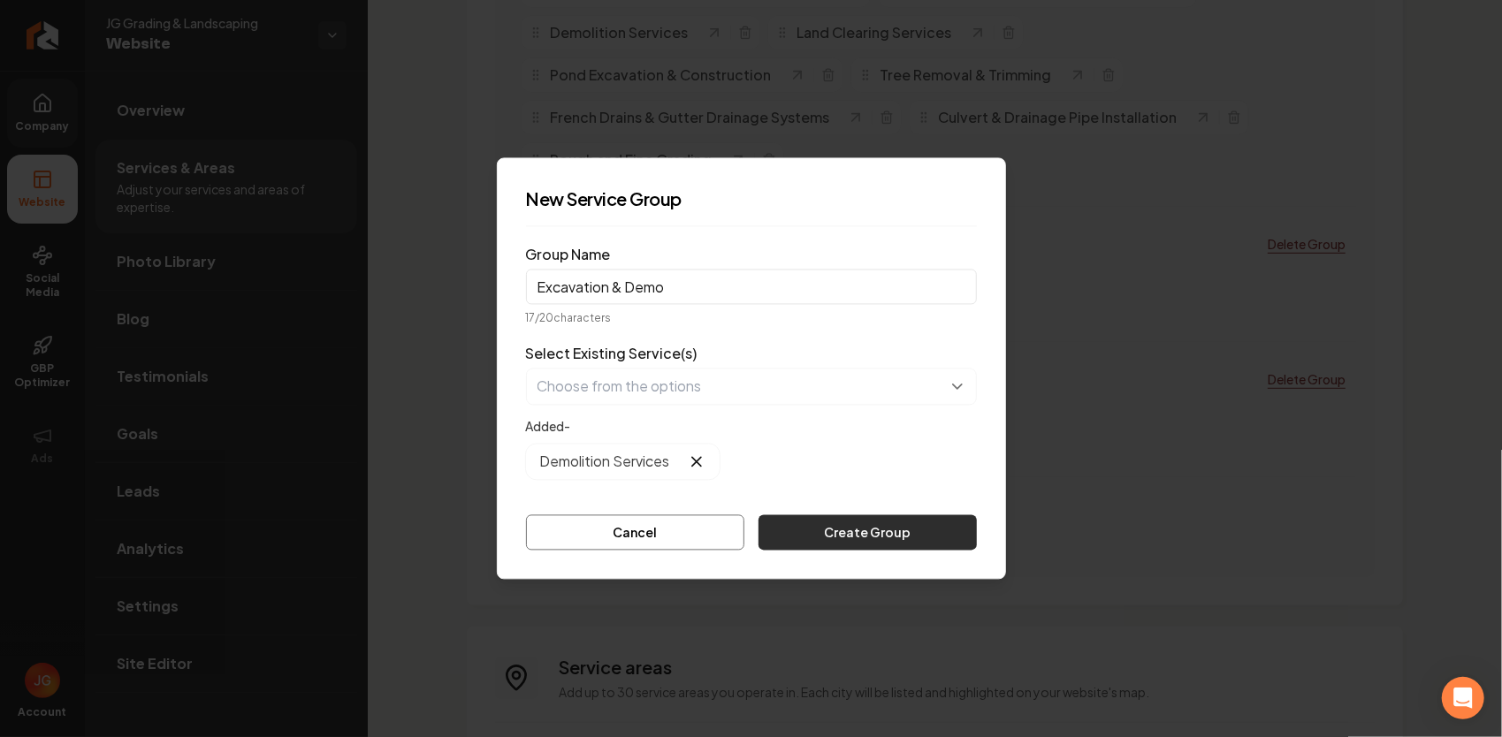
click at [847, 538] on button "Create Group" at bounding box center [866, 532] width 217 height 35
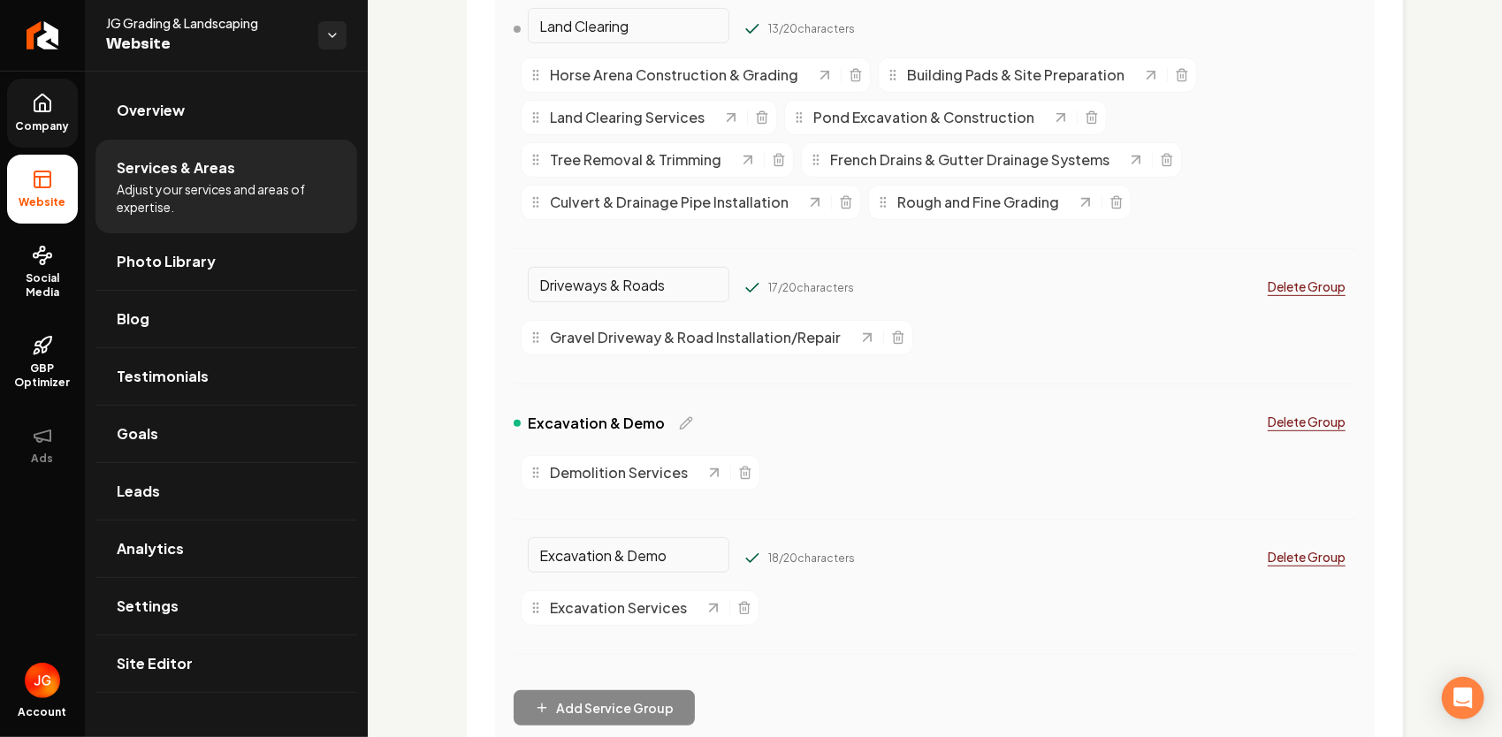
scroll to position [619, 0]
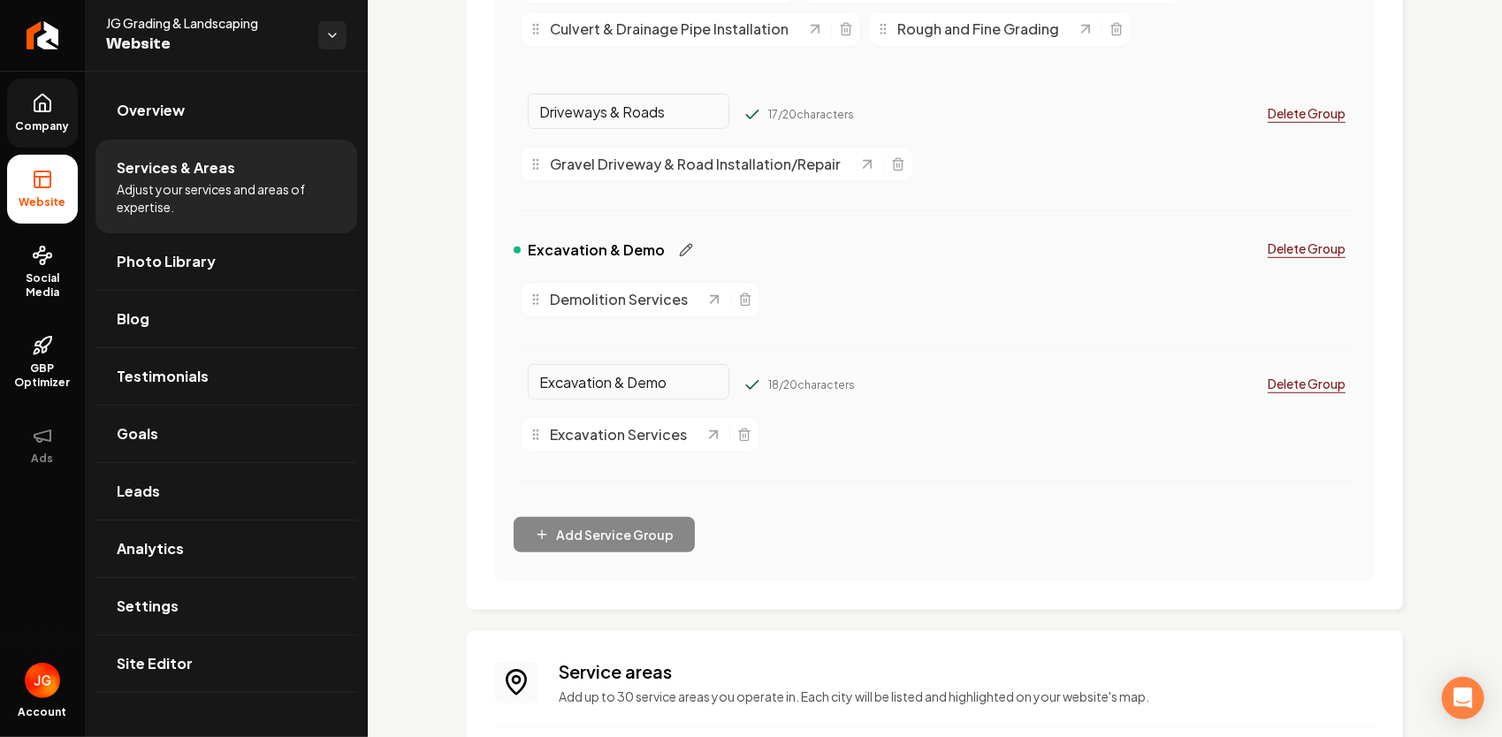
click at [680, 254] on icon "Main content area" at bounding box center [685, 249] width 11 height 11
drag, startPoint x: 686, startPoint y: 247, endPoint x: 495, endPoint y: 234, distance: 191.3
click at [496, 237] on div "Organize Your Services 4 / 4 groups created Drag and drop services between grou…" at bounding box center [934, 154] width 879 height 855
click at [607, 252] on input "g" at bounding box center [629, 246] width 202 height 35
click at [610, 242] on input "g" at bounding box center [629, 246] width 202 height 35
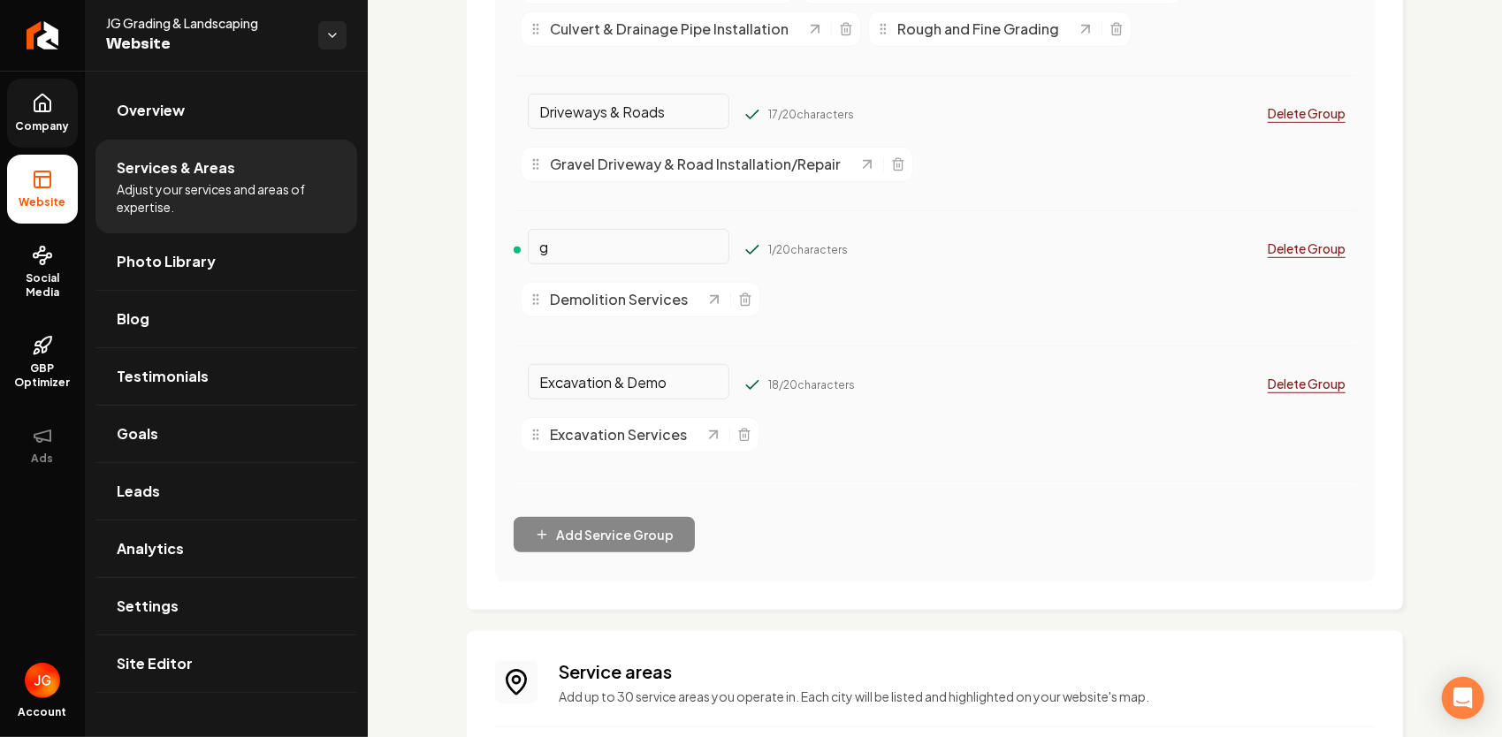
click at [674, 244] on input "g" at bounding box center [629, 246] width 202 height 35
type input "Grading & Site Prep"
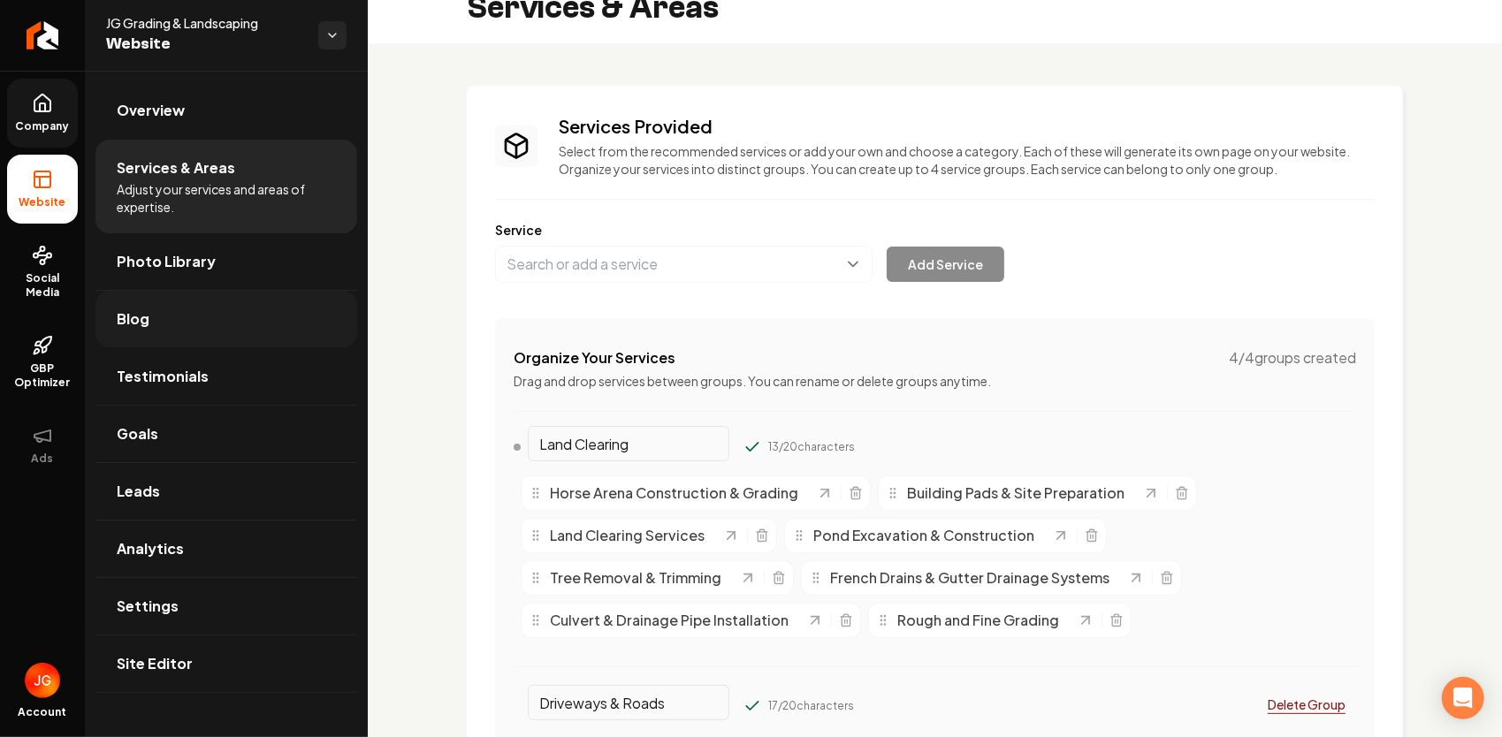
scroll to position [0, 0]
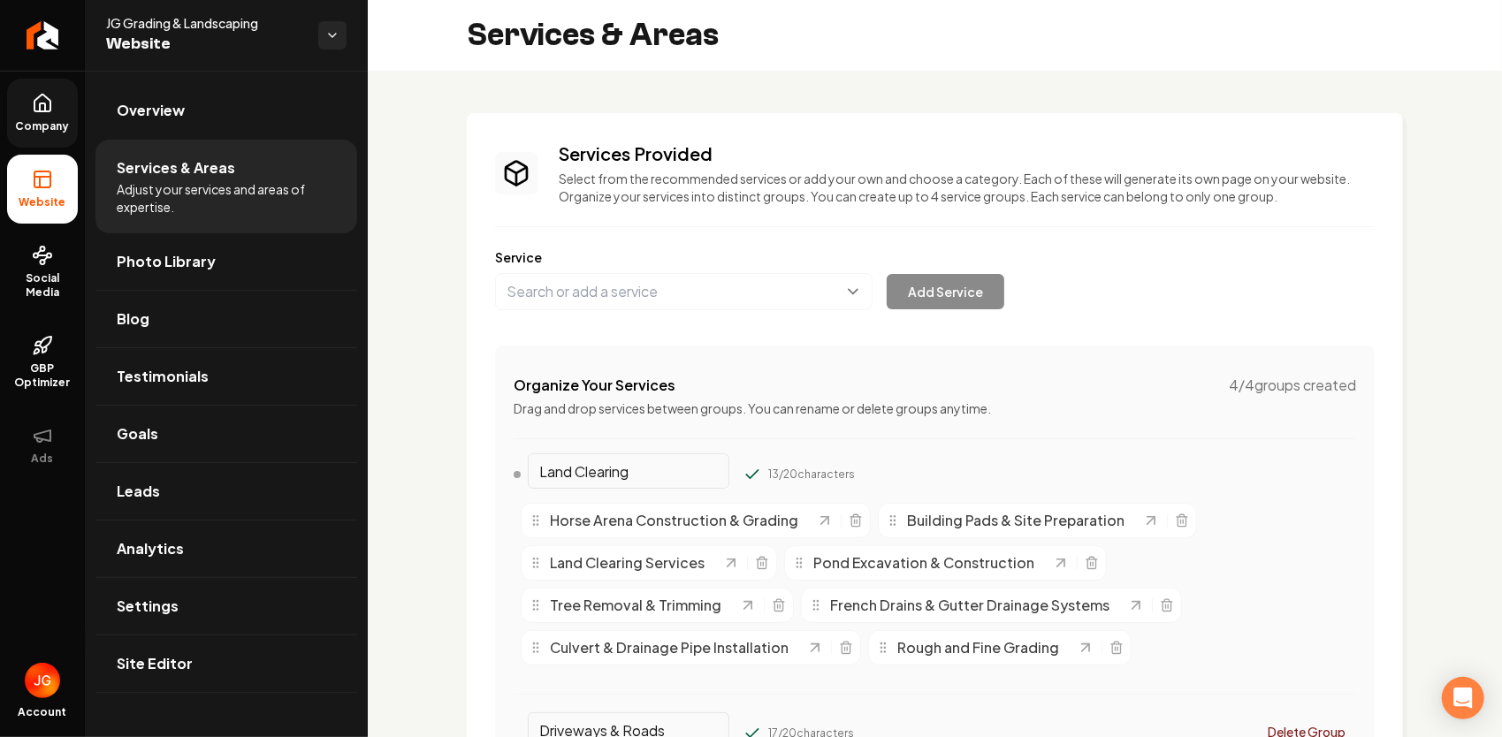
click at [37, 179] on icon at bounding box center [42, 179] width 21 height 21
click at [42, 118] on link "Company" at bounding box center [42, 113] width 71 height 69
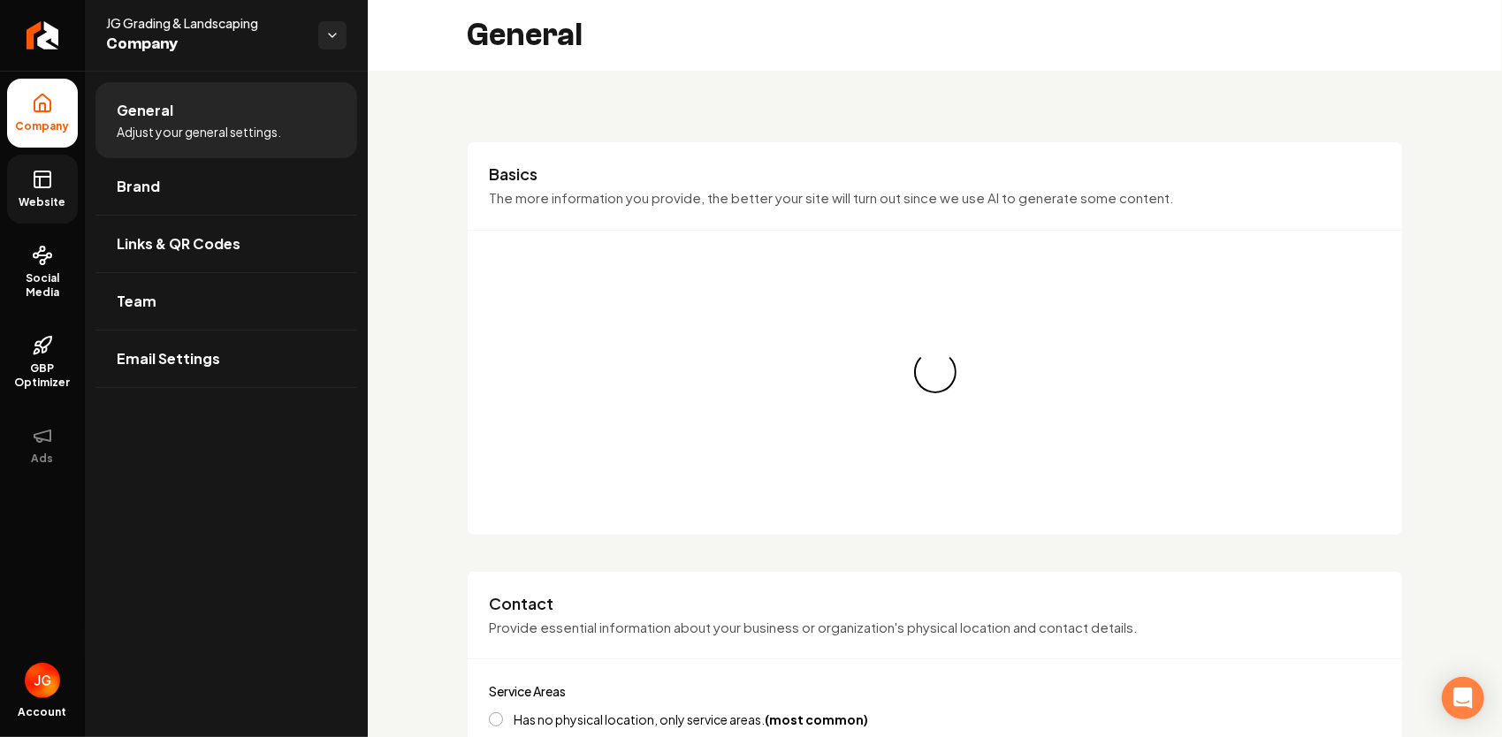
click at [44, 177] on icon at bounding box center [42, 177] width 16 height 0
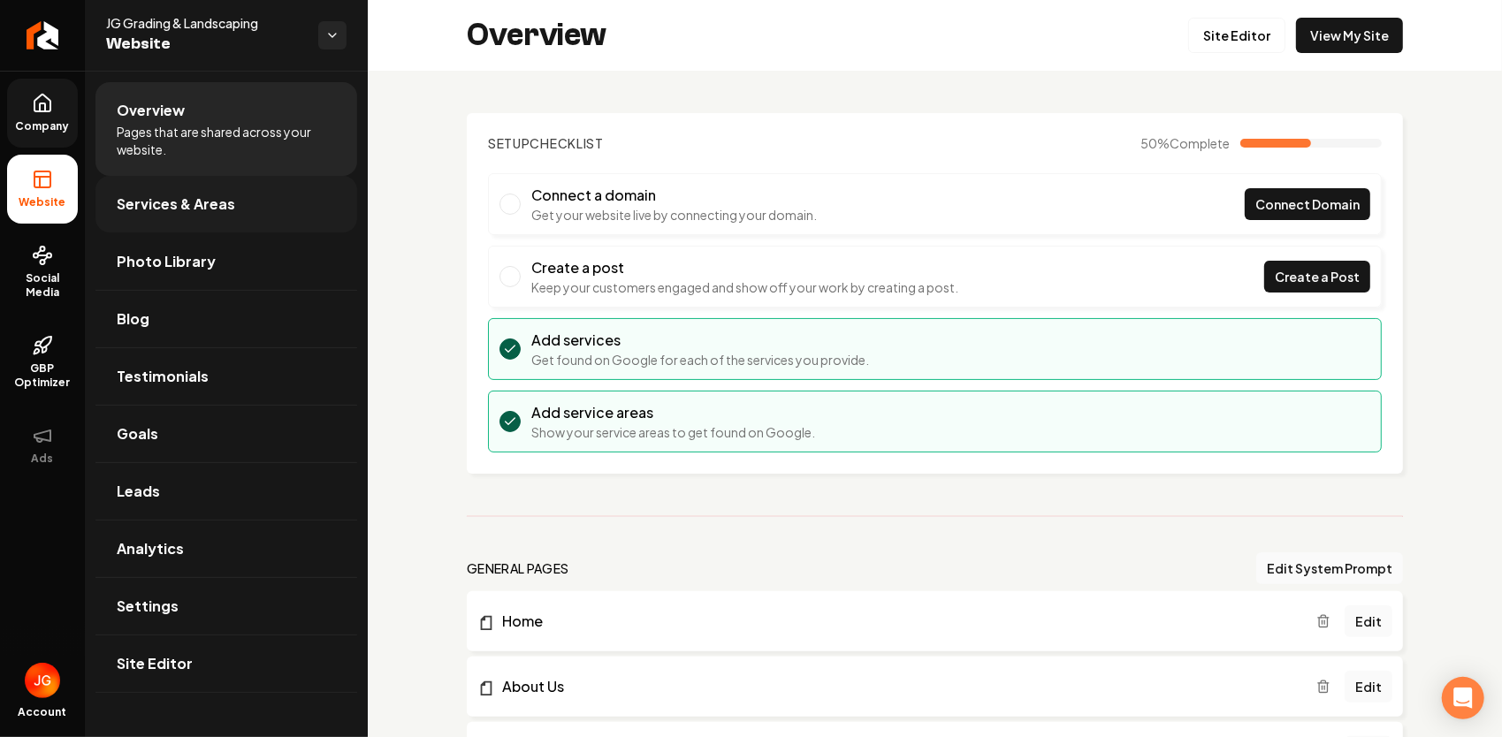
click at [156, 217] on link "Services & Areas" at bounding box center [226, 204] width 262 height 57
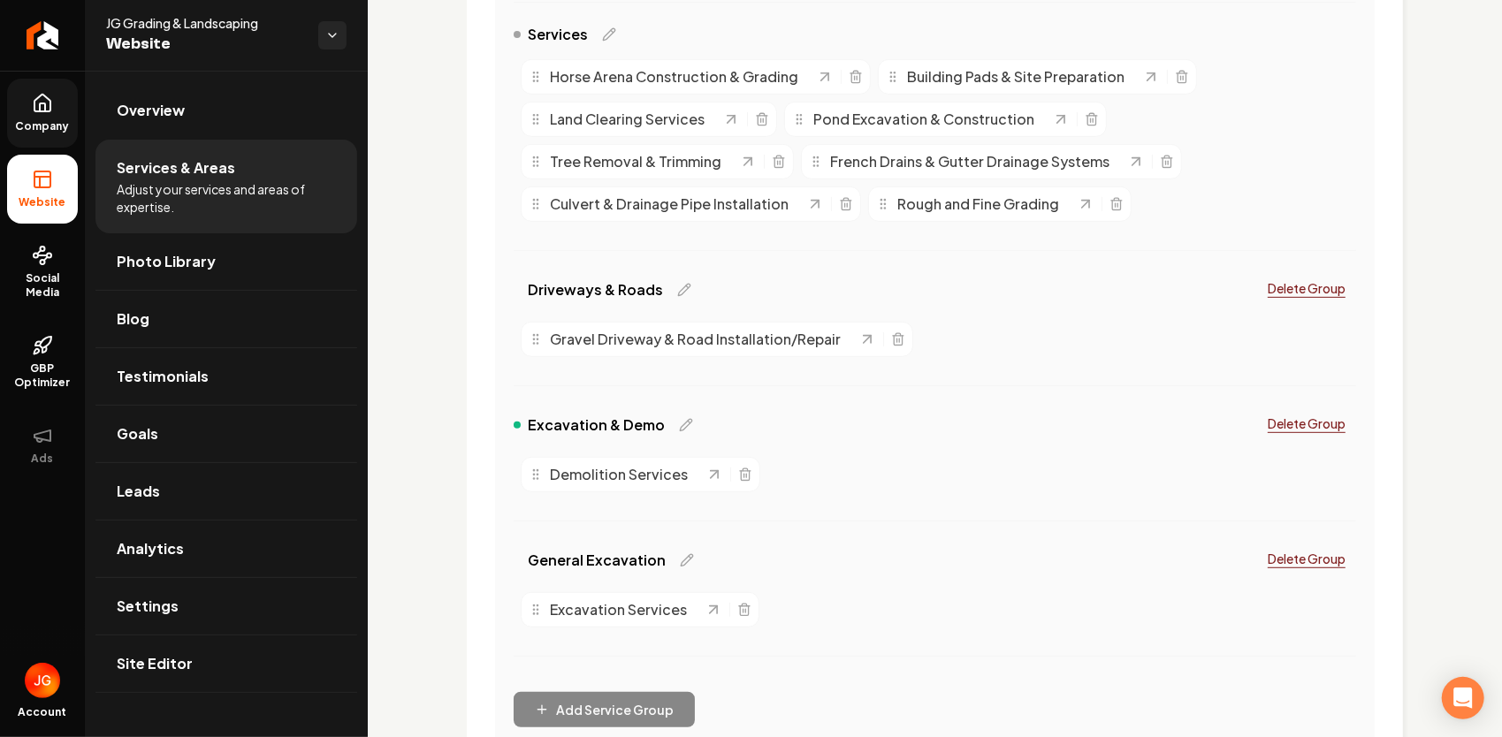
scroll to position [442, 0]
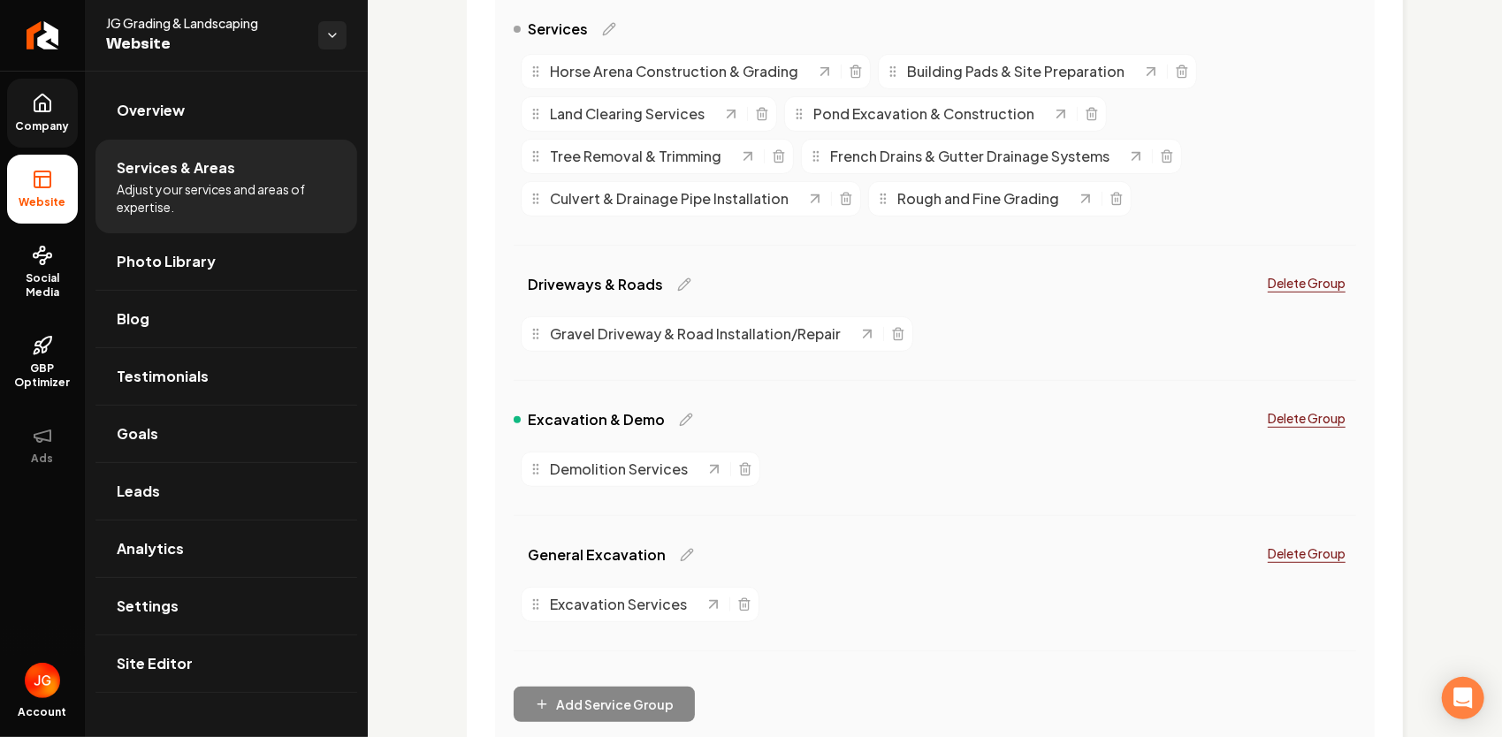
click at [652, 552] on span "General Excavation" at bounding box center [597, 554] width 138 height 21
click at [681, 550] on icon "Main content area" at bounding box center [687, 555] width 14 height 14
drag, startPoint x: 672, startPoint y: 551, endPoint x: 517, endPoint y: 555, distance: 154.7
click at [517, 555] on div "General Excavation" at bounding box center [621, 555] width 216 height 28
type input "Gr"
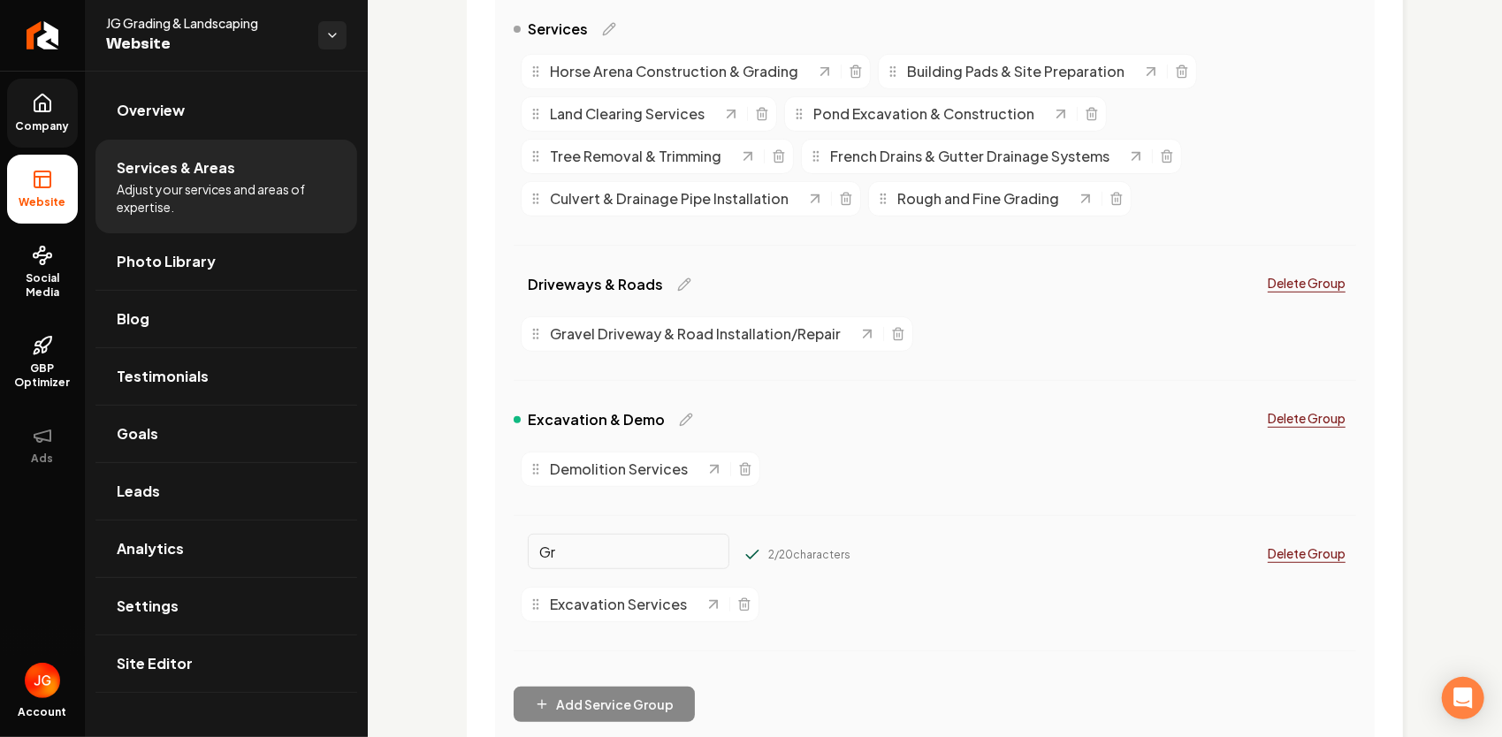
click at [743, 546] on button "Main content area" at bounding box center [752, 555] width 18 height 18
click at [560, 557] on icon "Main content area" at bounding box center [564, 554] width 11 height 11
click at [561, 556] on input "Gr" at bounding box center [629, 551] width 202 height 35
type input "Grading & Site Prep"
click at [743, 546] on button "Main content area" at bounding box center [752, 555] width 18 height 18
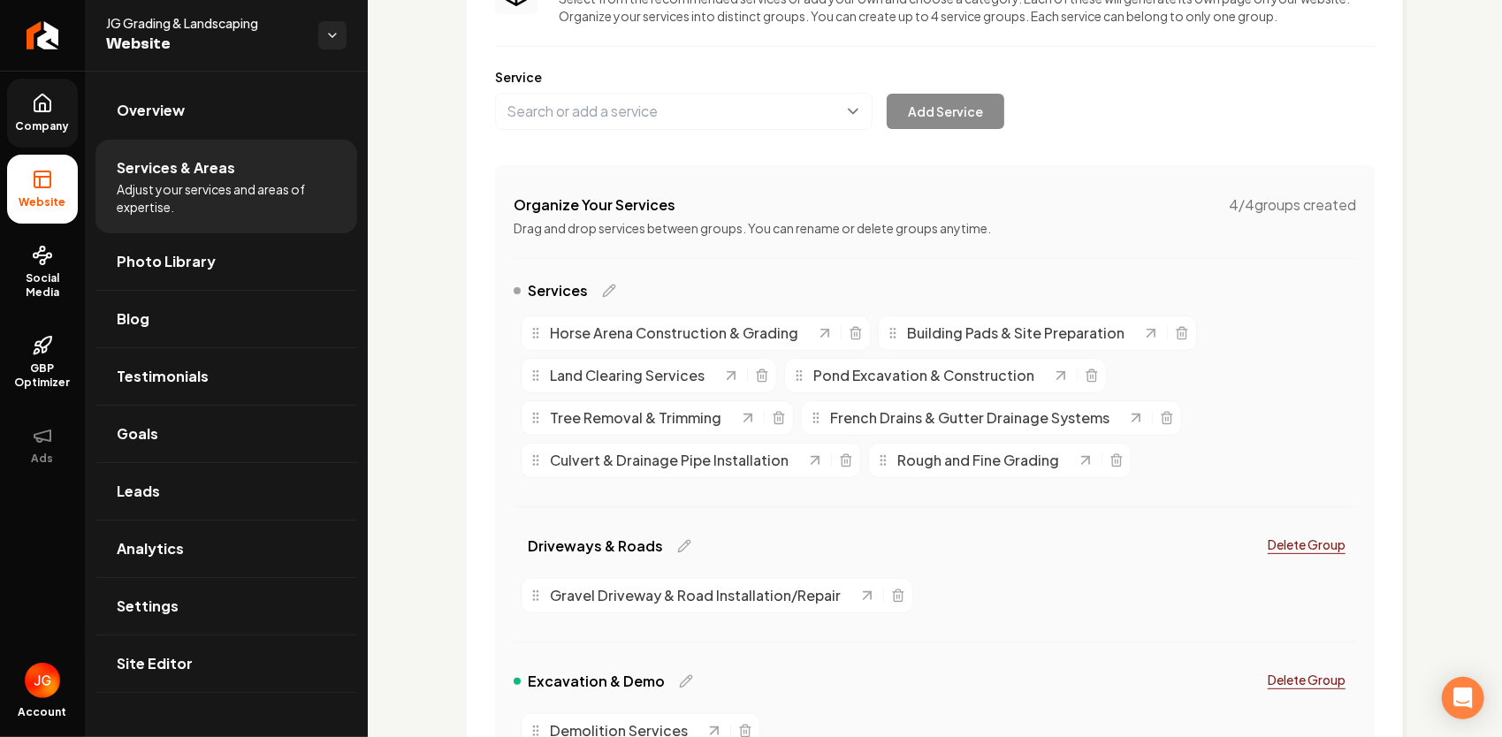
scroll to position [177, 0]
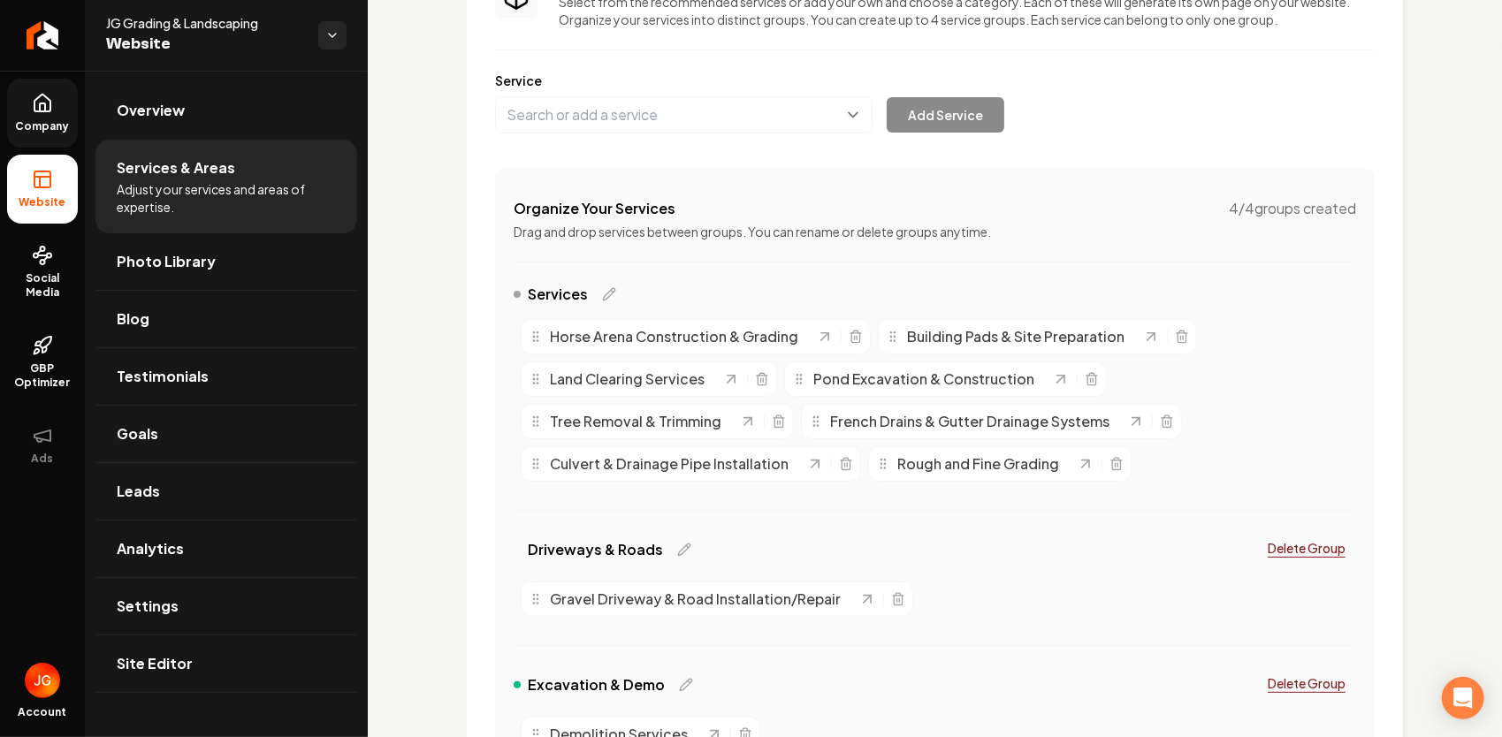
click at [582, 298] on span "Services" at bounding box center [558, 294] width 60 height 21
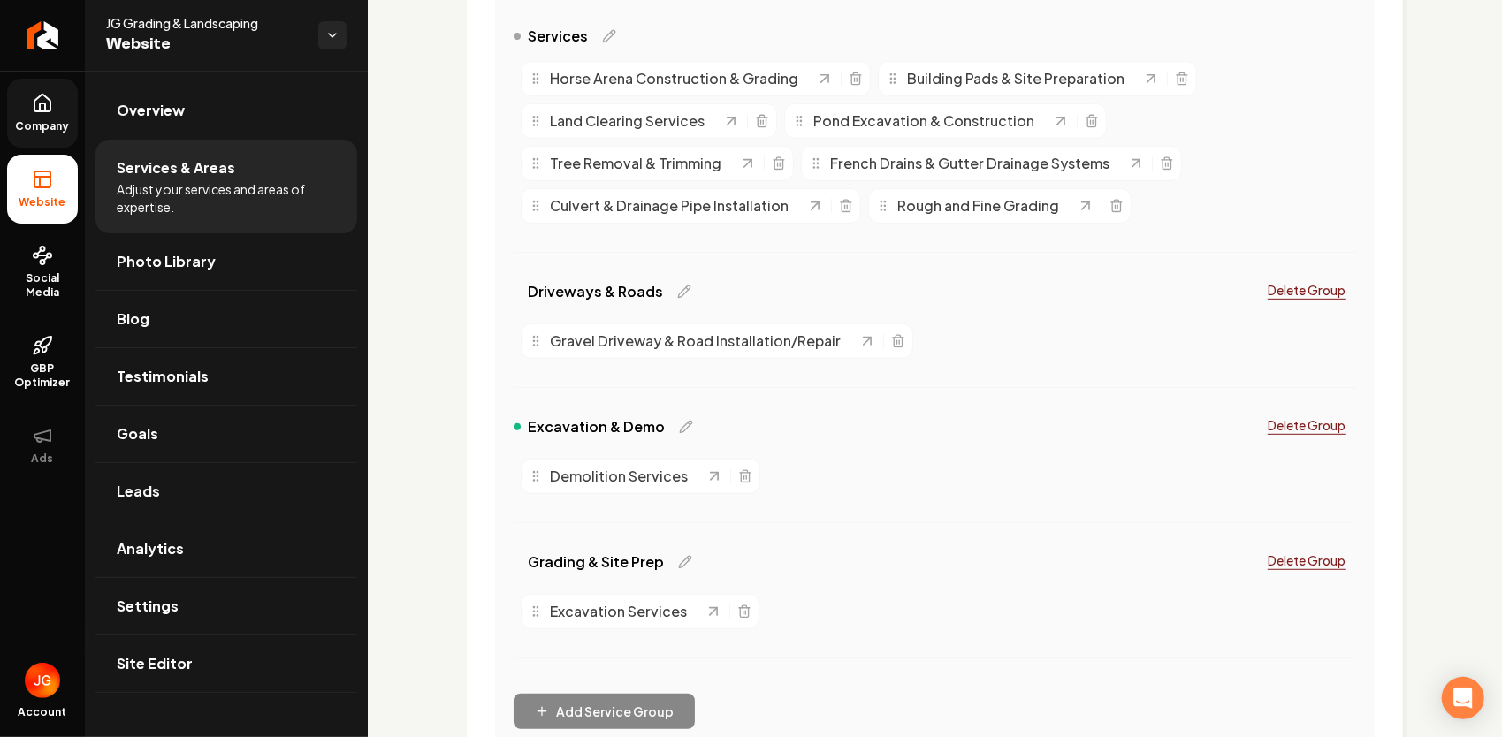
scroll to position [442, 0]
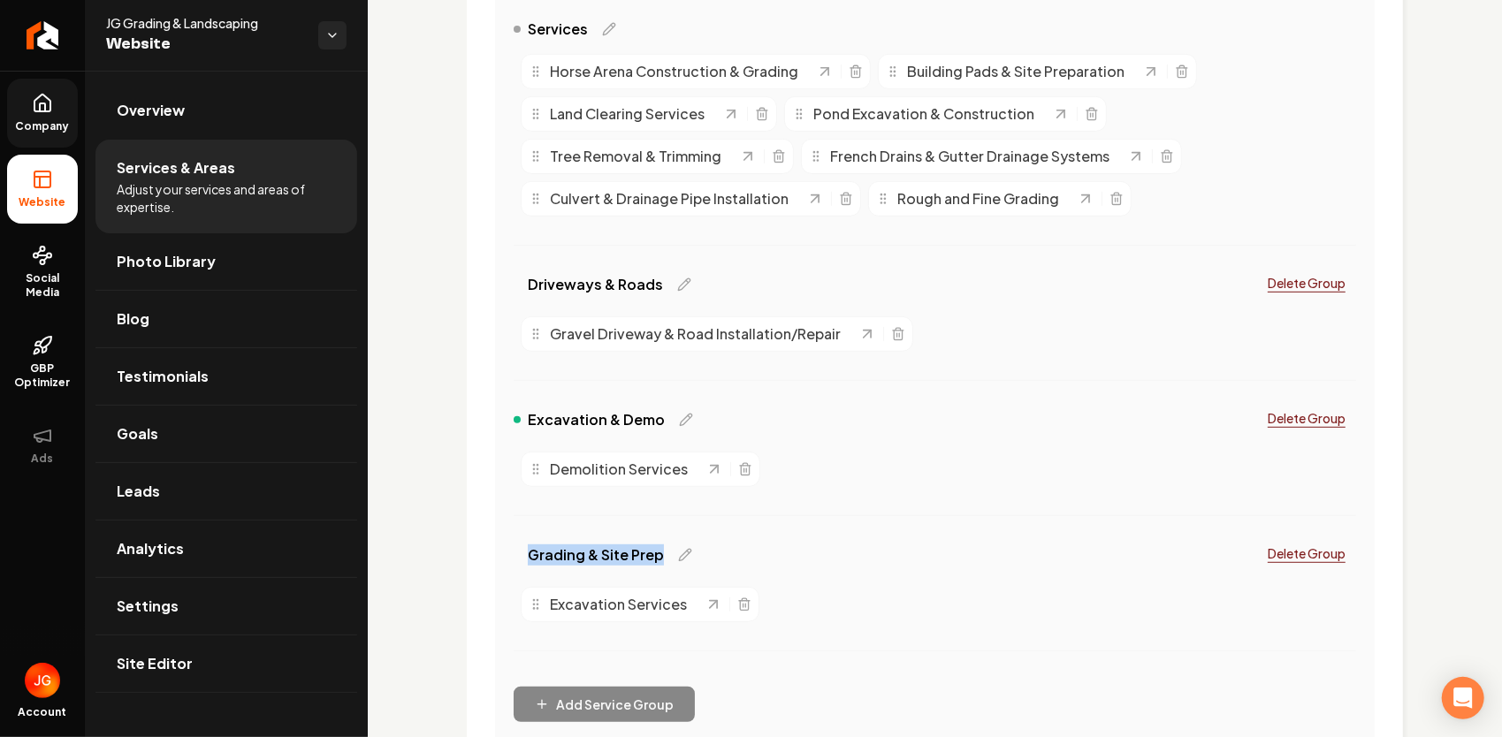
drag, startPoint x: 648, startPoint y: 555, endPoint x: 525, endPoint y: 553, distance: 122.9
click at [525, 553] on div "Grading & Site Prep" at bounding box center [588, 554] width 150 height 21
copy span "Grading & Site Prep"
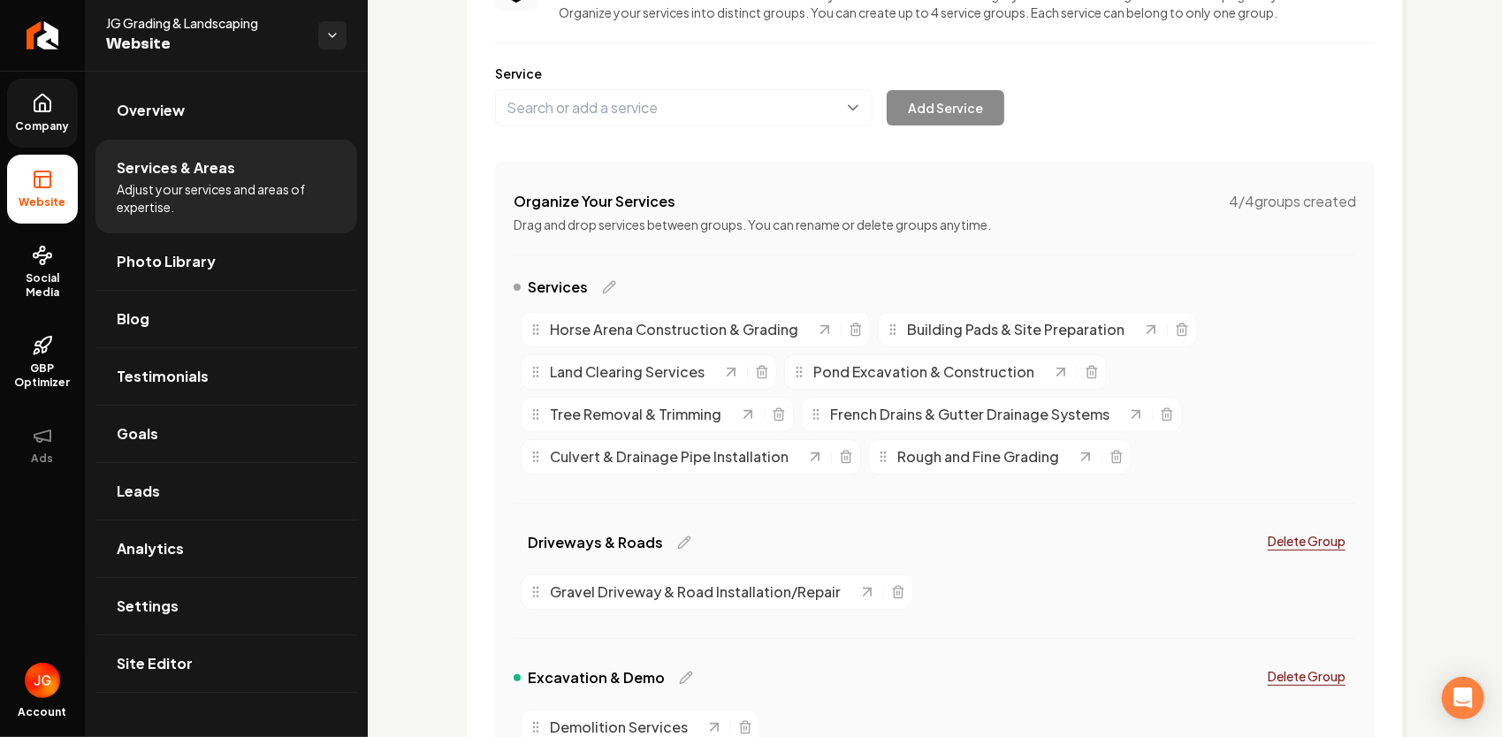
scroll to position [177, 0]
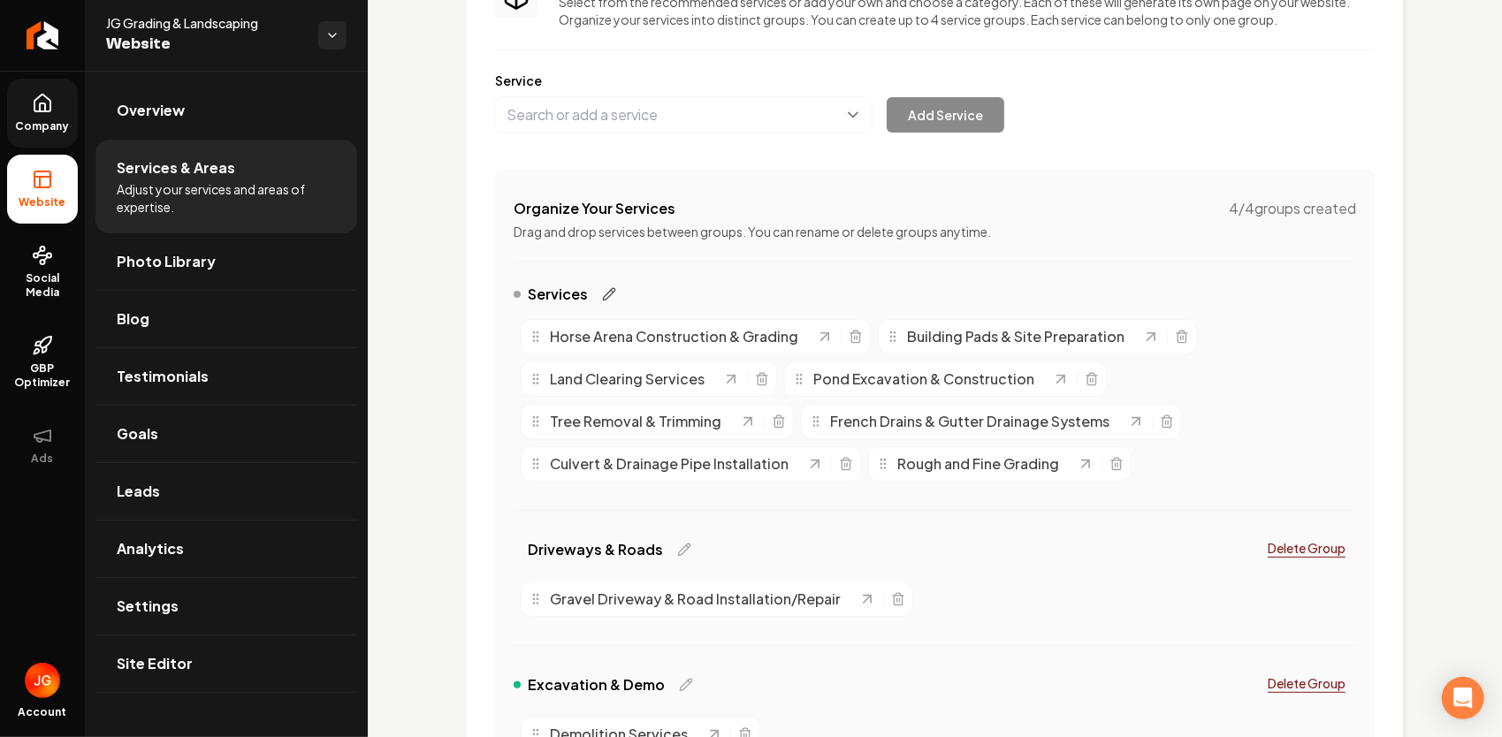
click at [602, 293] on icon "Main content area" at bounding box center [609, 294] width 14 height 14
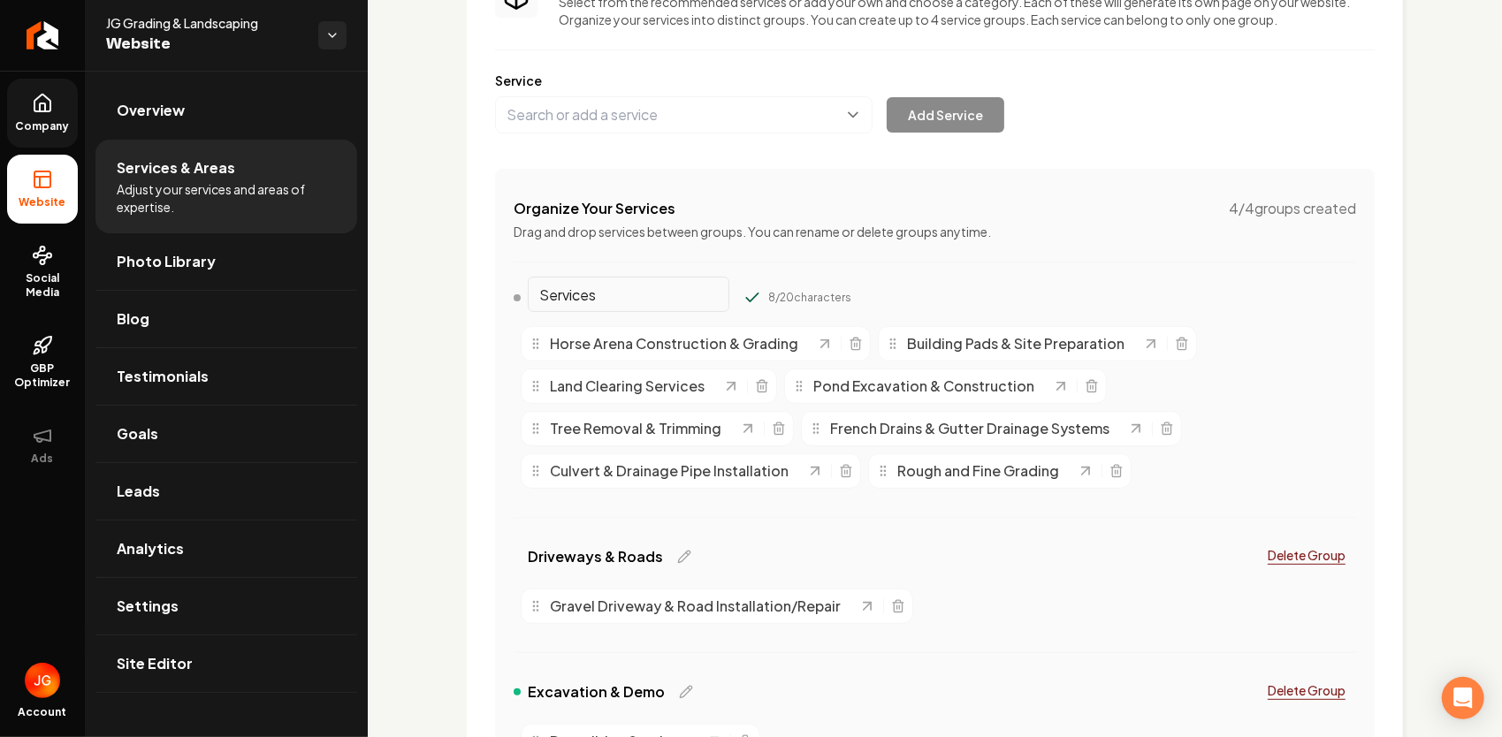
drag, startPoint x: 560, startPoint y: 297, endPoint x: 420, endPoint y: 285, distance: 141.1
paste input "Grading & Site Prep"
click at [743, 289] on button "Main content area" at bounding box center [752, 298] width 18 height 18
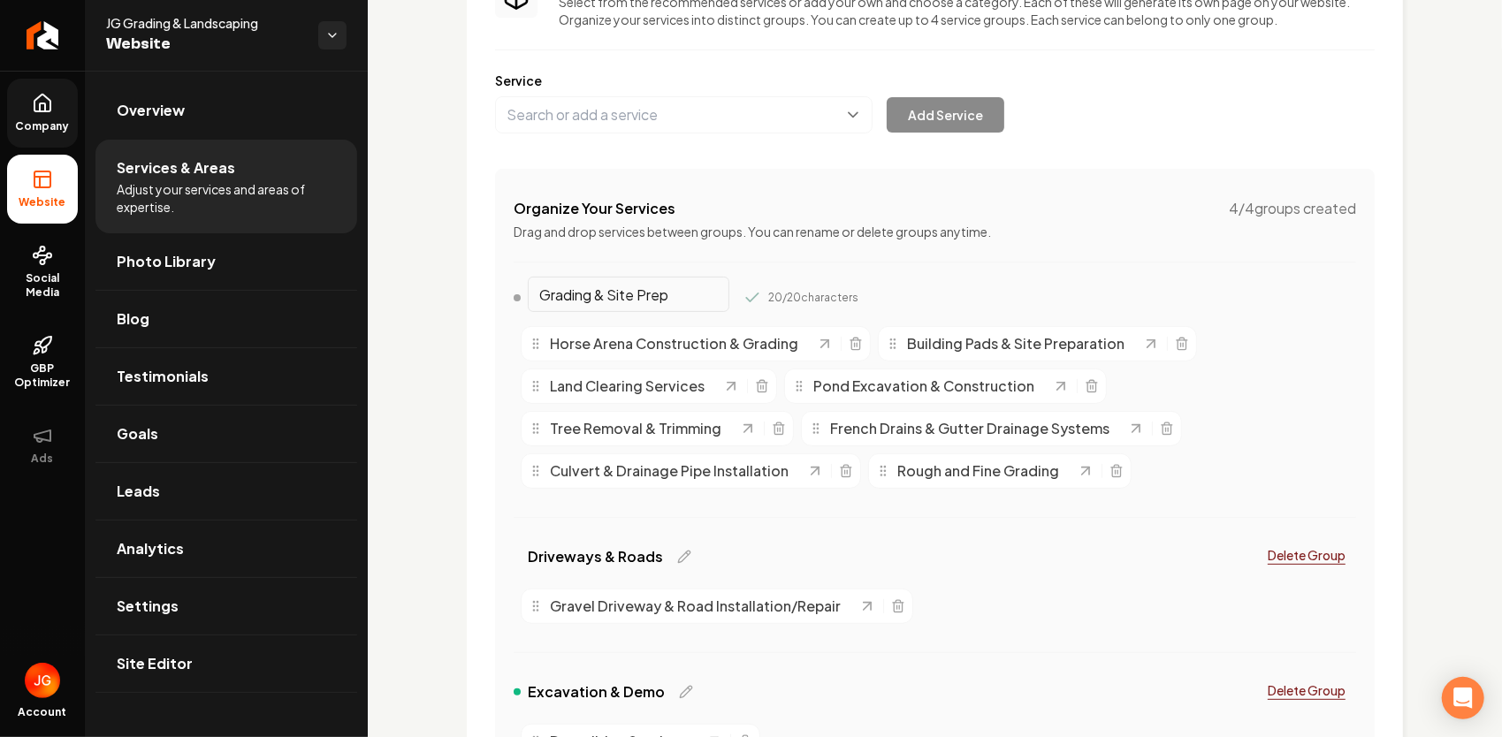
type input "Grading & Site Prep"
click at [743, 289] on button "Main content area" at bounding box center [752, 298] width 18 height 18
click at [684, 299] on input "Grading & Site Prep" at bounding box center [629, 294] width 202 height 35
click at [567, 299] on input "Grading & Site Prep" at bounding box center [629, 294] width 202 height 35
click at [685, 299] on input "Grading & Site Prep" at bounding box center [629, 294] width 202 height 35
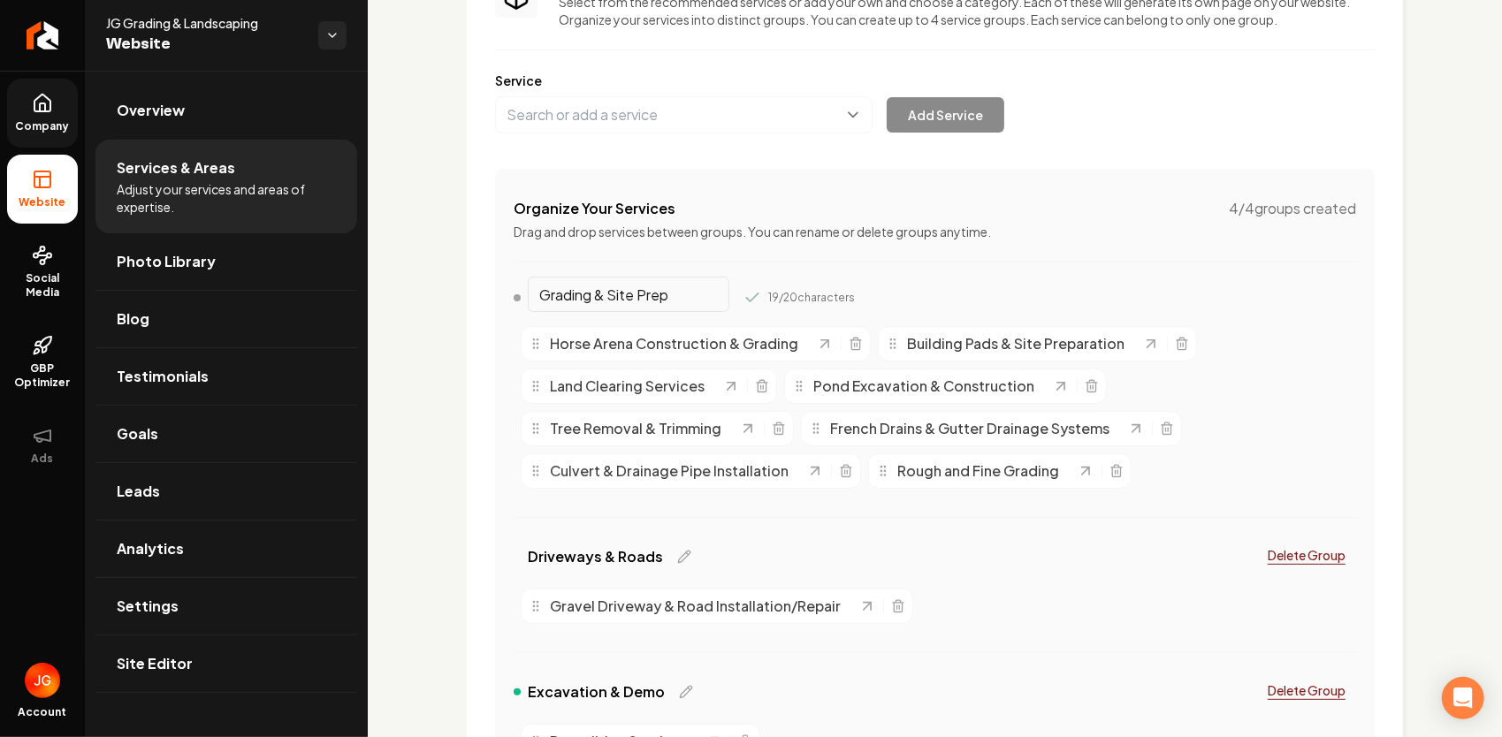
click at [743, 289] on button "Main content area" at bounding box center [752, 298] width 18 height 18
click at [770, 663] on div "Driveways & Roads Delete Group Gravel Driveway & Road Installation/Repair" at bounding box center [934, 606] width 842 height 135
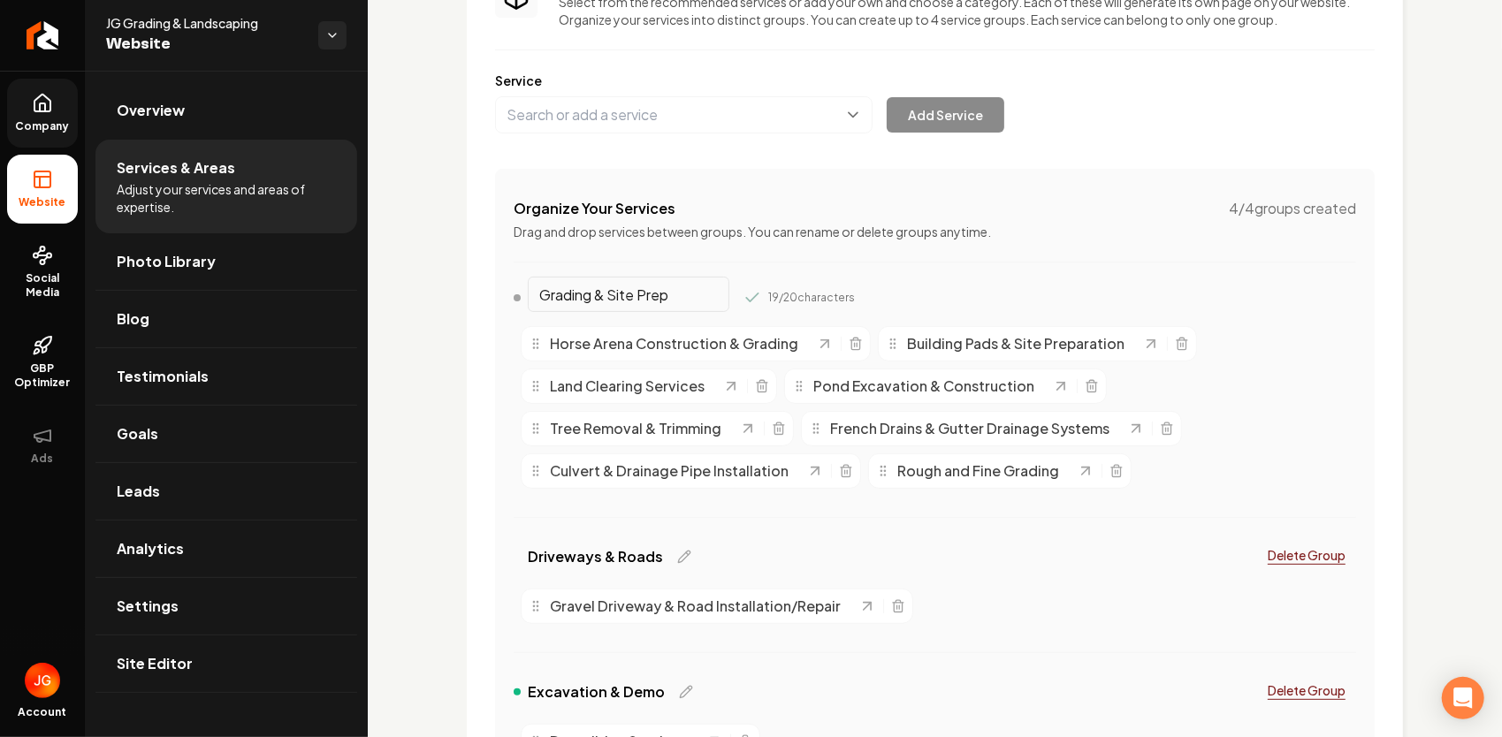
click at [678, 296] on input "Grading & Site Prep" at bounding box center [629, 294] width 202 height 35
click at [743, 289] on button "Main content area" at bounding box center [752, 298] width 18 height 18
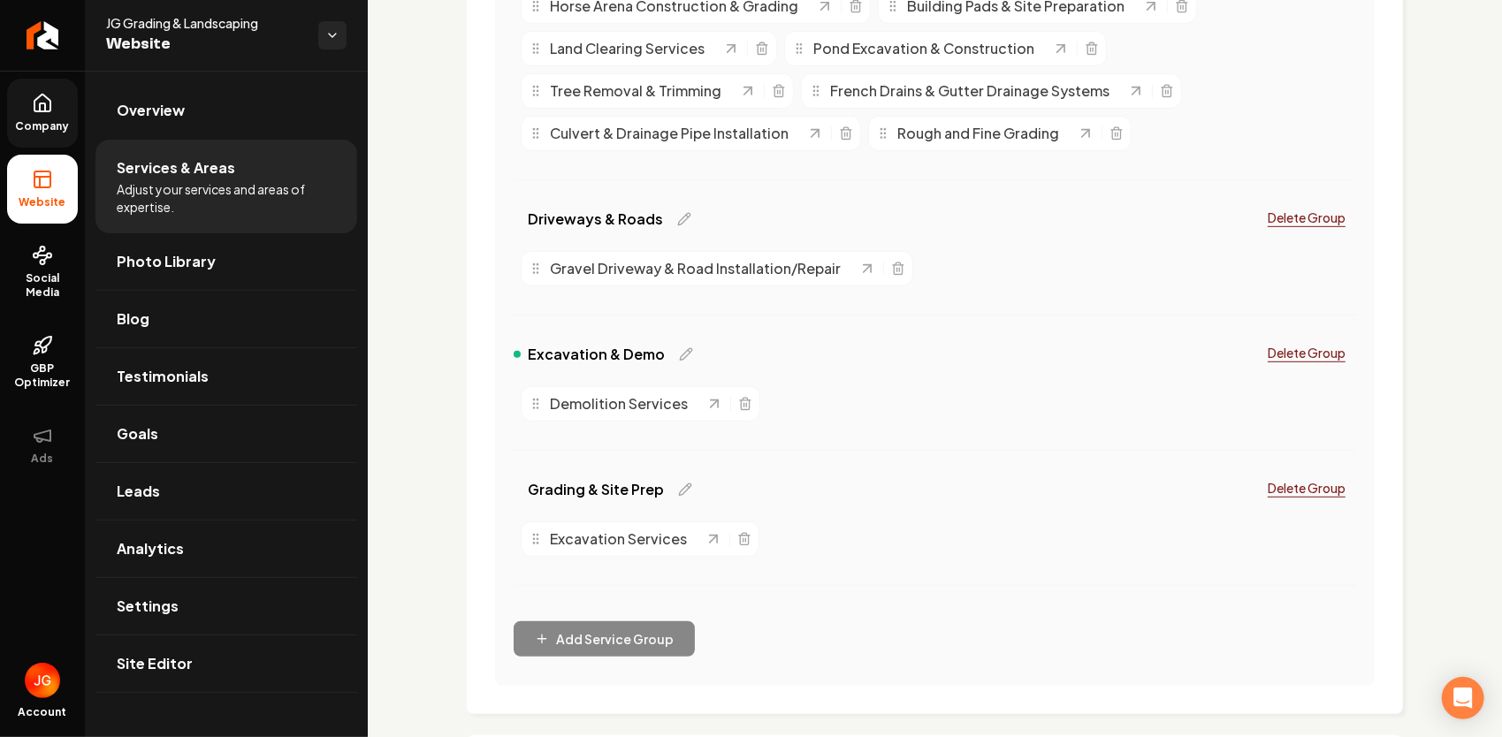
scroll to position [530, 0]
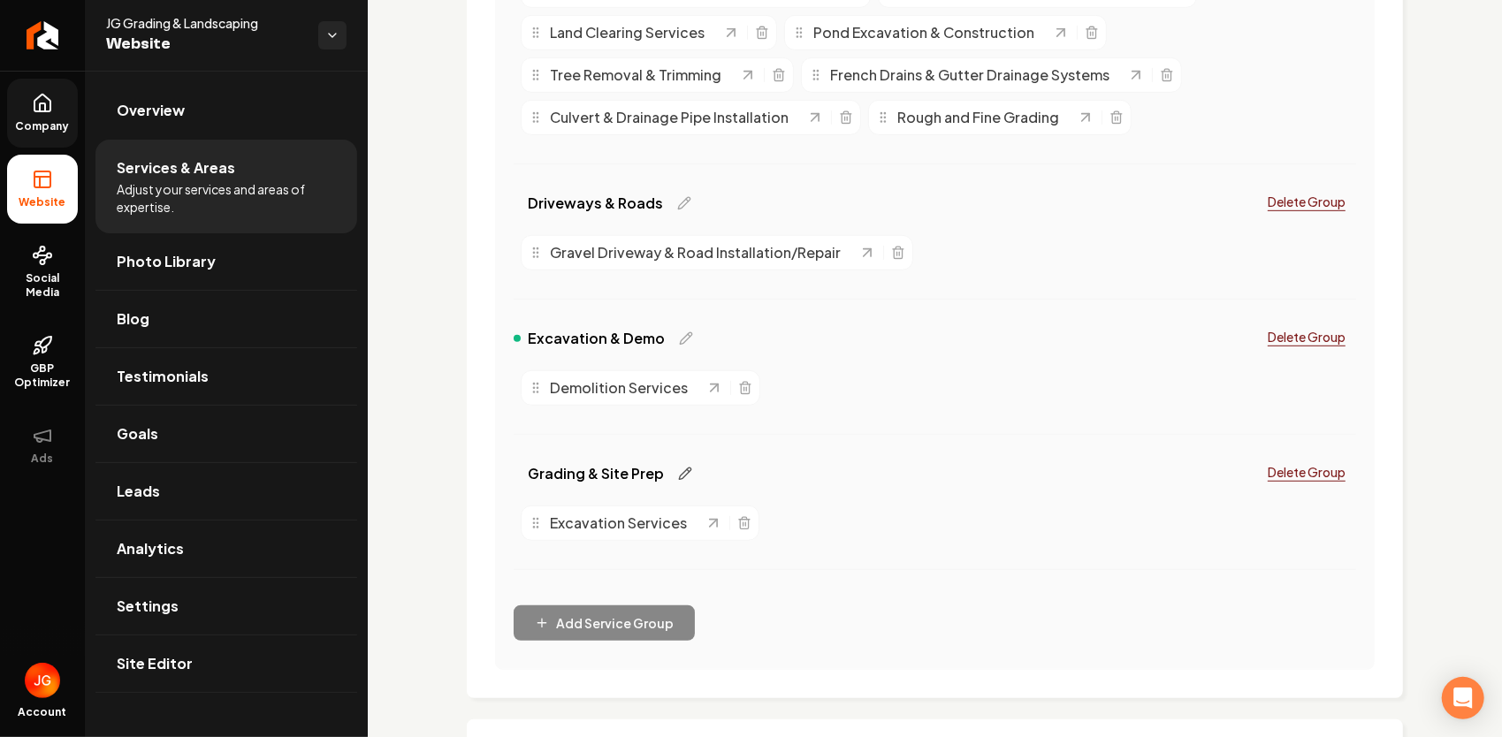
click at [678, 473] on icon "Main content area" at bounding box center [685, 474] width 14 height 14
drag, startPoint x: 674, startPoint y: 473, endPoint x: 482, endPoint y: 462, distance: 193.0
click at [484, 464] on div "Services Provided Select from the recommended services or add your own and choo…" at bounding box center [935, 140] width 936 height 1115
type input "Driveways & Roads"
click at [673, 475] on input "Driveways & Roads" at bounding box center [629, 469] width 202 height 35
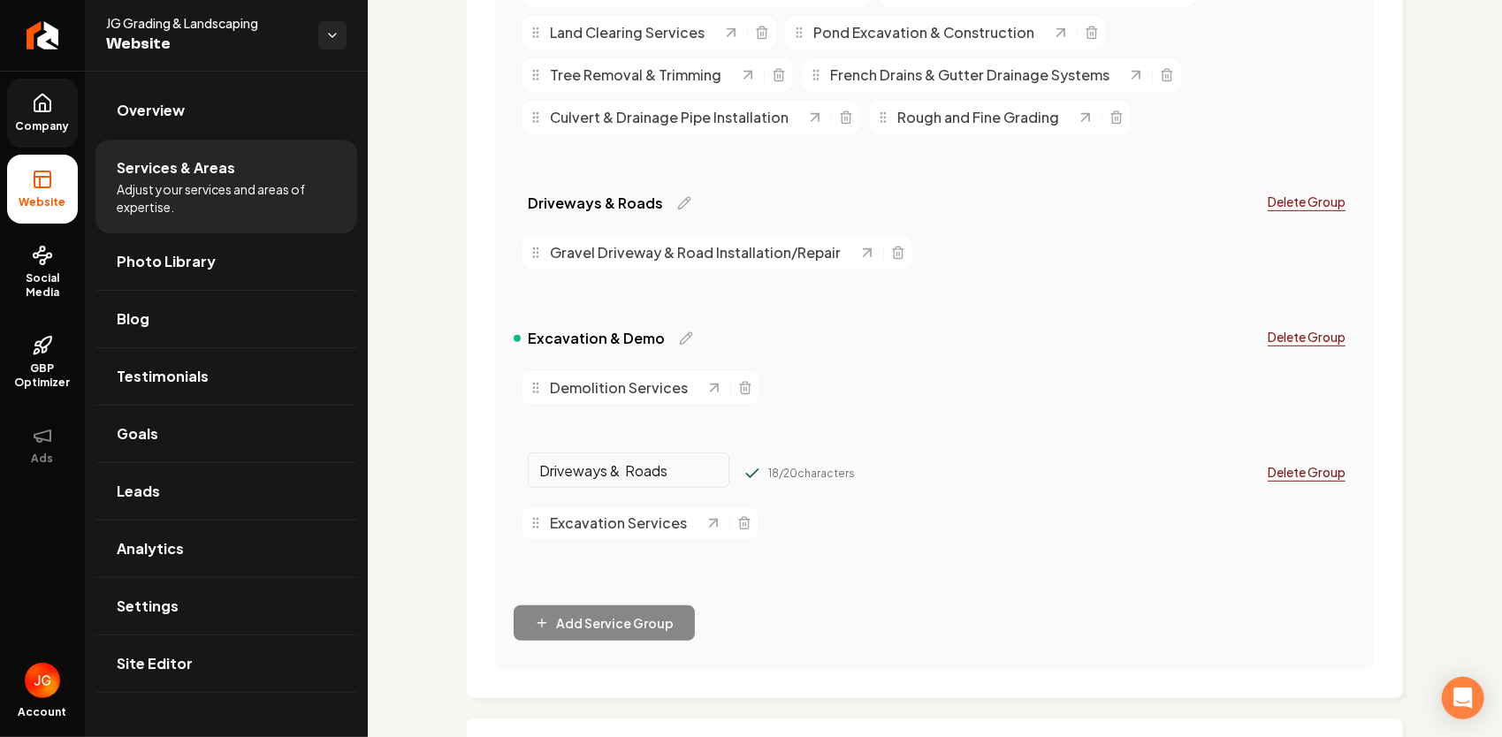
click at [743, 465] on button "Main content area" at bounding box center [752, 474] width 18 height 18
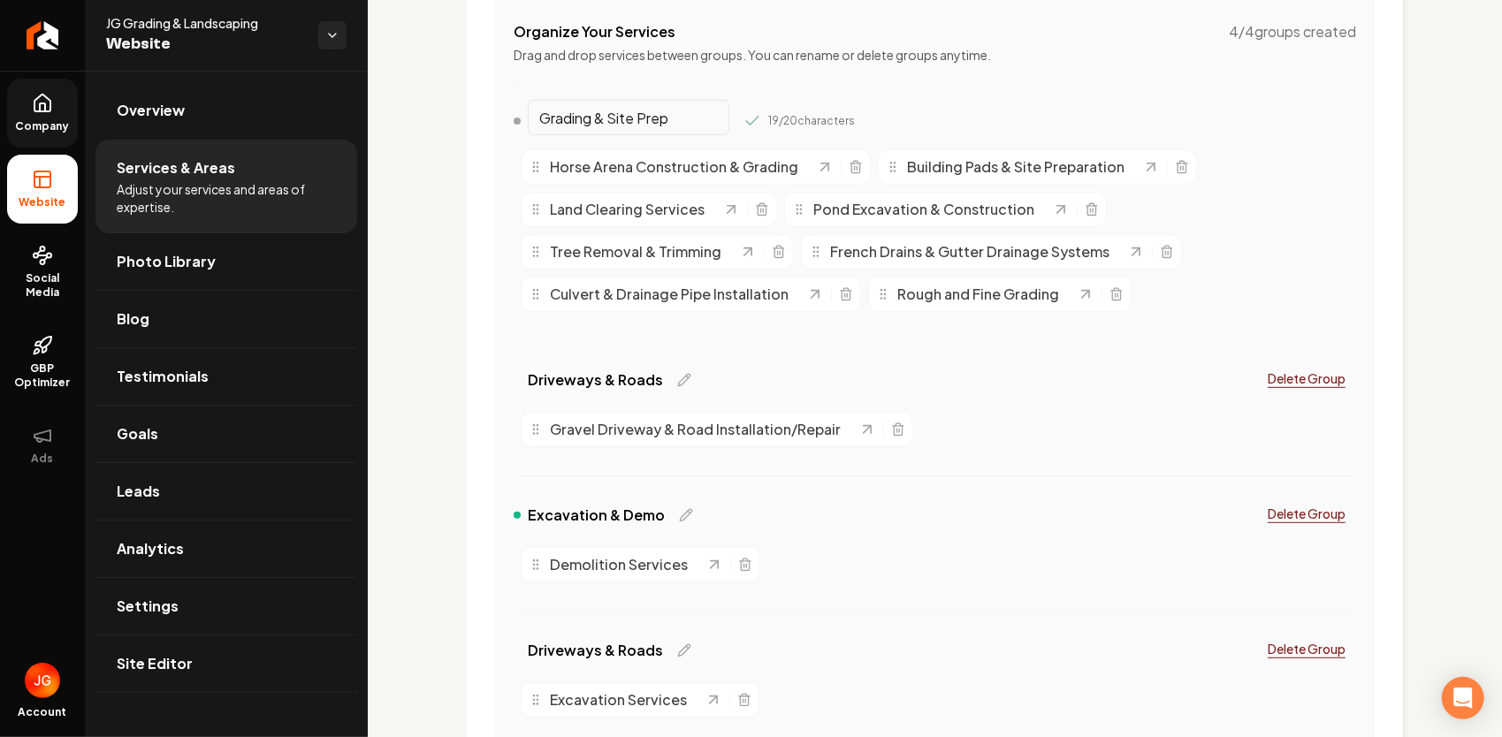
scroll to position [354, 0]
click at [685, 115] on input "Grading & Site Prep" at bounding box center [629, 117] width 202 height 35
click at [743, 112] on button "Main content area" at bounding box center [752, 121] width 18 height 18
type input "Grading & Site Prep"
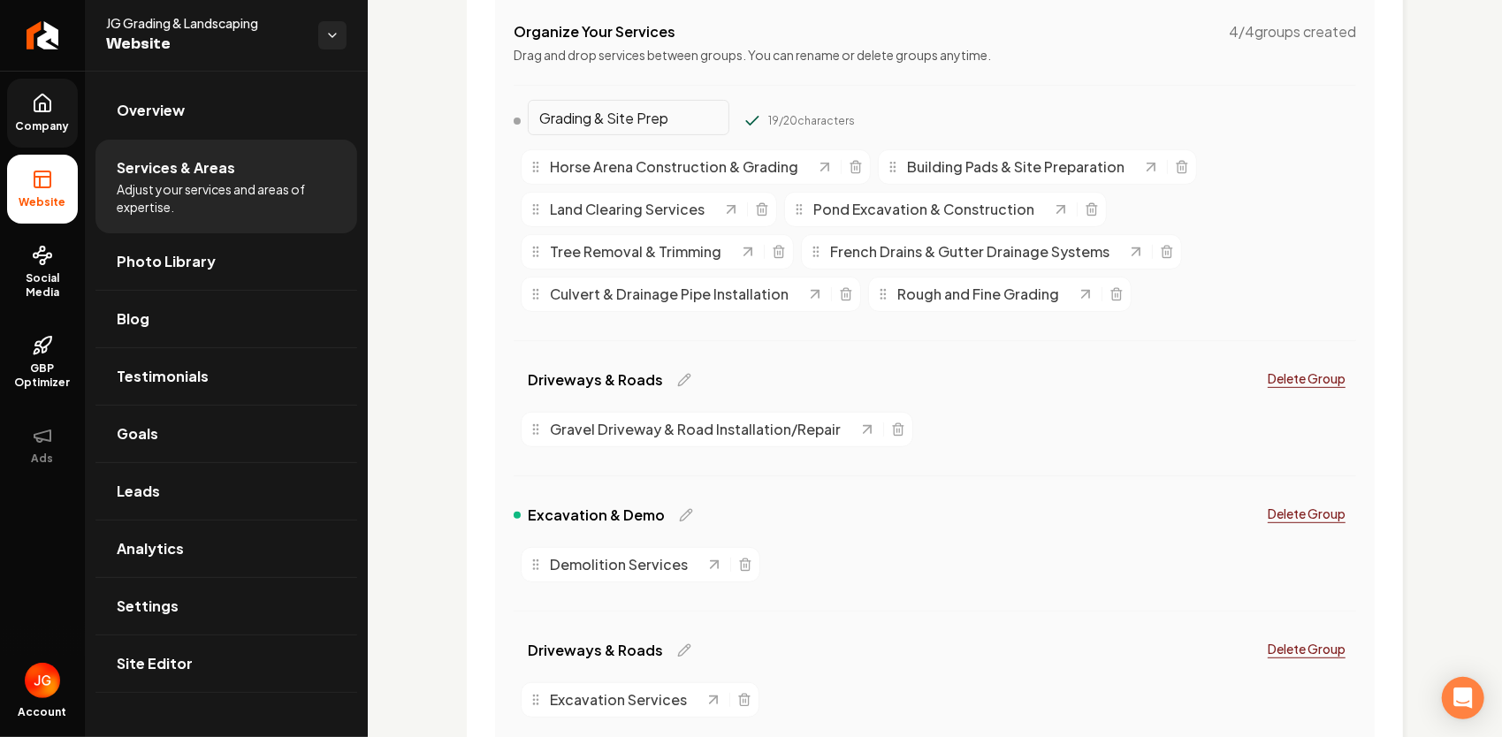
click at [675, 113] on input "Grading & Site Prep" at bounding box center [629, 117] width 202 height 35
click at [743, 112] on button "Main content area" at bounding box center [752, 121] width 18 height 18
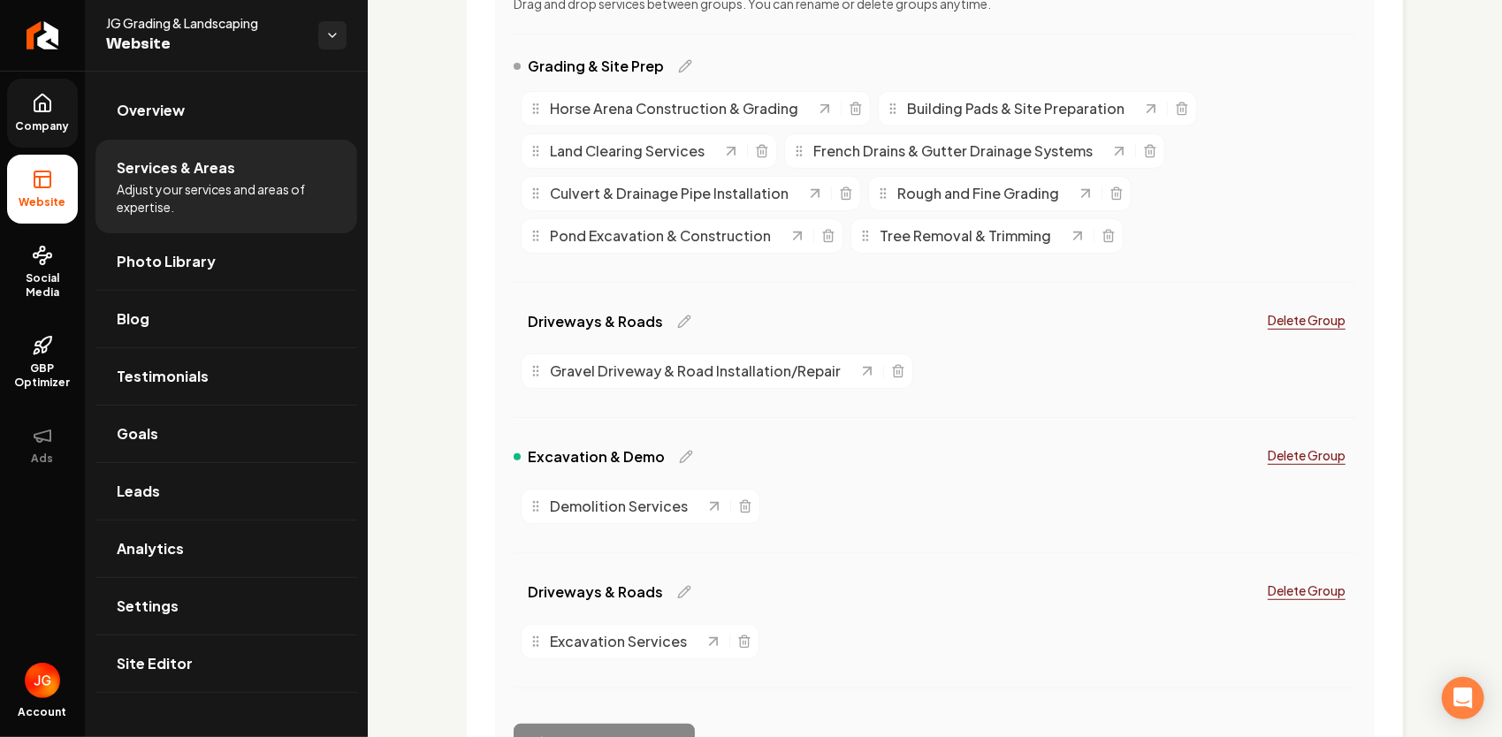
scroll to position [442, 0]
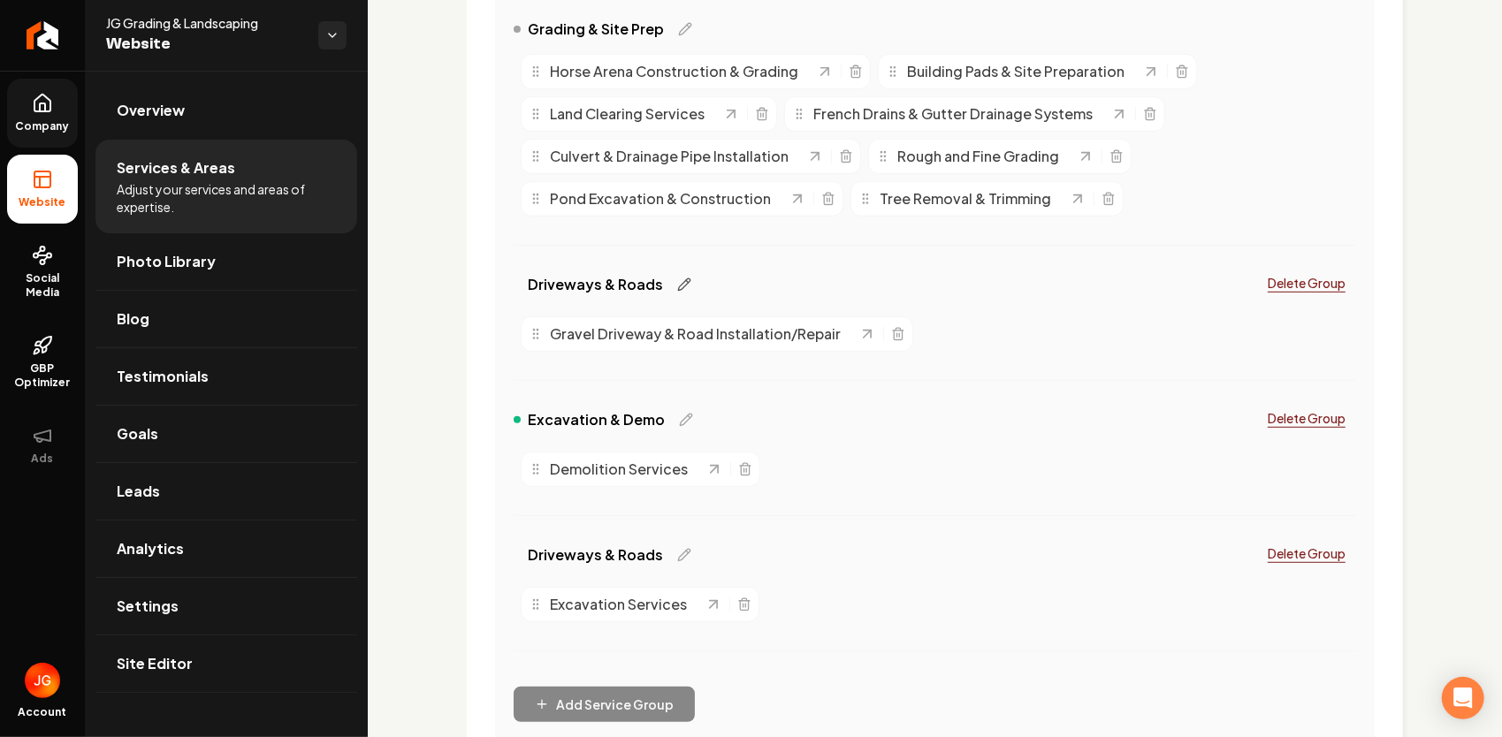
click at [680, 285] on icon "Main content area" at bounding box center [684, 285] width 14 height 14
drag, startPoint x: 666, startPoint y: 283, endPoint x: 531, endPoint y: 310, distance: 138.0
click at [531, 310] on div "Driveways & Roads 17 / 20 characters Delete Group Gravel Driveway & Road Instal…" at bounding box center [934, 334] width 842 height 135
type input "Land Clearing"
click at [743, 276] on button "Main content area" at bounding box center [752, 285] width 18 height 18
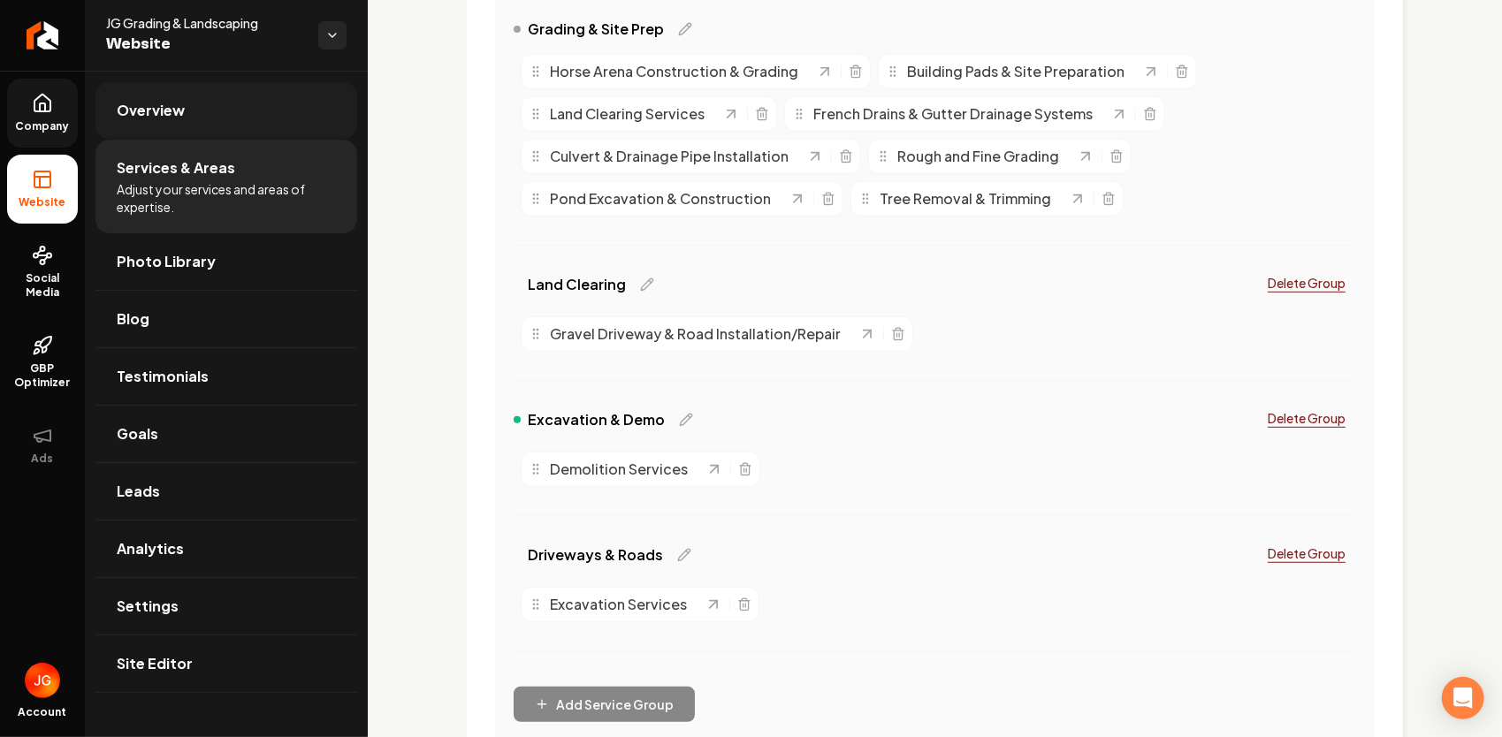
click at [154, 125] on link "Overview" at bounding box center [226, 110] width 262 height 57
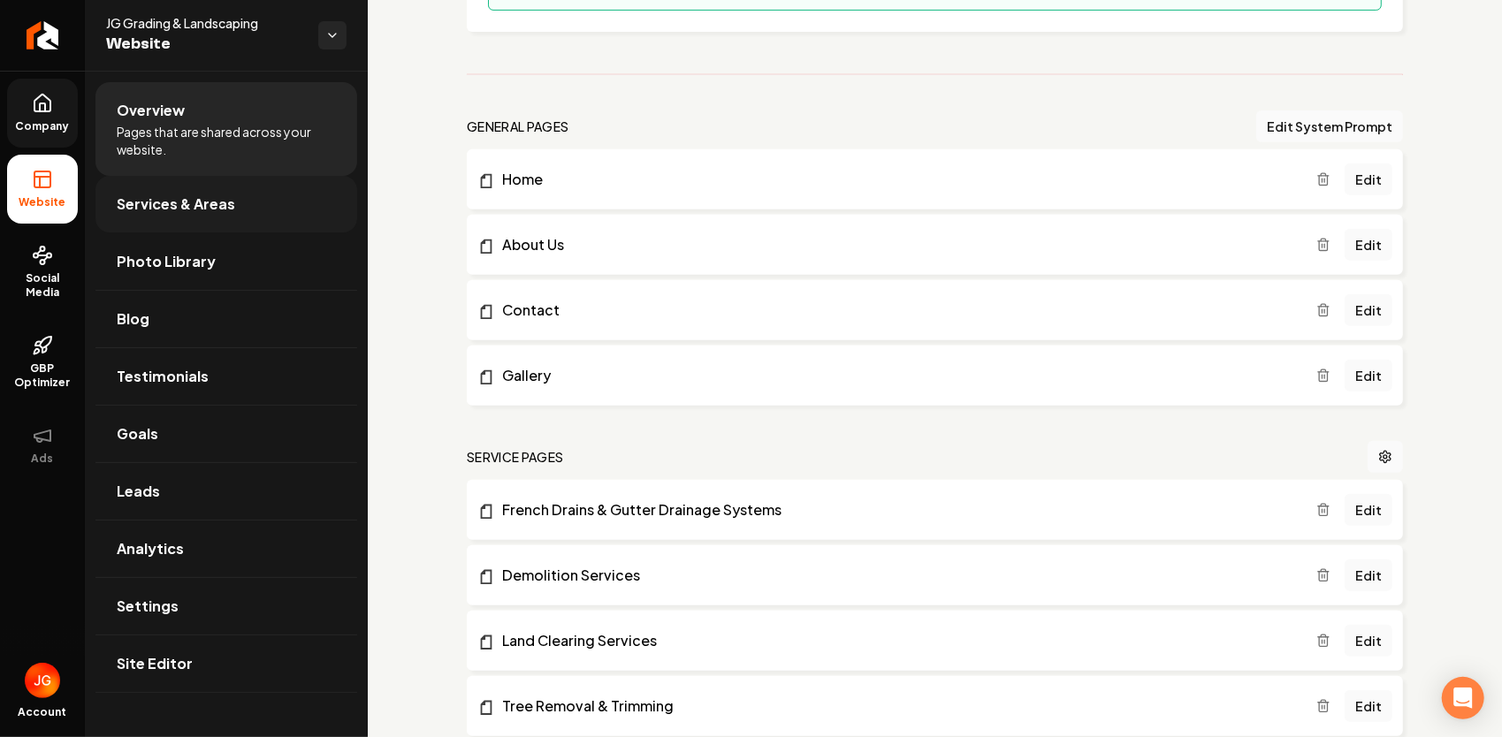
click at [194, 199] on span "Services & Areas" at bounding box center [176, 204] width 118 height 21
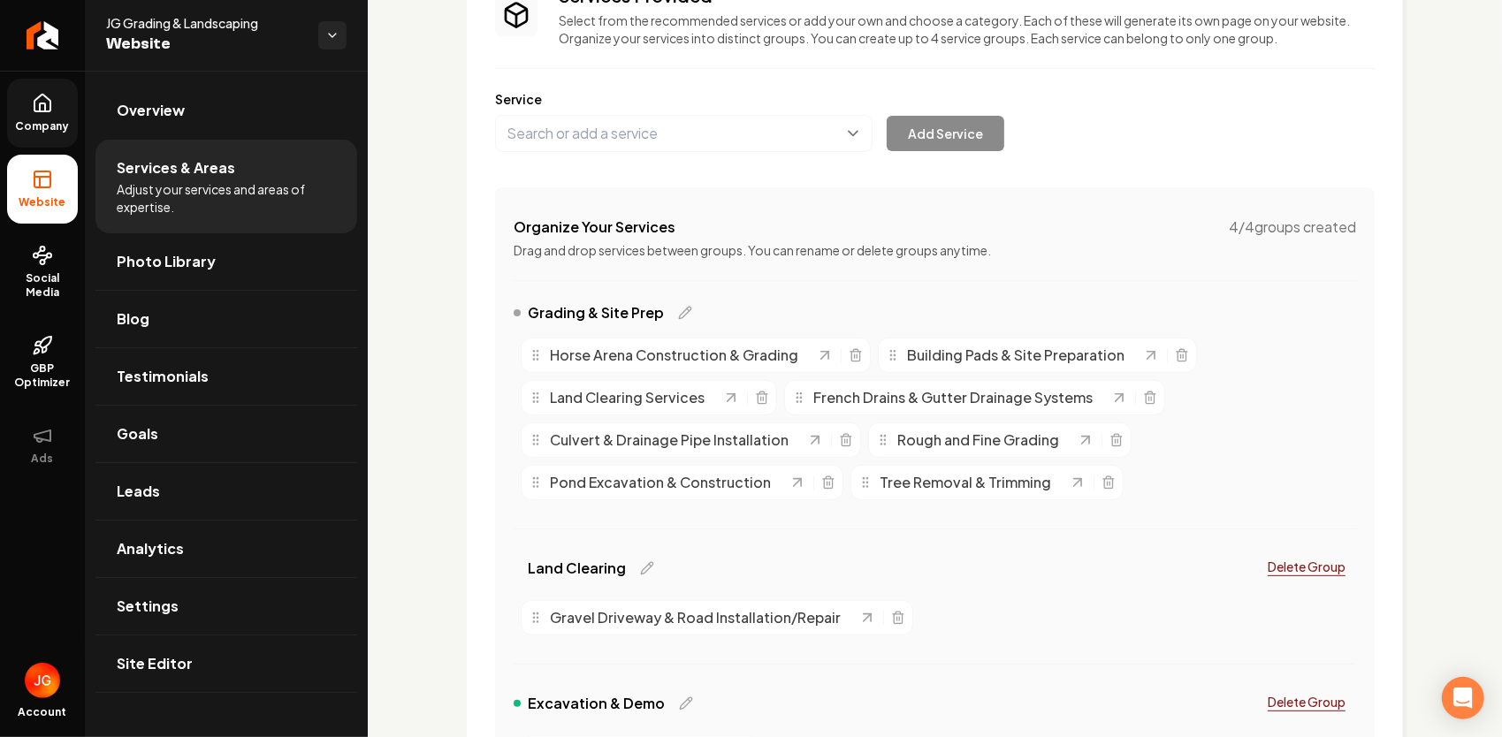
scroll to position [88, 0]
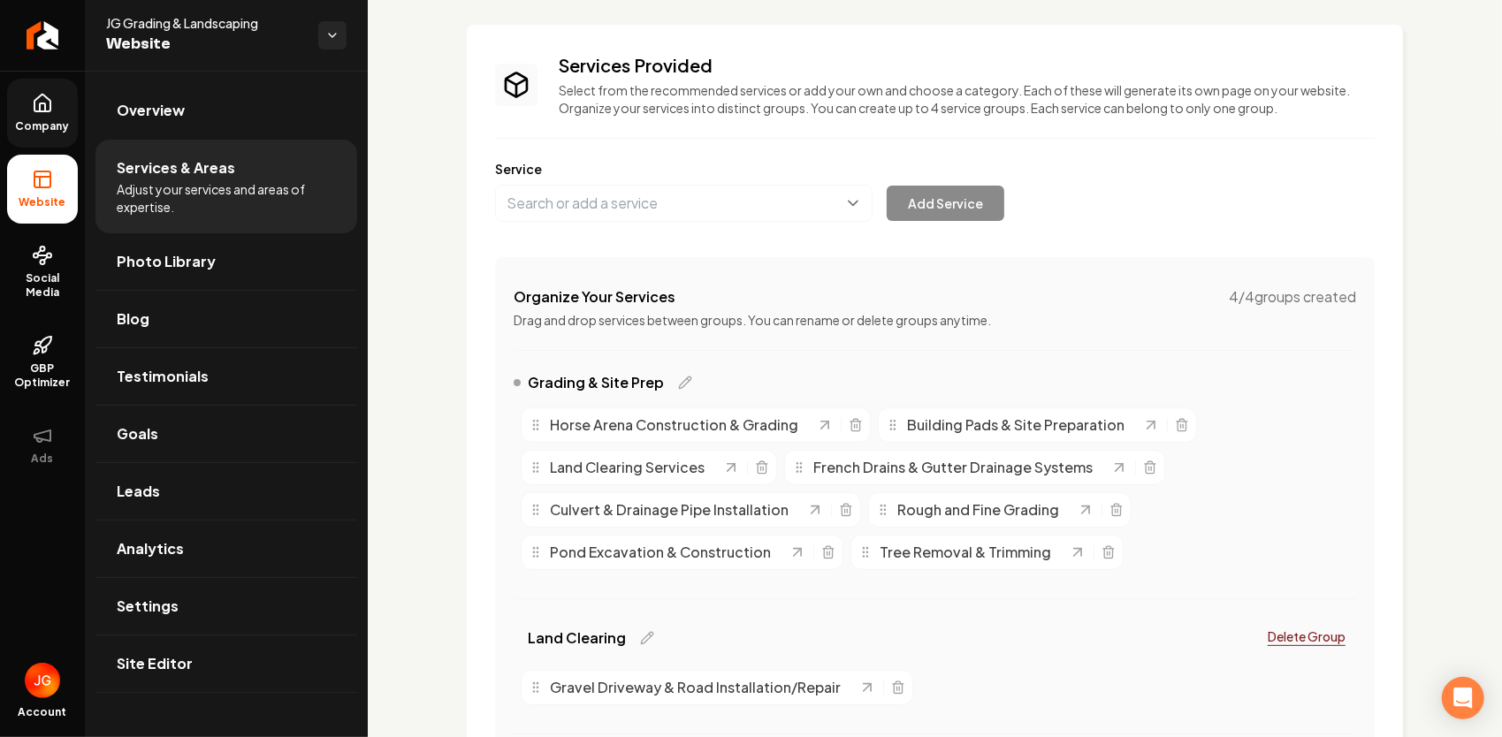
drag, startPoint x: 197, startPoint y: 122, endPoint x: 210, endPoint y: 115, distance: 15.0
click at [197, 121] on link "Overview" at bounding box center [226, 110] width 262 height 57
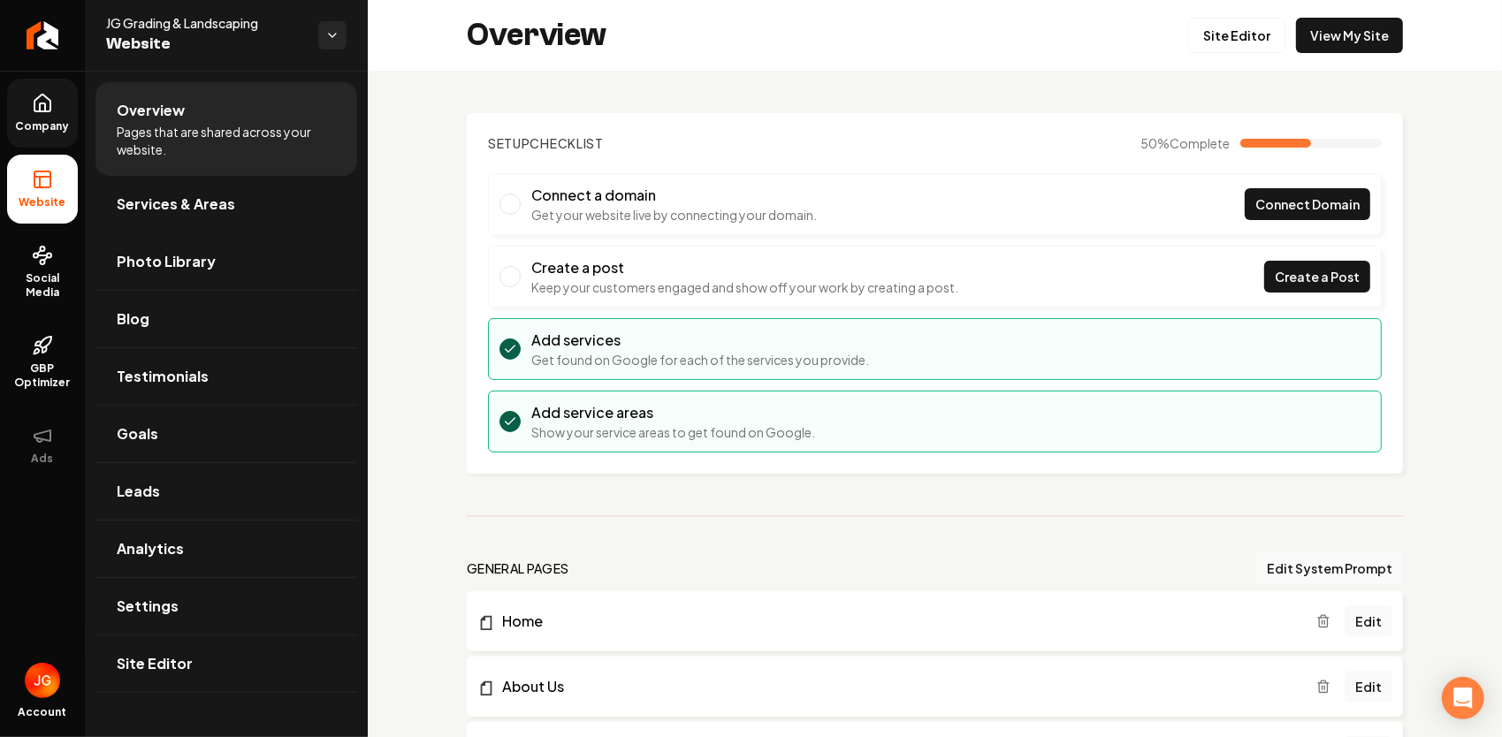
click at [1342, 17] on div "Overview Site Editor View My Site" at bounding box center [935, 35] width 1134 height 71
click at [1341, 21] on link "View My Site" at bounding box center [1349, 35] width 107 height 35
click at [49, 124] on span "Company" at bounding box center [43, 126] width 68 height 14
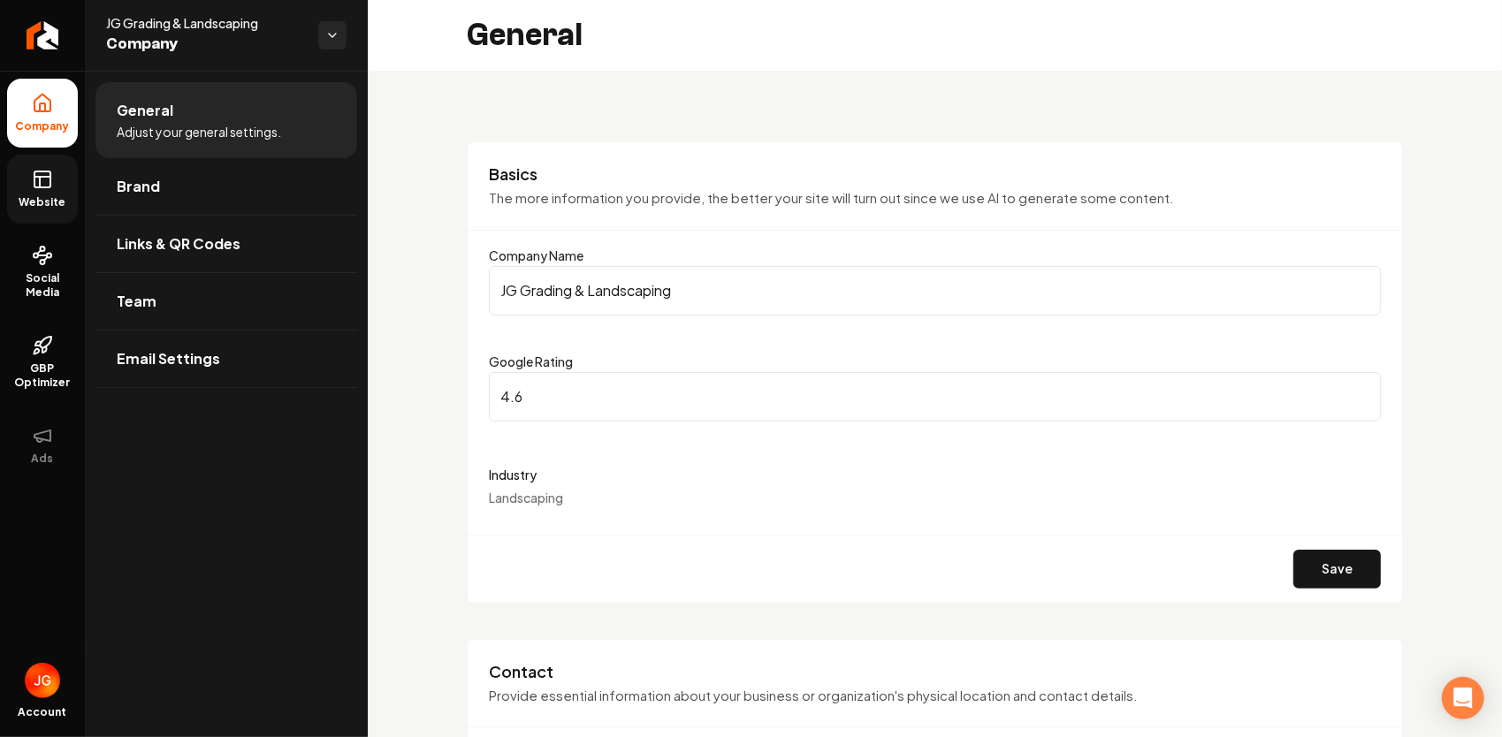
click at [53, 173] on link "Website" at bounding box center [42, 189] width 71 height 69
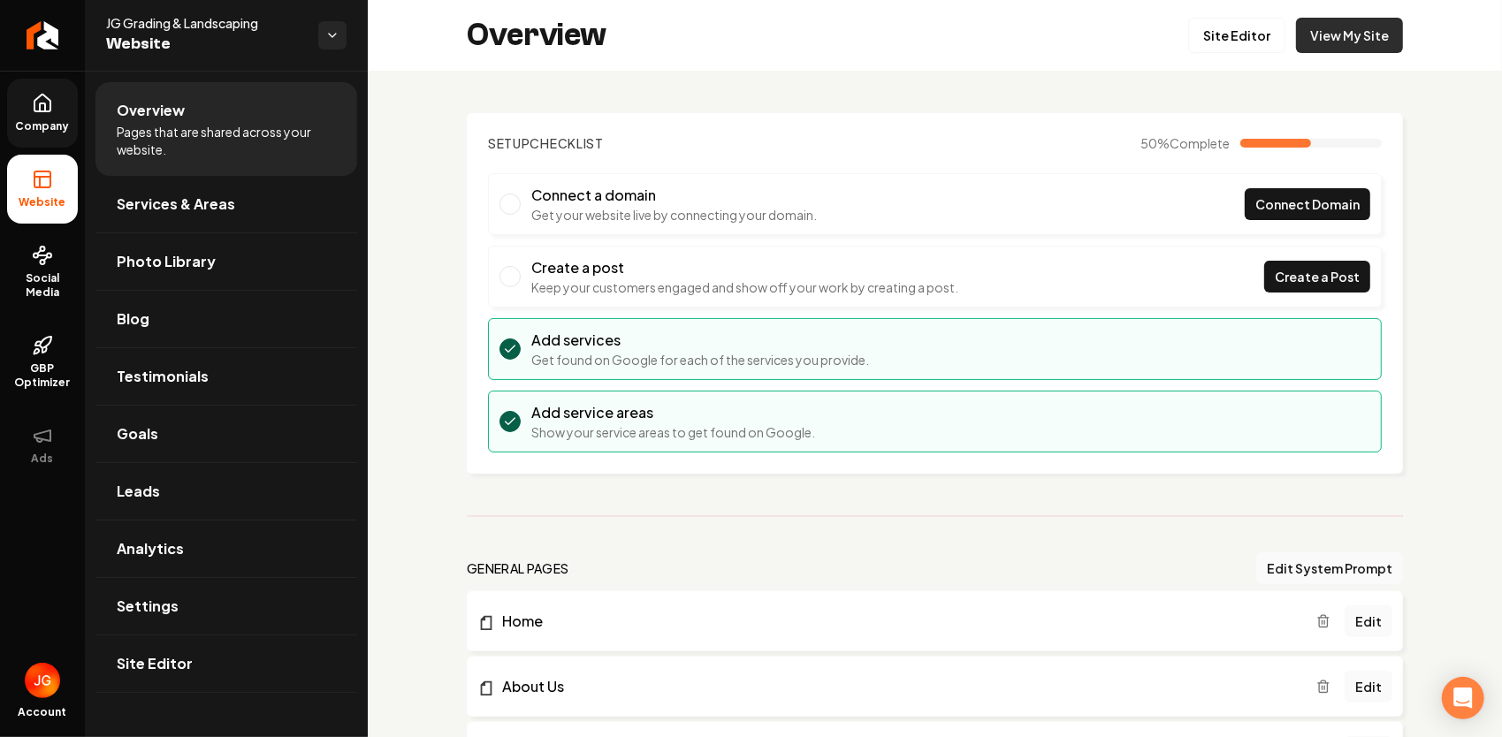
click at [1313, 25] on link "View My Site" at bounding box center [1349, 35] width 107 height 35
click at [1239, 34] on link "Site Editor" at bounding box center [1236, 35] width 97 height 35
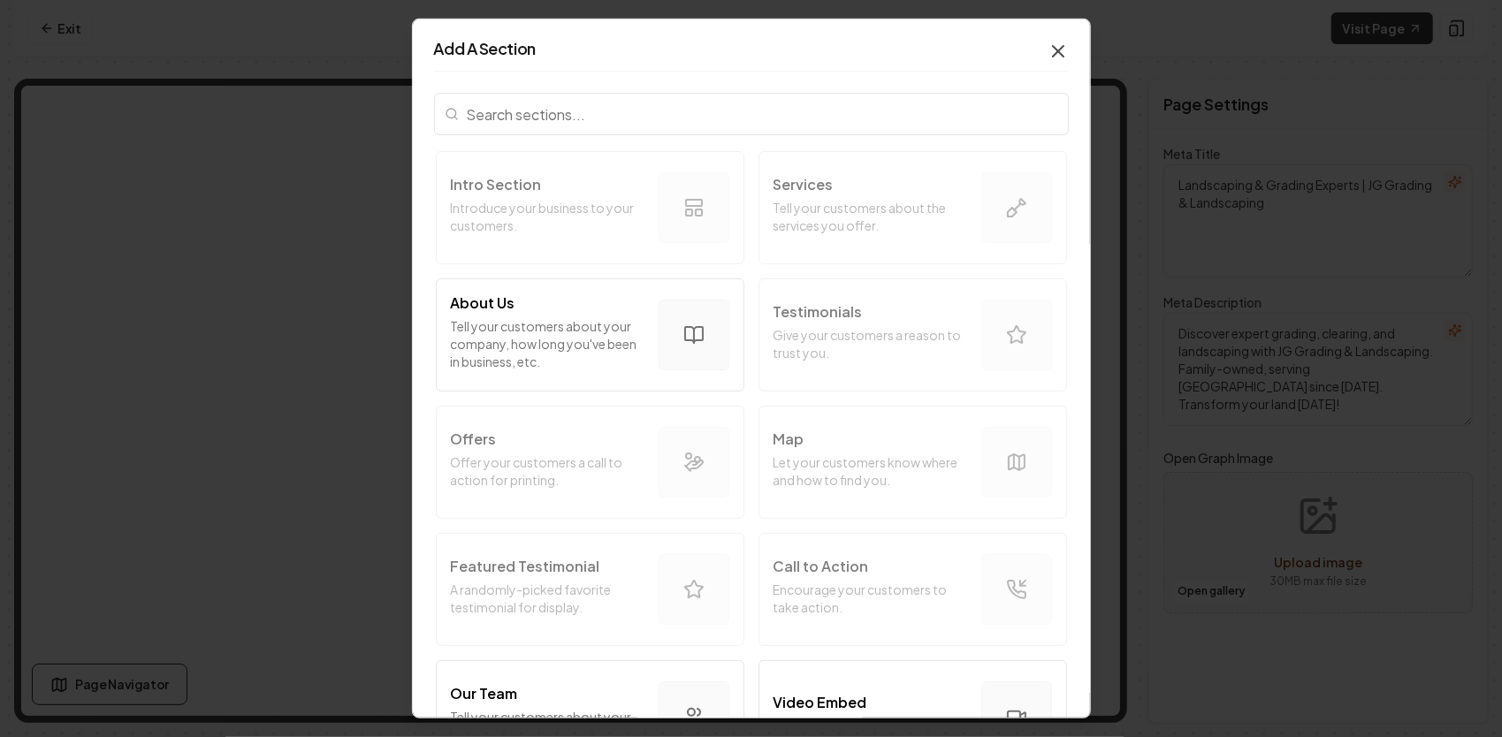
click at [1053, 48] on icon "button" at bounding box center [1058, 51] width 11 height 11
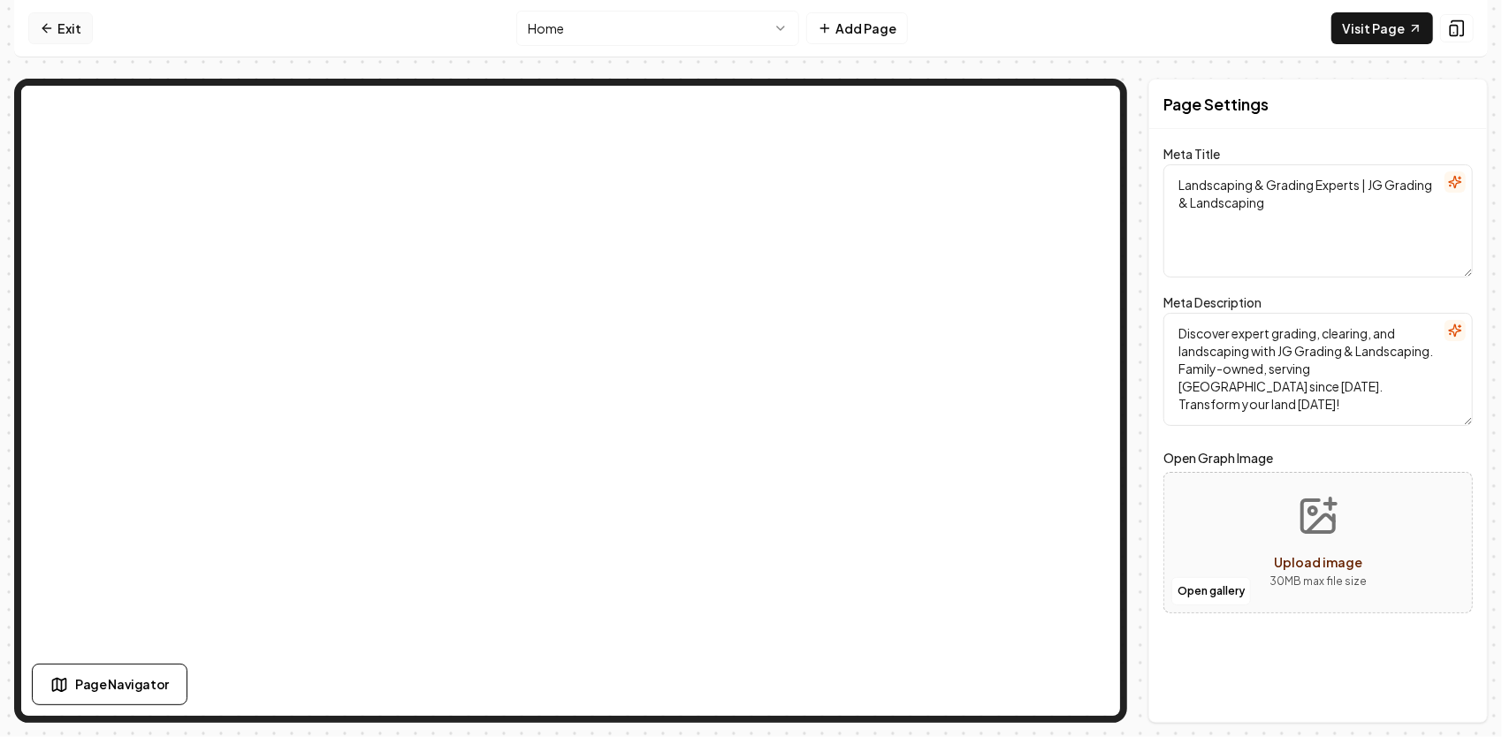
click at [54, 31] on link "Exit" at bounding box center [60, 28] width 65 height 32
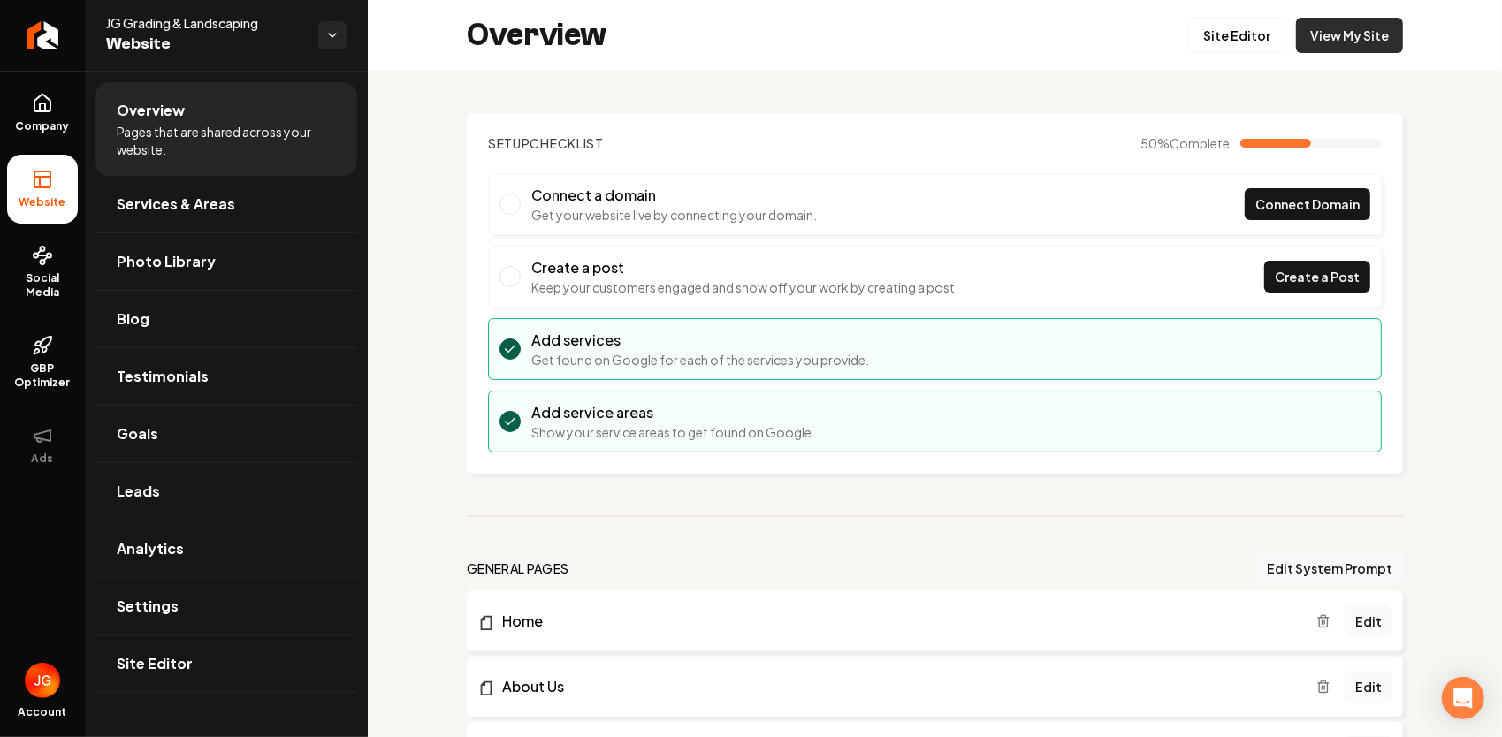
click at [1318, 42] on link "View My Site" at bounding box center [1349, 35] width 107 height 35
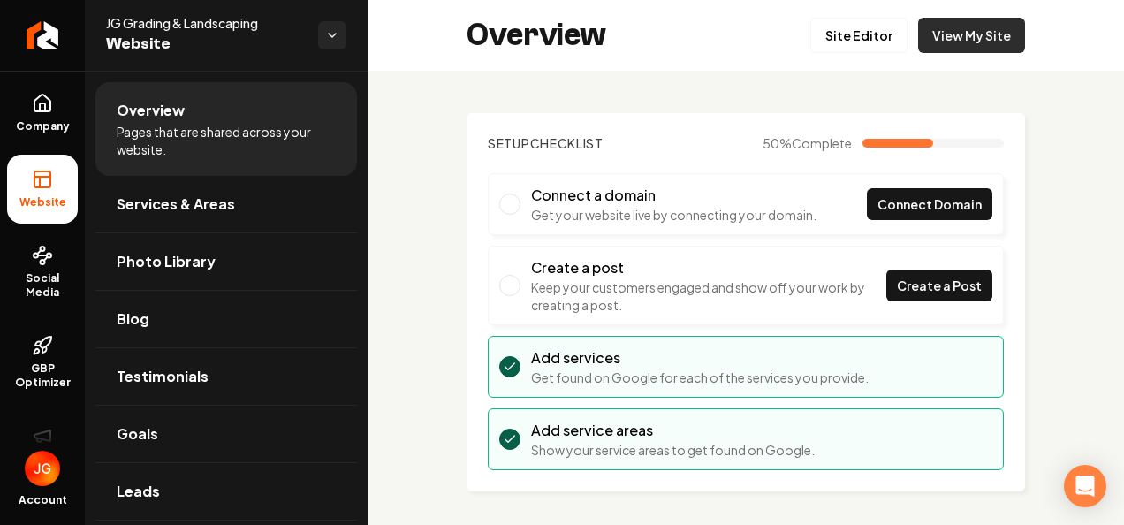
click at [977, 27] on link "View My Site" at bounding box center [971, 35] width 107 height 35
